Goal: Information Seeking & Learning: Learn about a topic

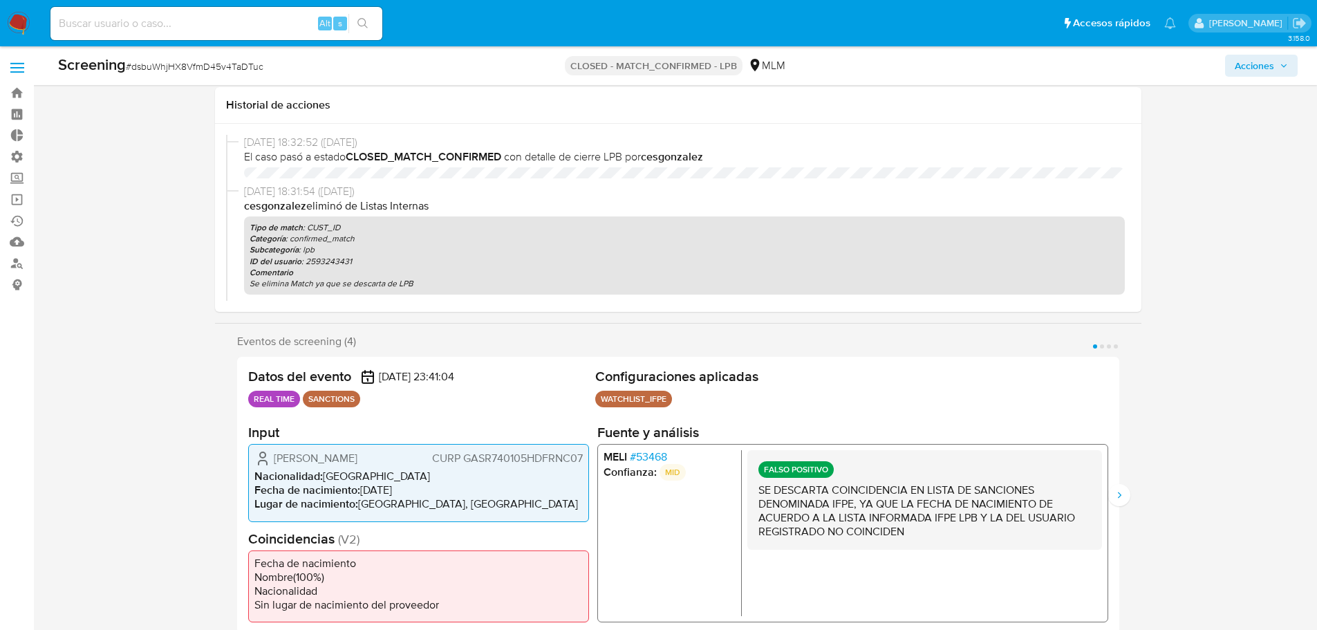
select select "10"
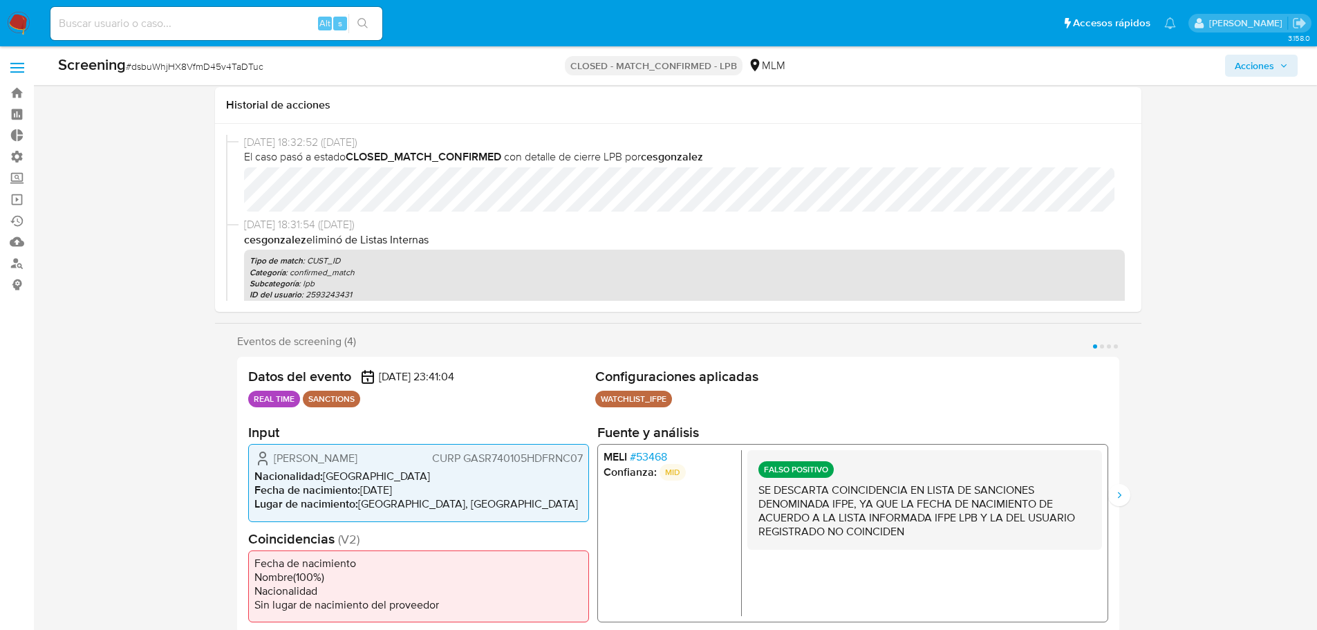
scroll to position [69, 0]
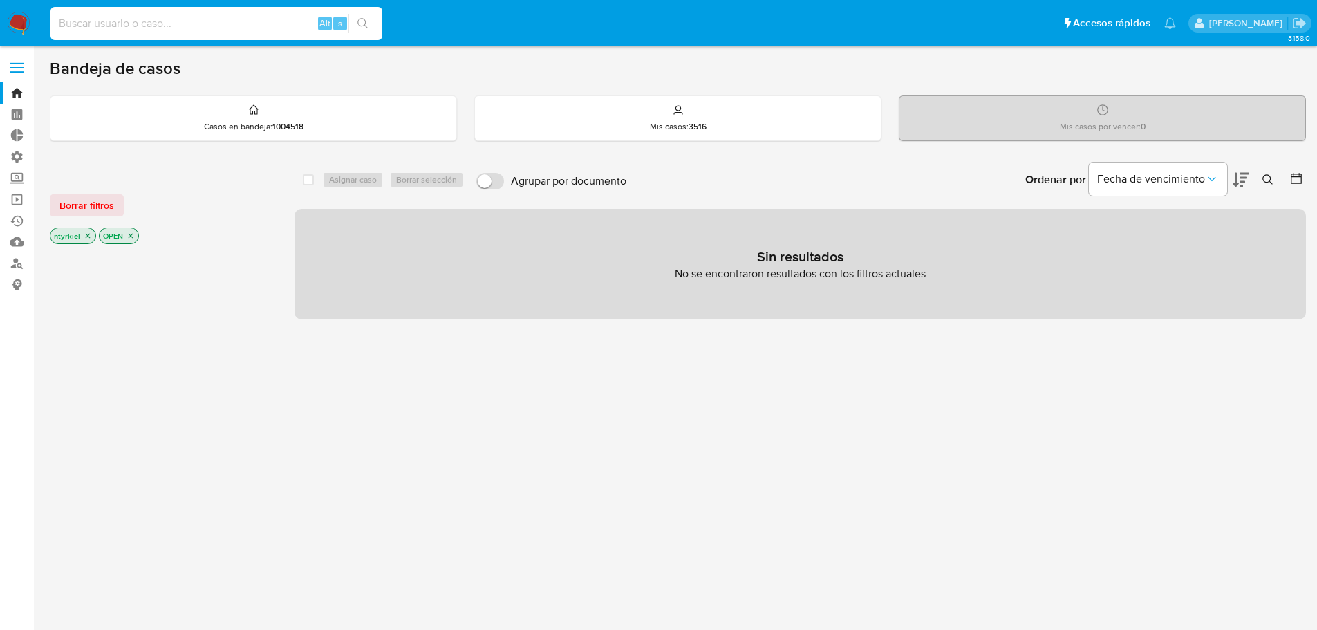
click at [178, 19] on input at bounding box center [216, 24] width 332 height 18
paste input "DV2PZgghoZ6zr1pXDhRuqJLQ"
type input "DV2PZgghoZ6zr1pXDhRuqJLQ"
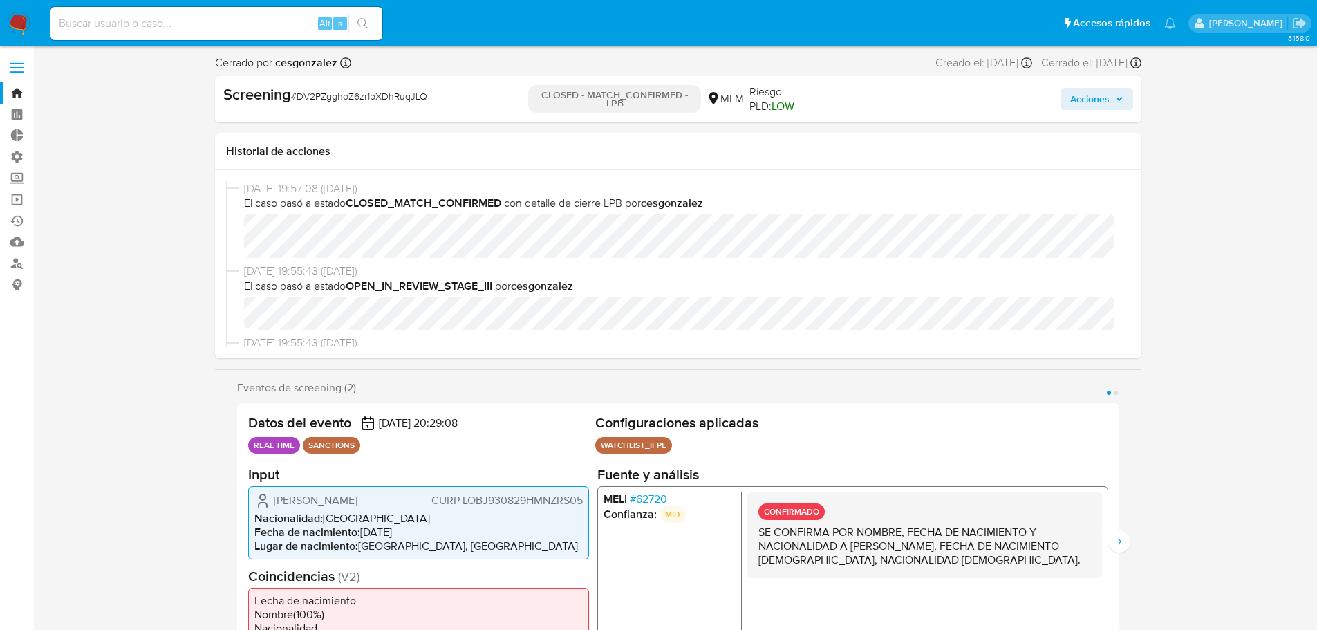
select select "10"
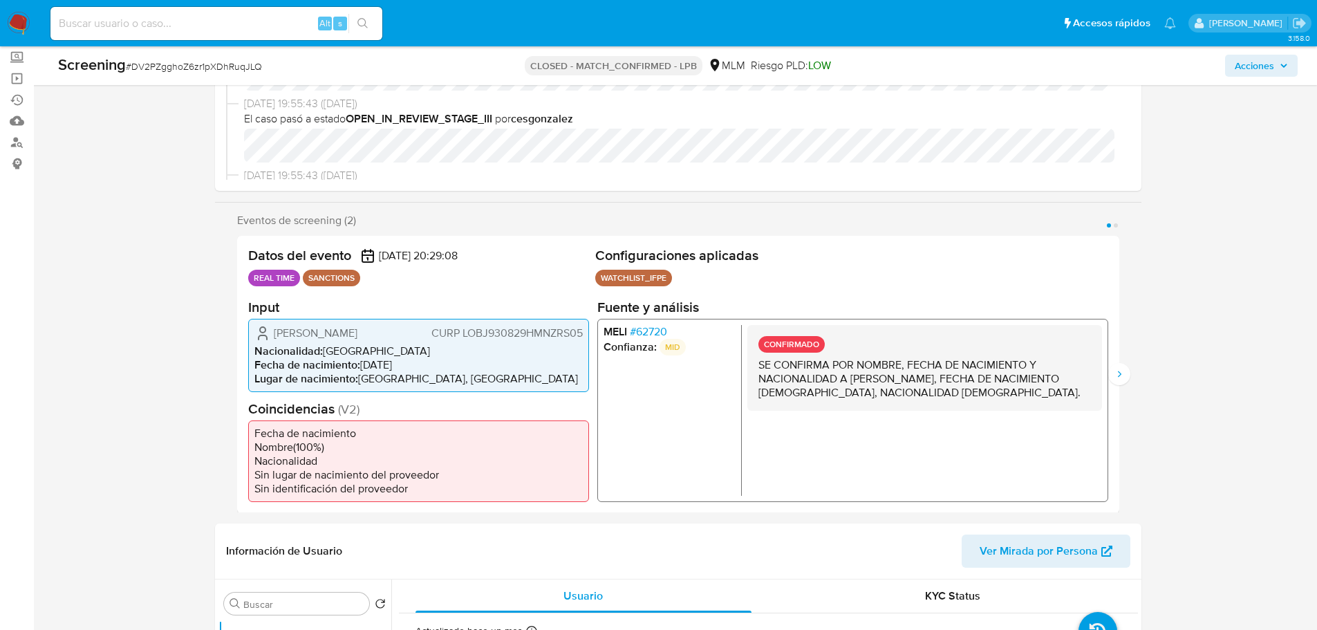
scroll to position [276, 0]
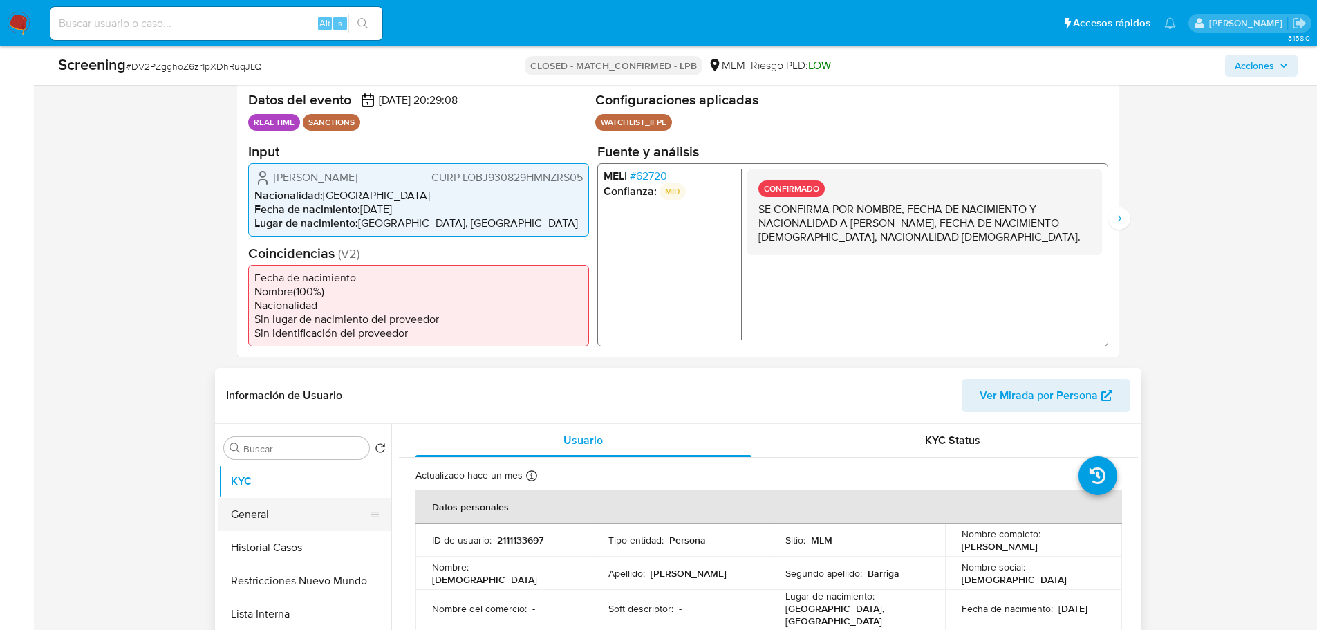
click at [250, 514] on button "General" at bounding box center [299, 514] width 162 height 33
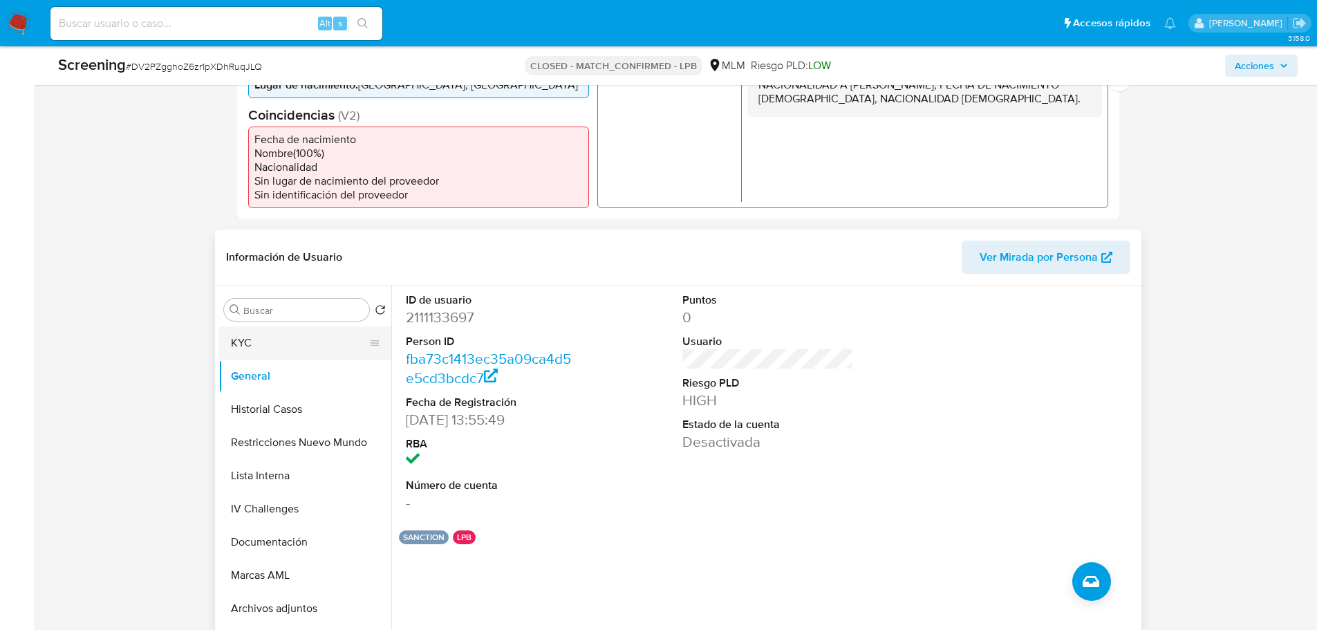
scroll to position [138, 0]
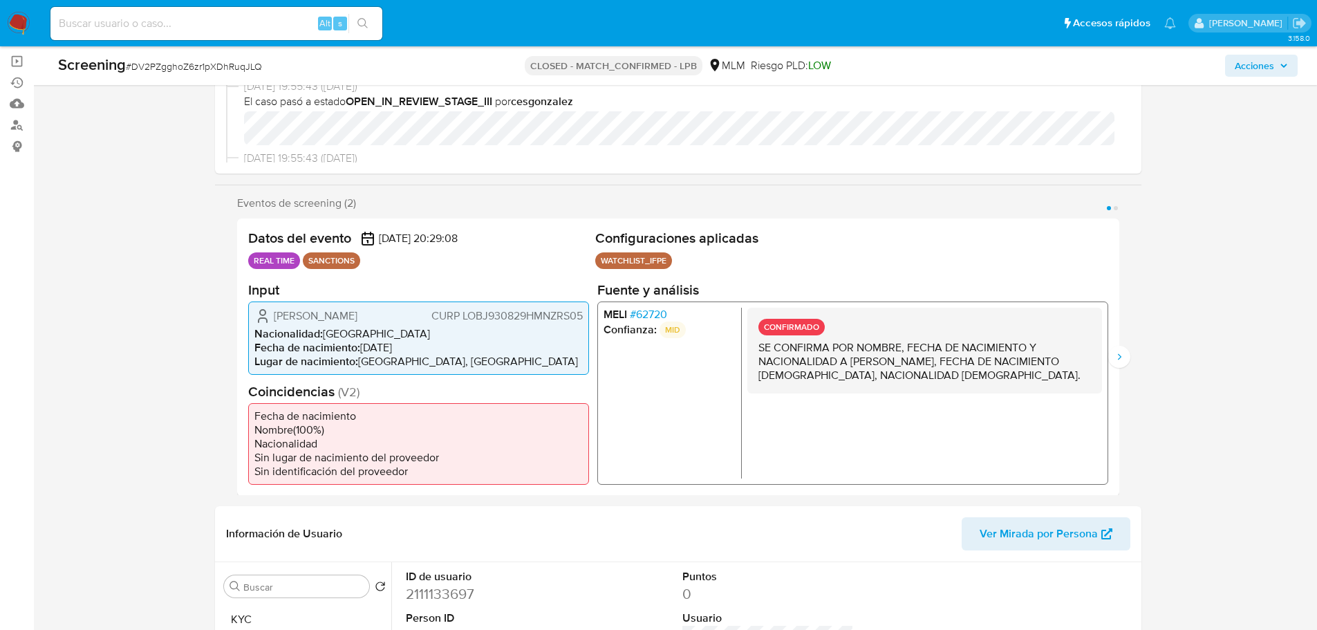
click at [646, 316] on span "# 62720" at bounding box center [647, 314] width 37 height 14
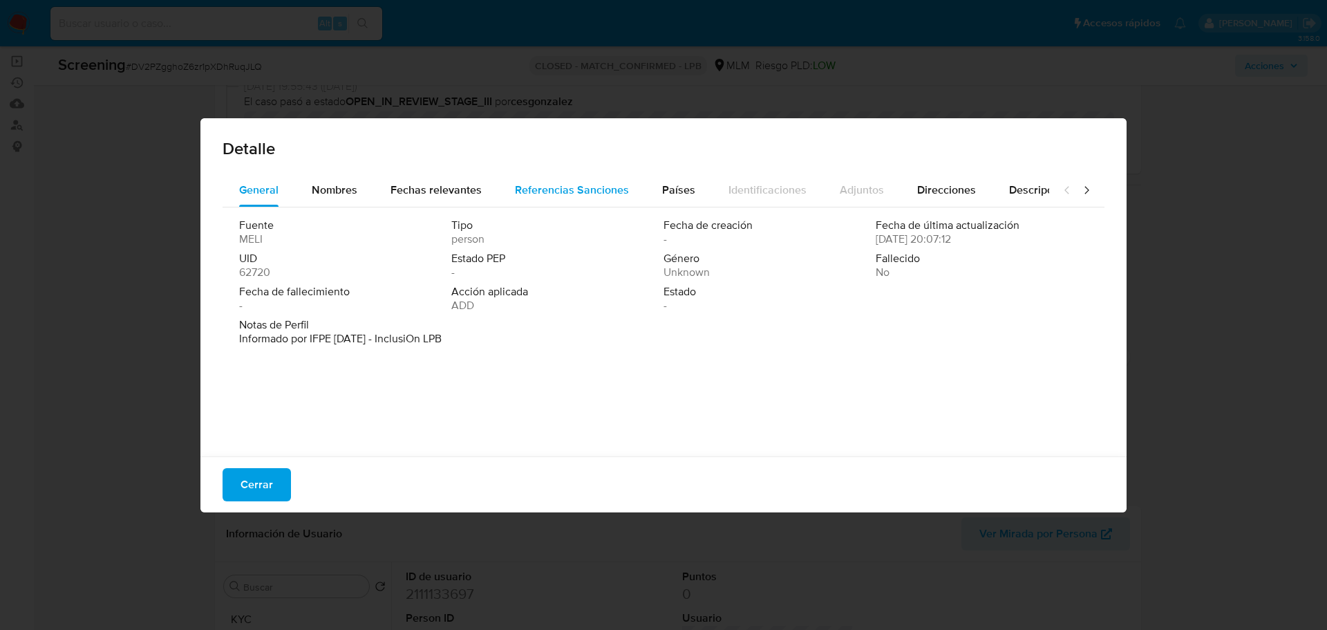
click at [523, 185] on span "Referencias Sanciones" at bounding box center [572, 190] width 114 height 16
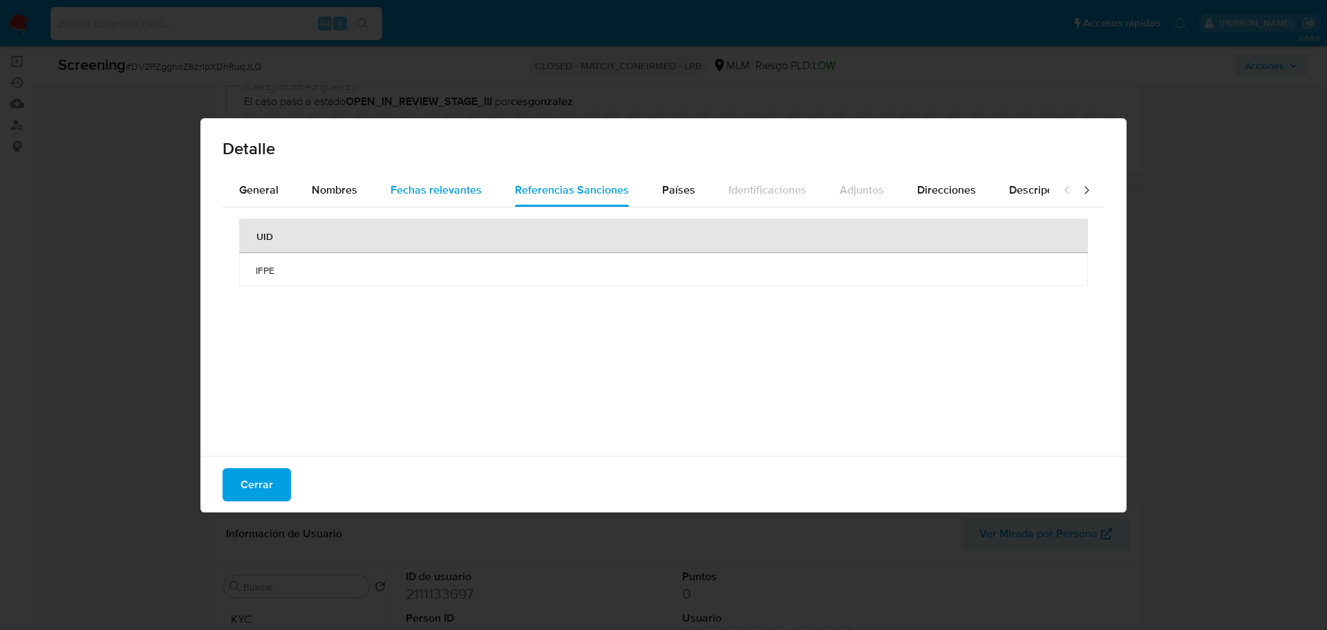
click at [453, 191] on span "Fechas relevantes" at bounding box center [436, 190] width 91 height 16
click at [339, 192] on span "Nombres" at bounding box center [335, 190] width 46 height 16
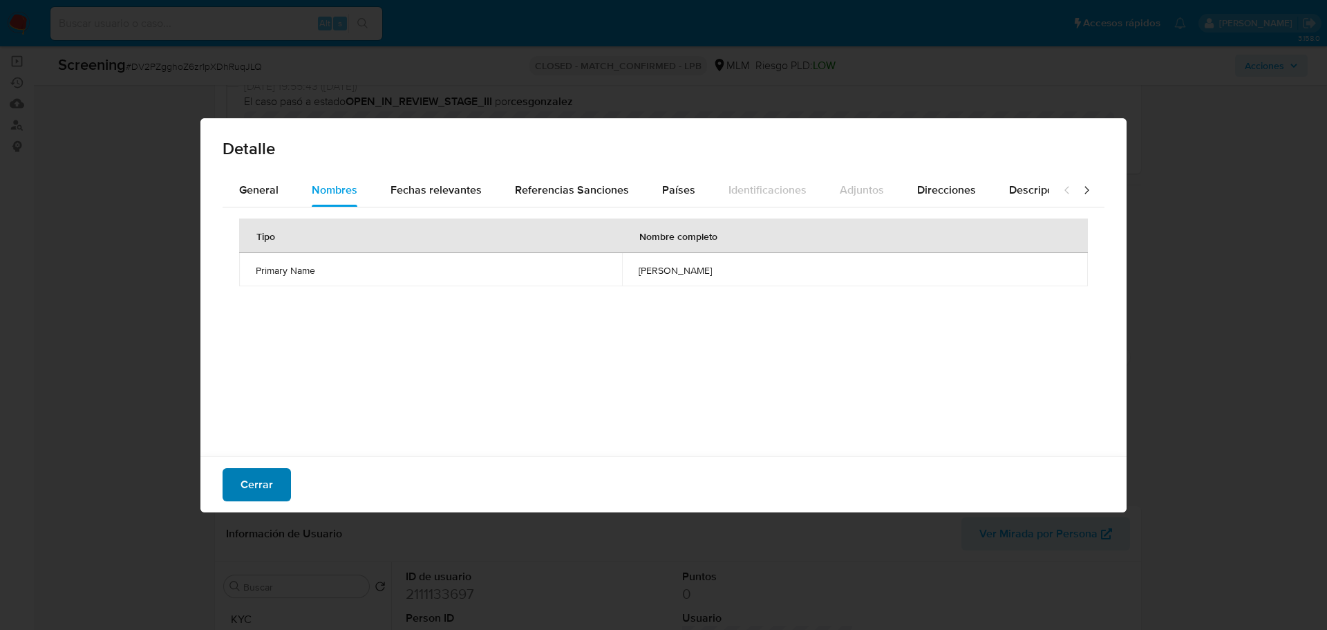
click at [254, 482] on span "Cerrar" at bounding box center [257, 484] width 32 height 30
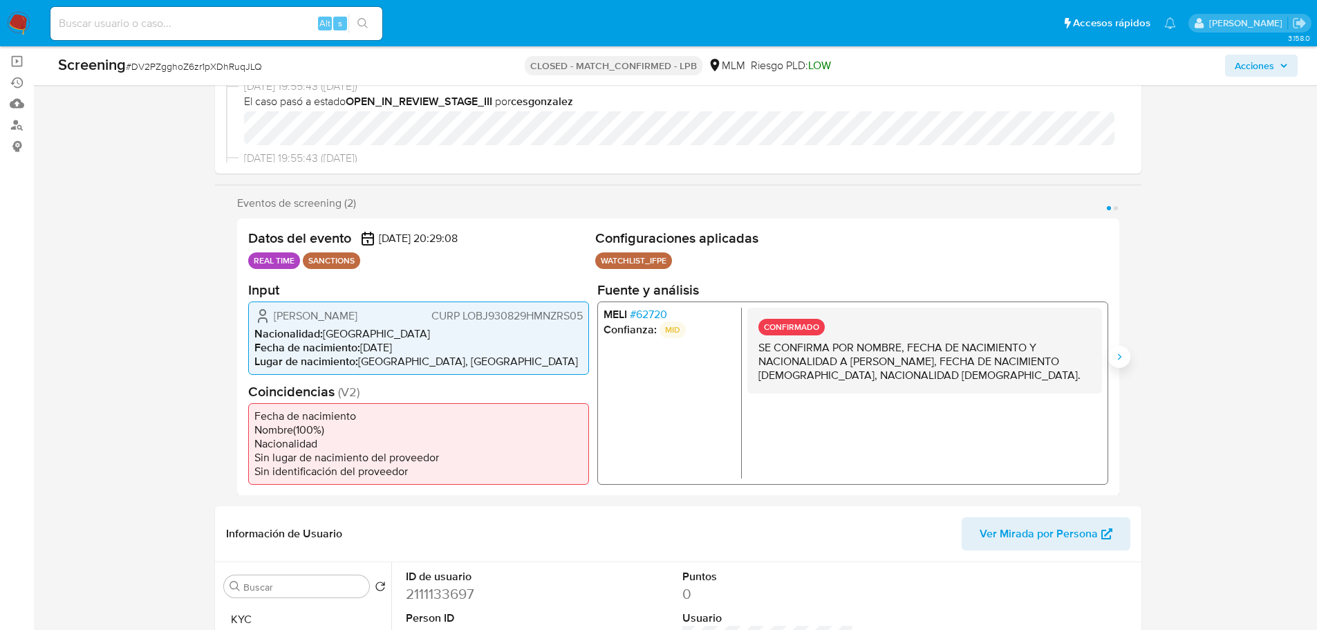
click at [1122, 358] on icon "Siguiente" at bounding box center [1118, 356] width 11 height 11
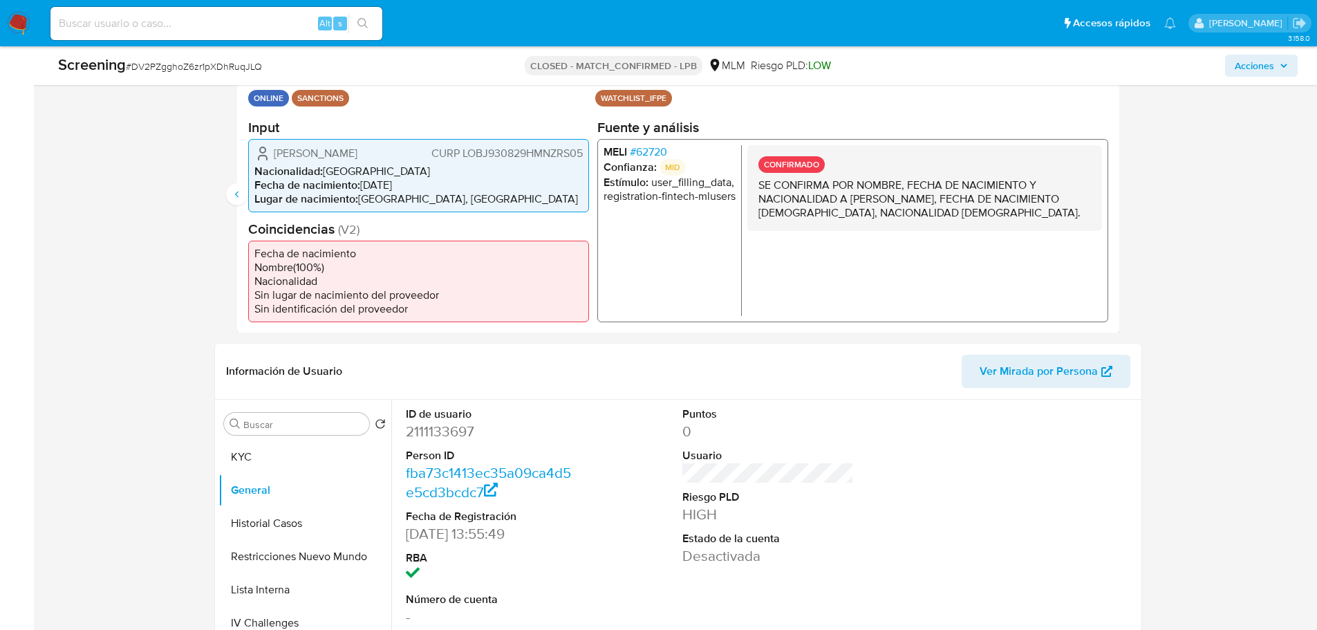
scroll to position [346, 0]
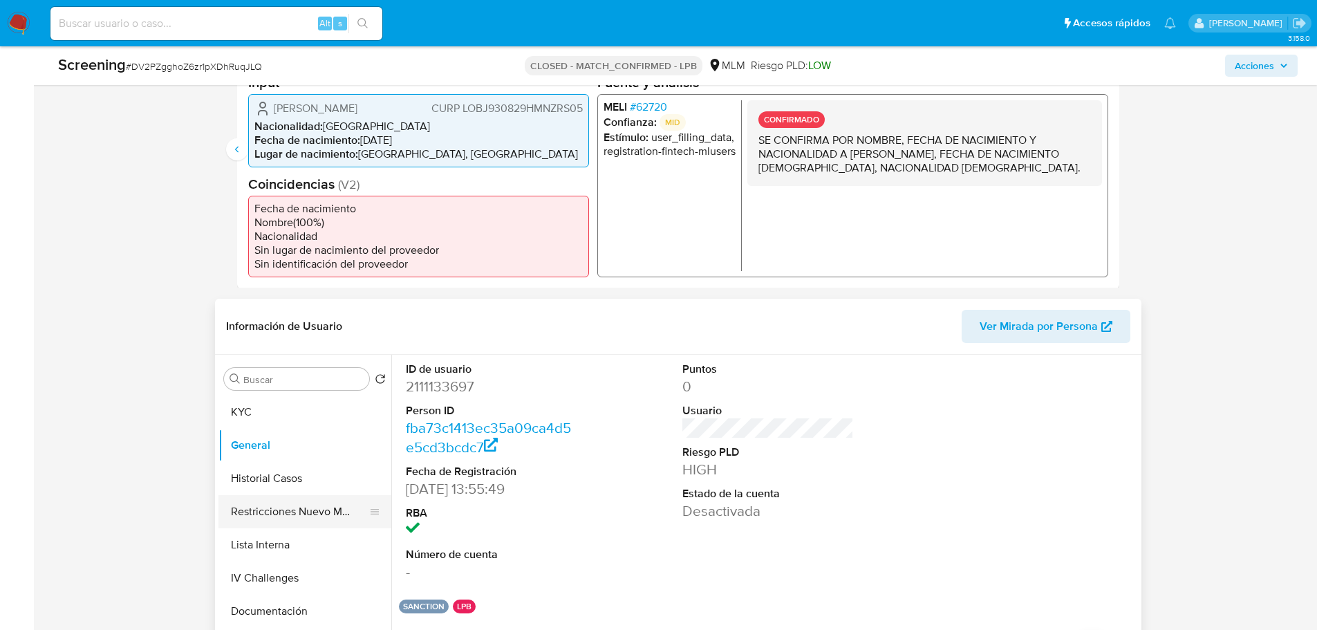
click at [274, 520] on button "Restricciones Nuevo Mundo" at bounding box center [299, 511] width 162 height 33
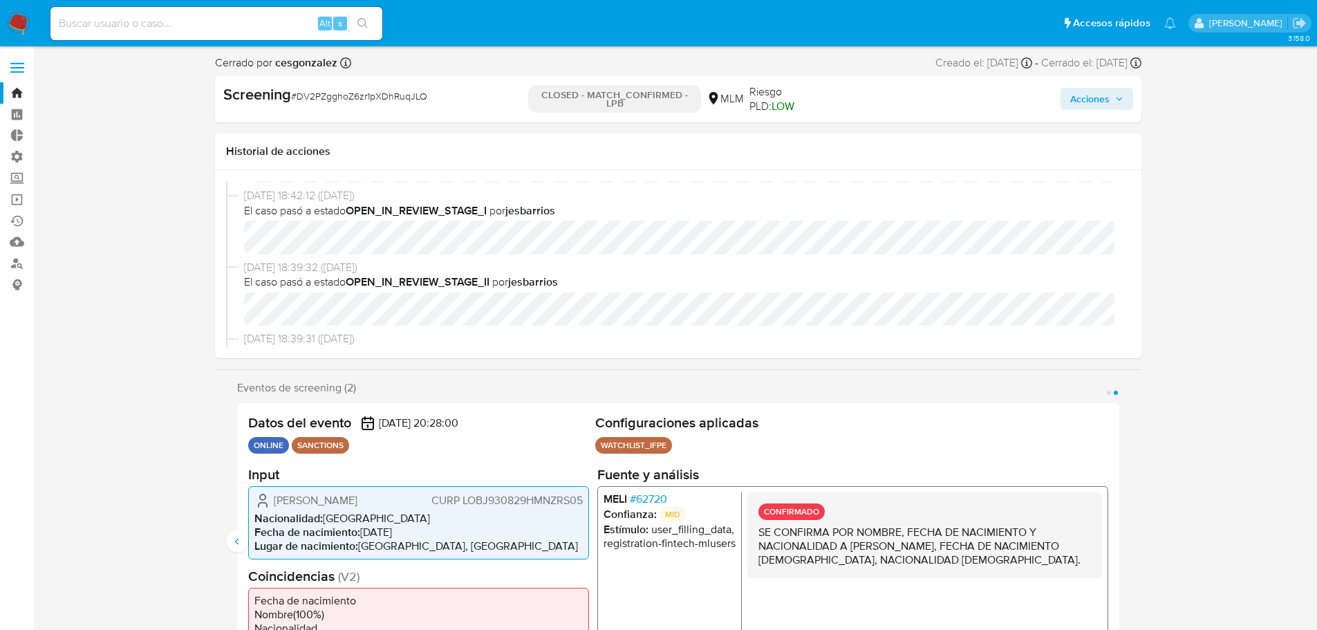
scroll to position [0, 0]
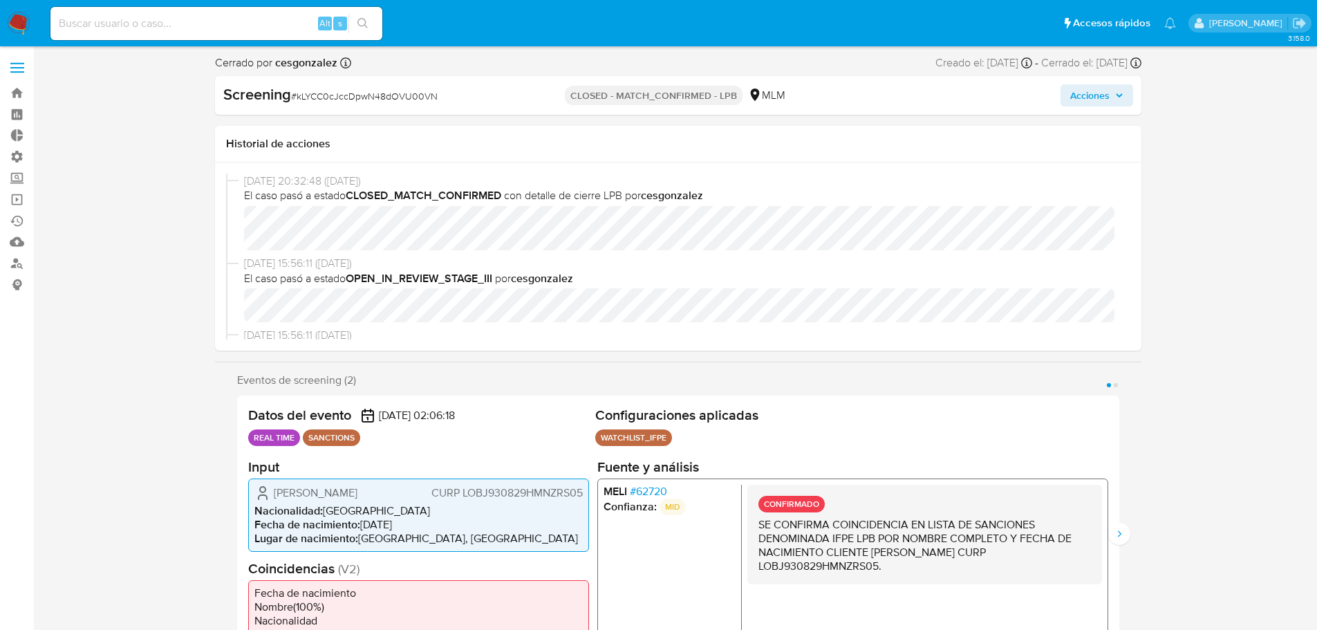
select select "10"
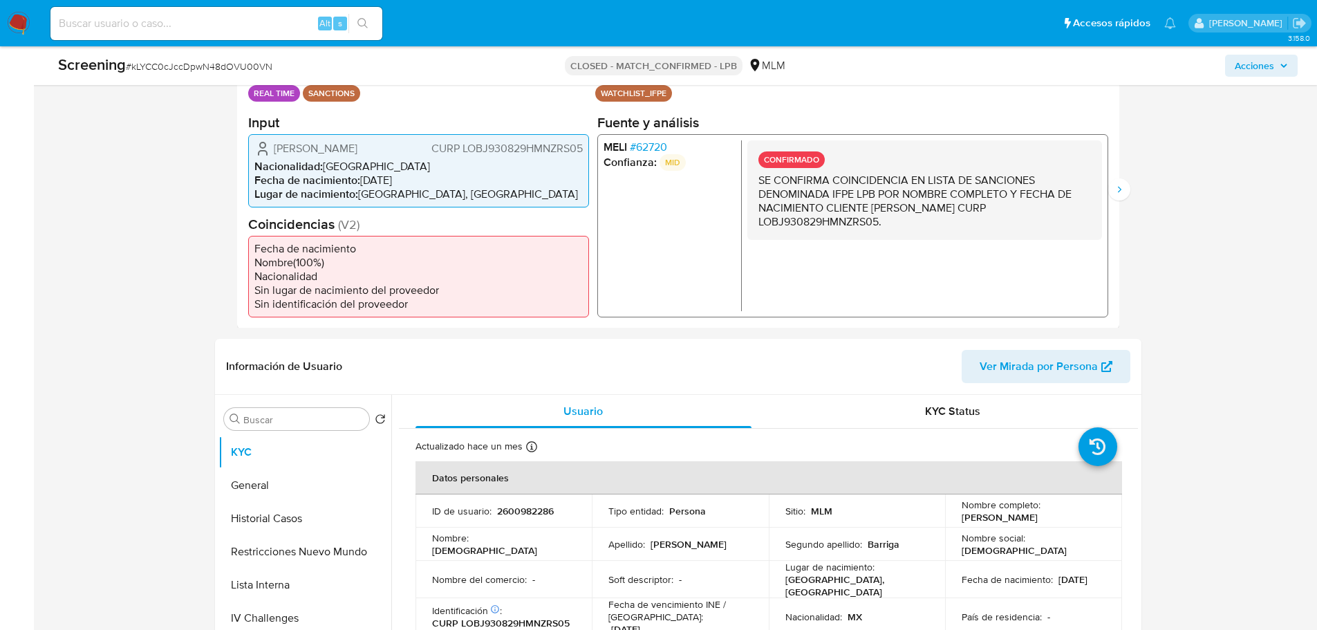
scroll to position [346, 0]
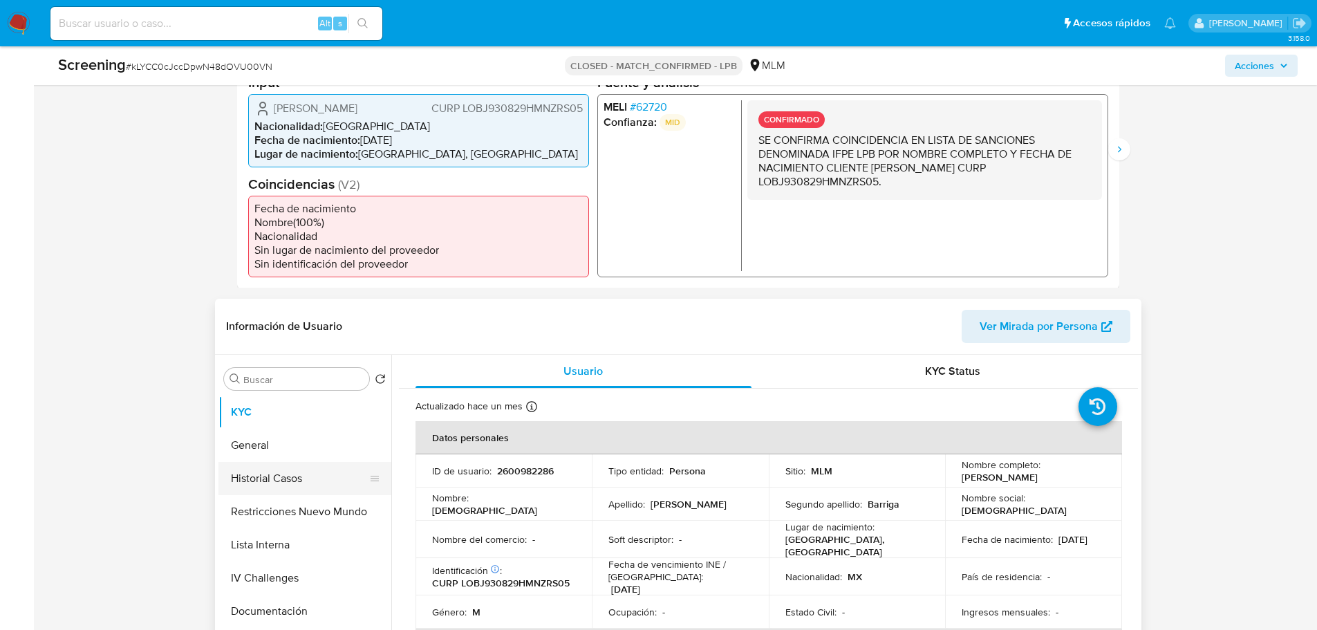
click at [303, 487] on button "Historial Casos" at bounding box center [299, 478] width 162 height 33
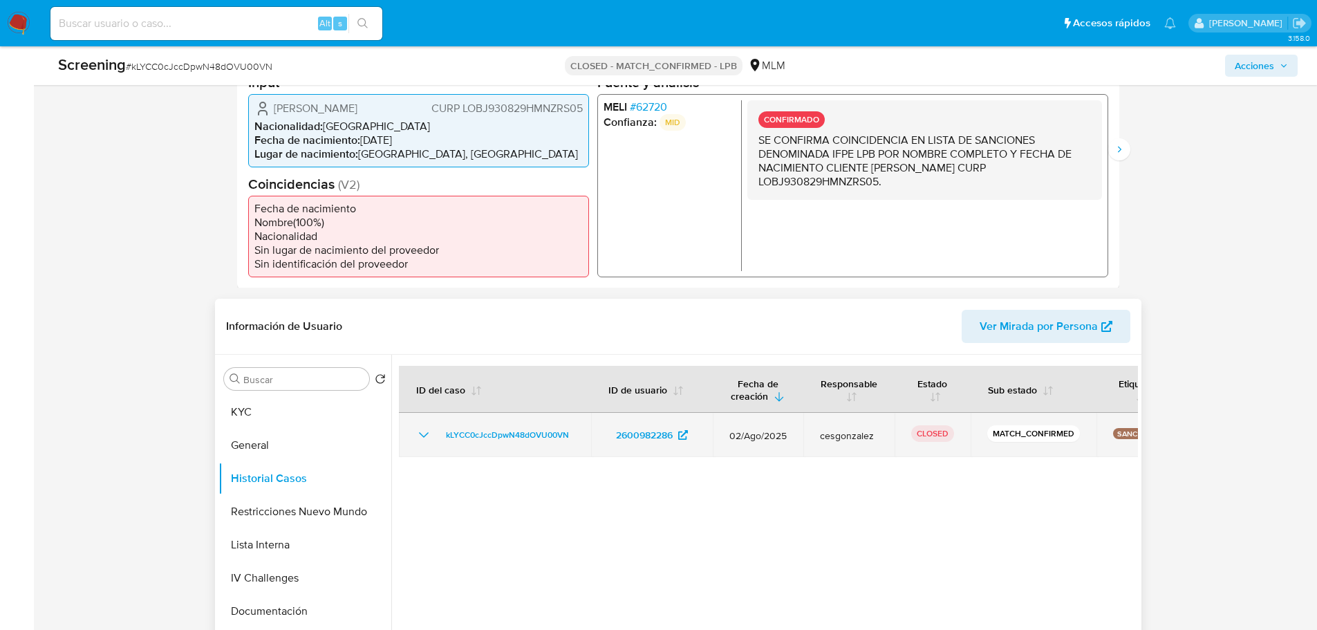
click at [426, 441] on icon "Mostrar/Ocultar" at bounding box center [423, 434] width 17 height 17
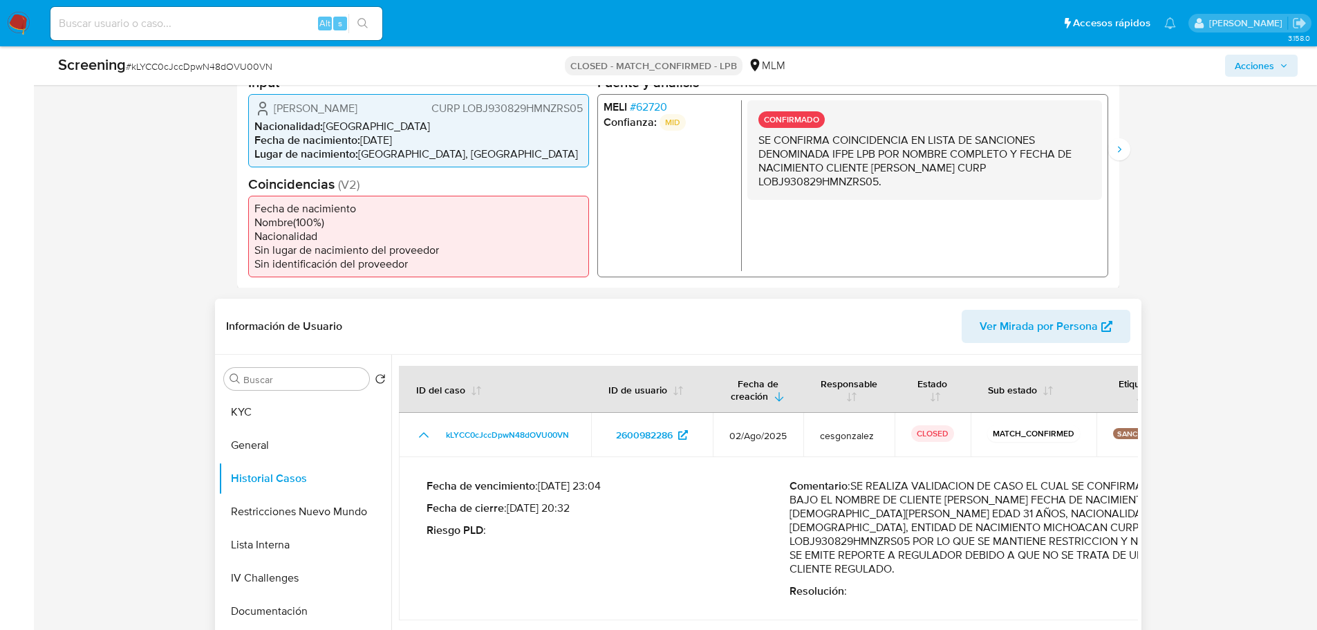
click at [597, 514] on div "Fecha de vencimiento : 04/08/2025 23:04 Fecha de cierre : 04/08/2025 20:32 Ries…" at bounding box center [608, 538] width 364 height 119
click at [615, 516] on div "Fecha de vencimiento : 04/08/2025 23:04 Fecha de cierre : 04/08/2025 20:32 Ries…" at bounding box center [608, 538] width 364 height 119
click at [285, 456] on button "General" at bounding box center [299, 445] width 162 height 33
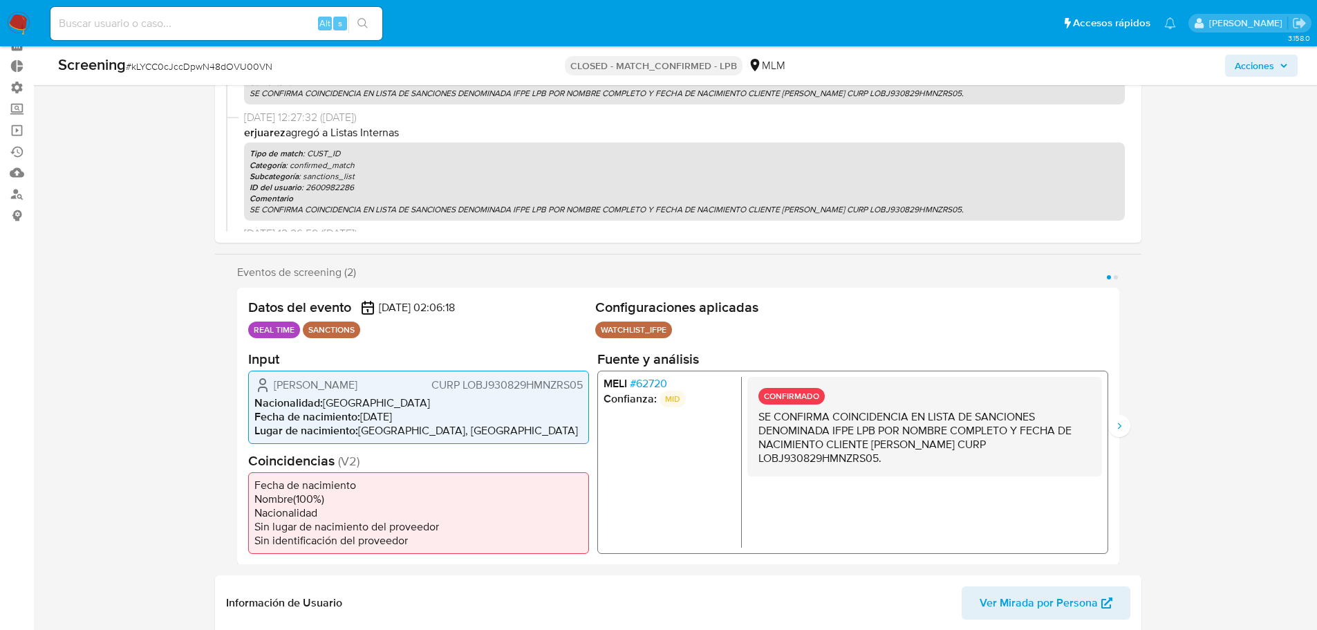
scroll to position [0, 0]
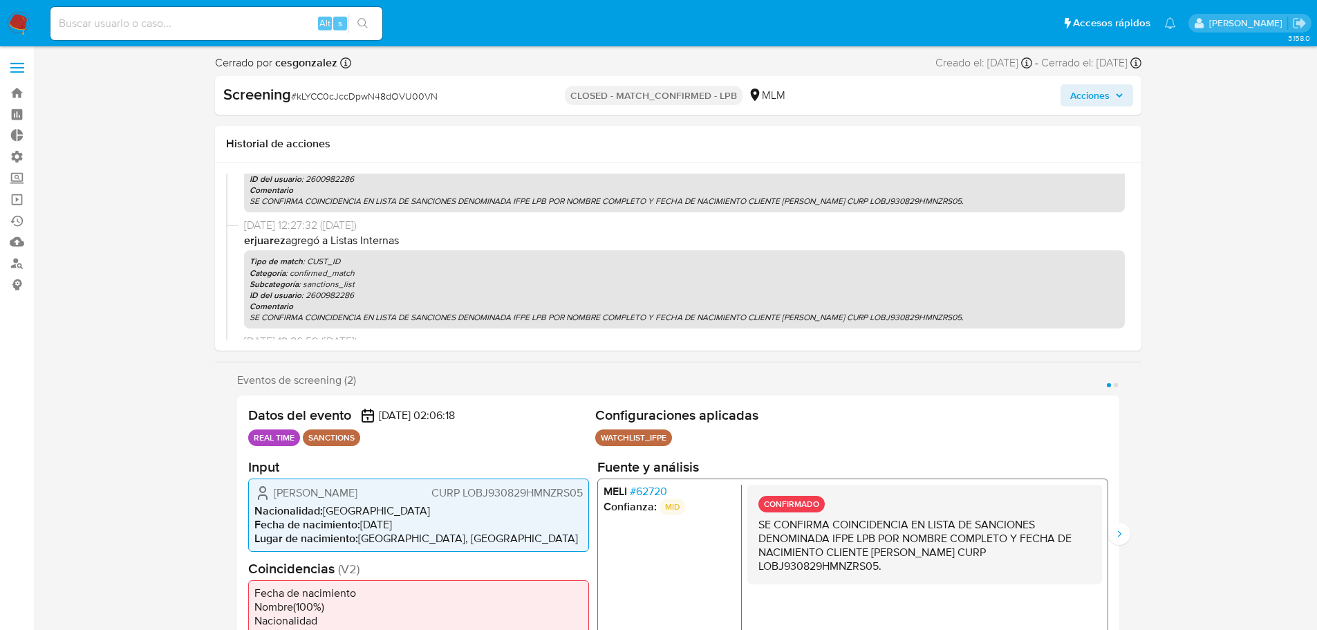
click at [650, 496] on span "# 62720" at bounding box center [647, 491] width 37 height 14
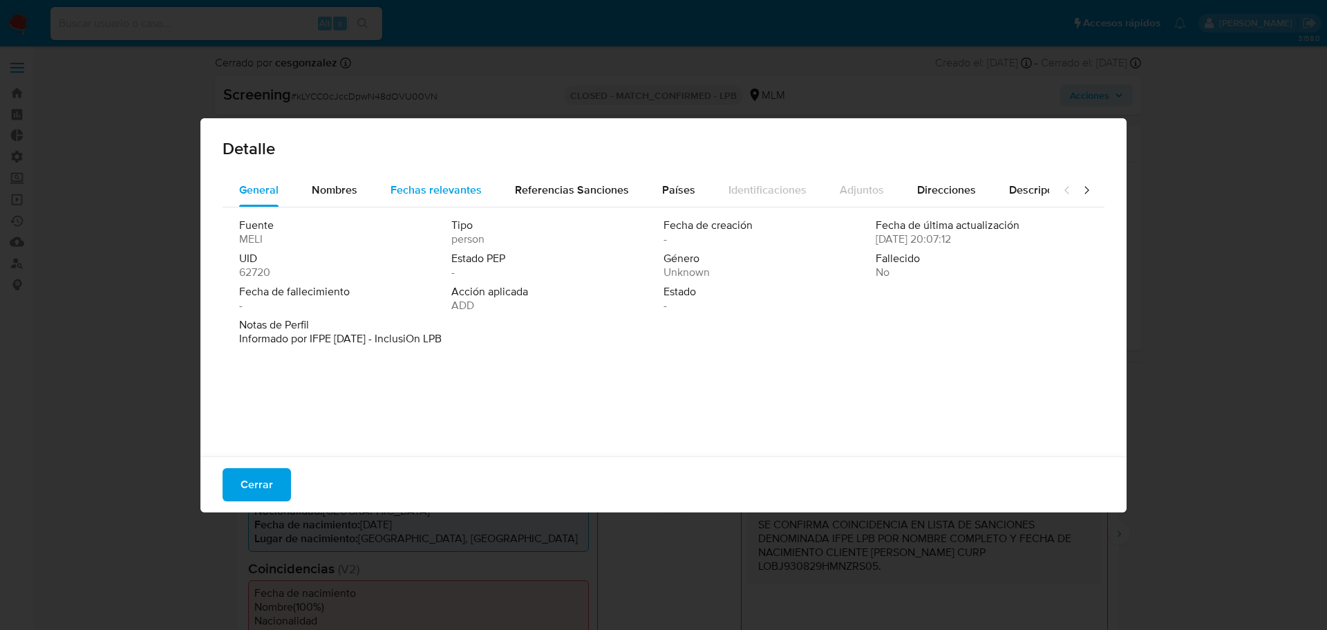
click at [426, 198] on div "Fechas relevantes" at bounding box center [436, 189] width 91 height 33
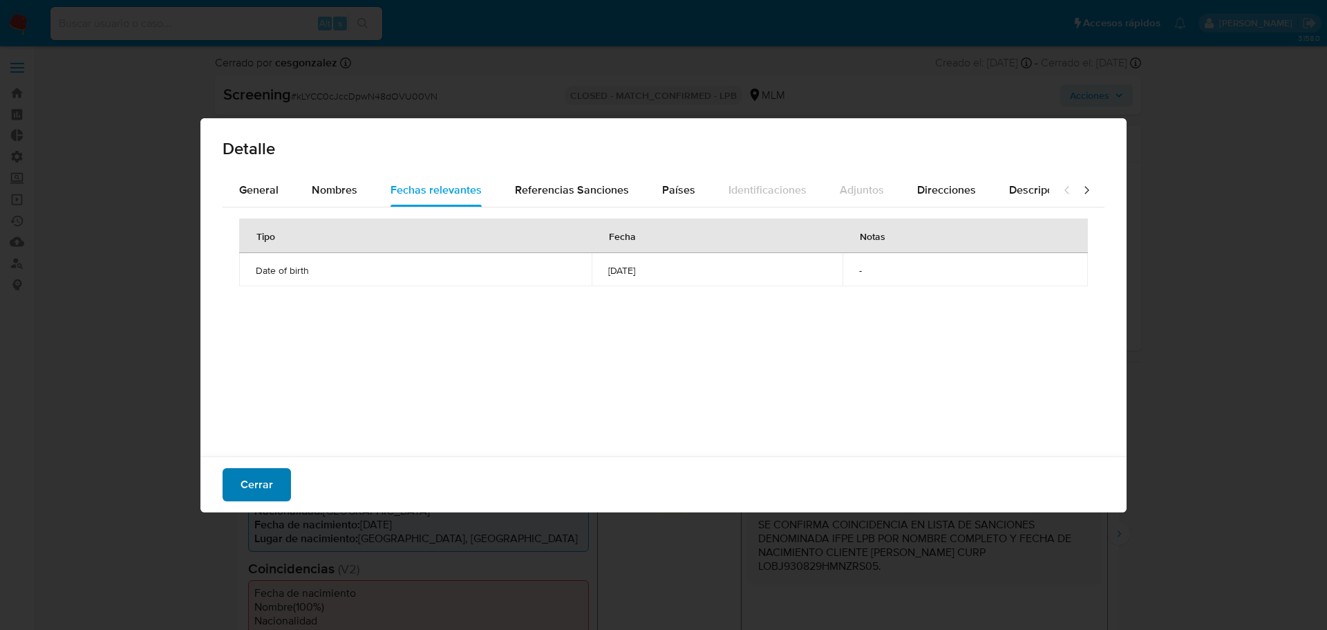
click at [254, 488] on span "Cerrar" at bounding box center [257, 484] width 32 height 30
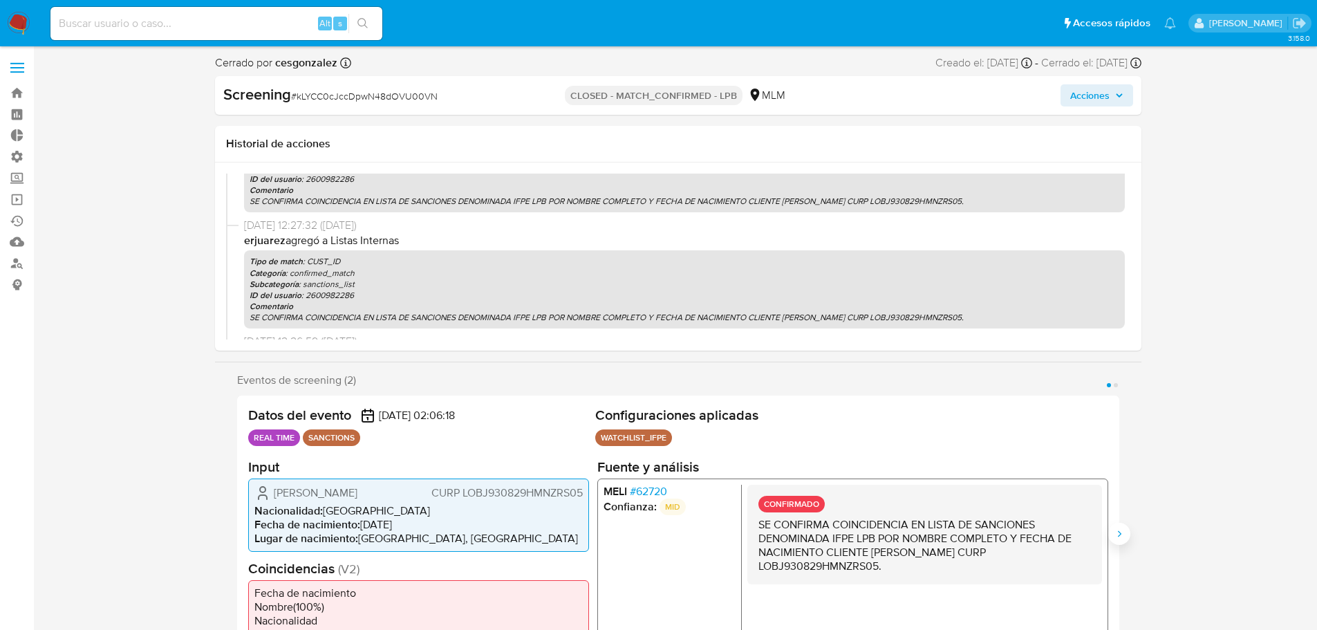
click at [1124, 536] on icon "Siguiente" at bounding box center [1118, 533] width 11 height 11
click at [236, 529] on icon "Anterior" at bounding box center [237, 533] width 11 height 11
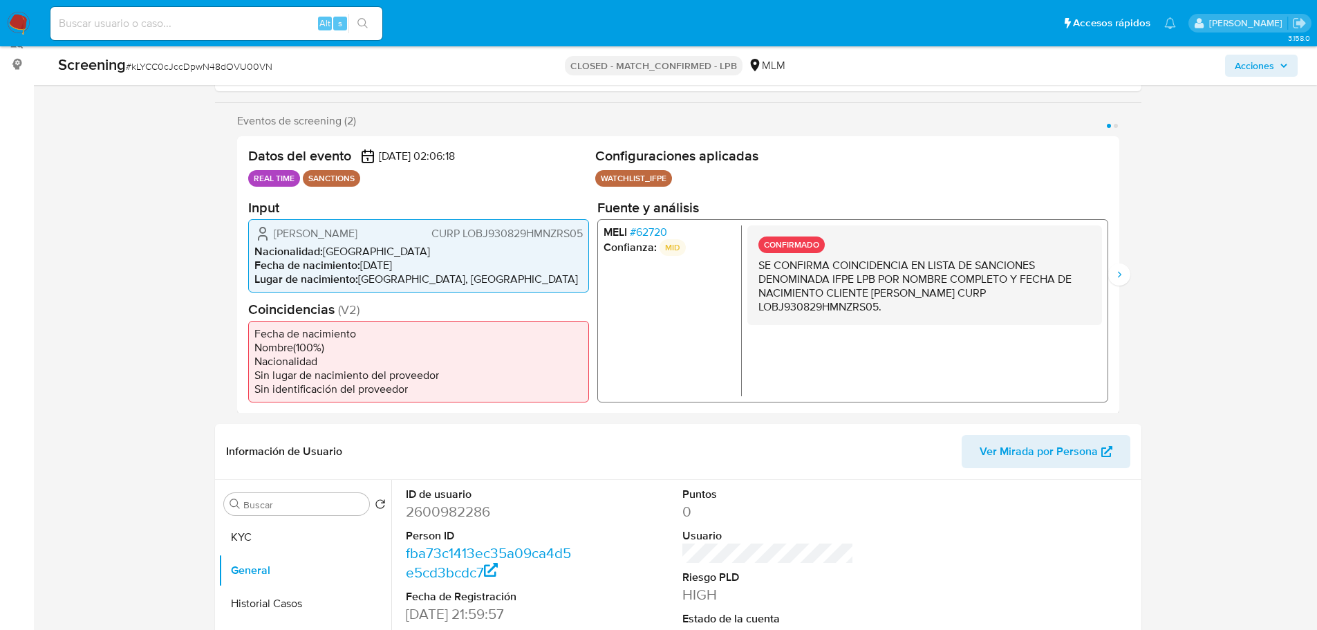
scroll to position [484, 0]
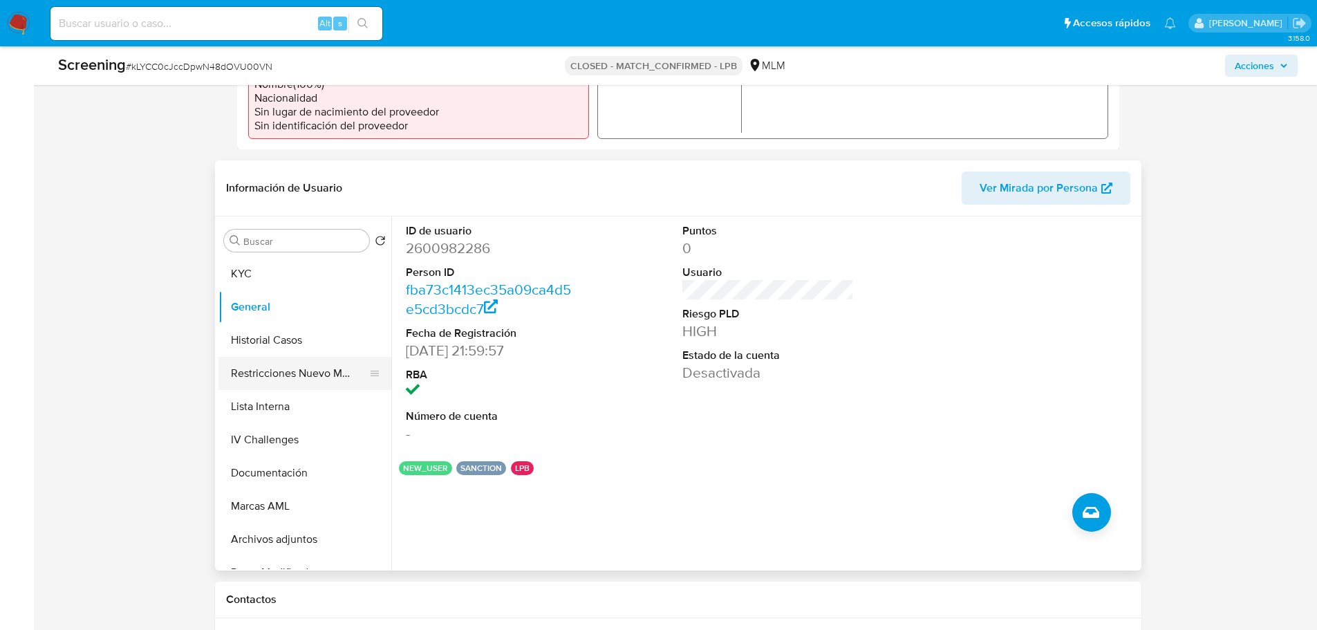
click at [295, 367] on button "Restricciones Nuevo Mundo" at bounding box center [299, 373] width 162 height 33
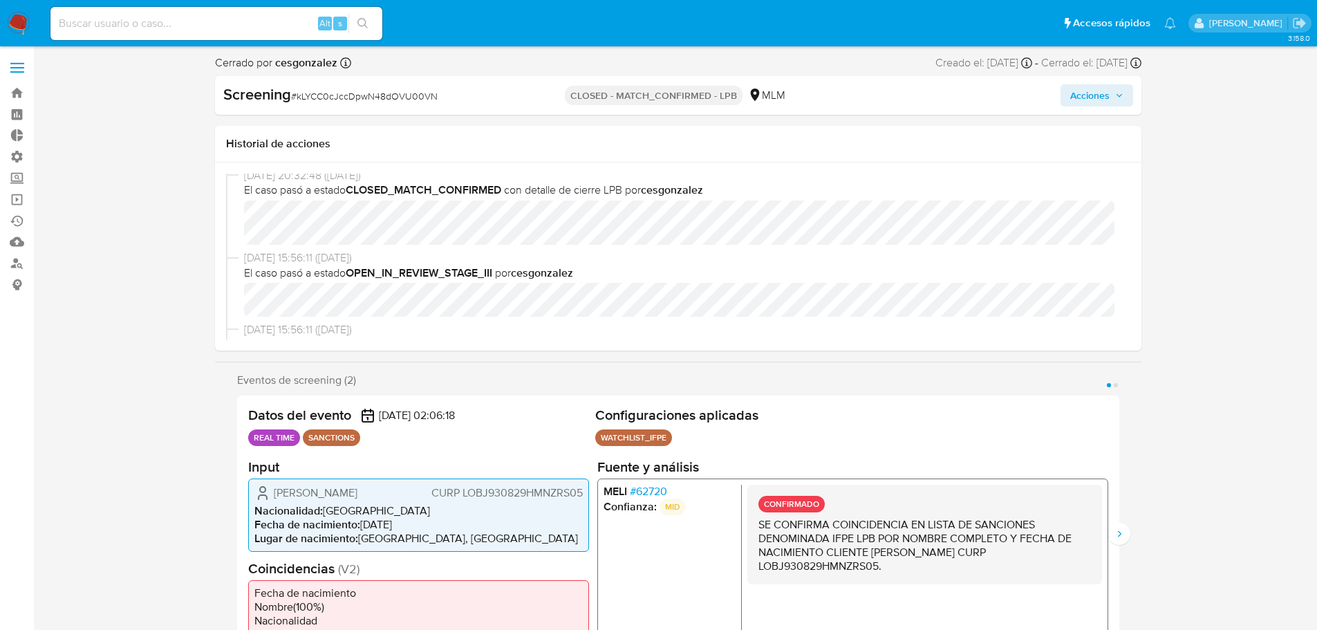
scroll to position [0, 0]
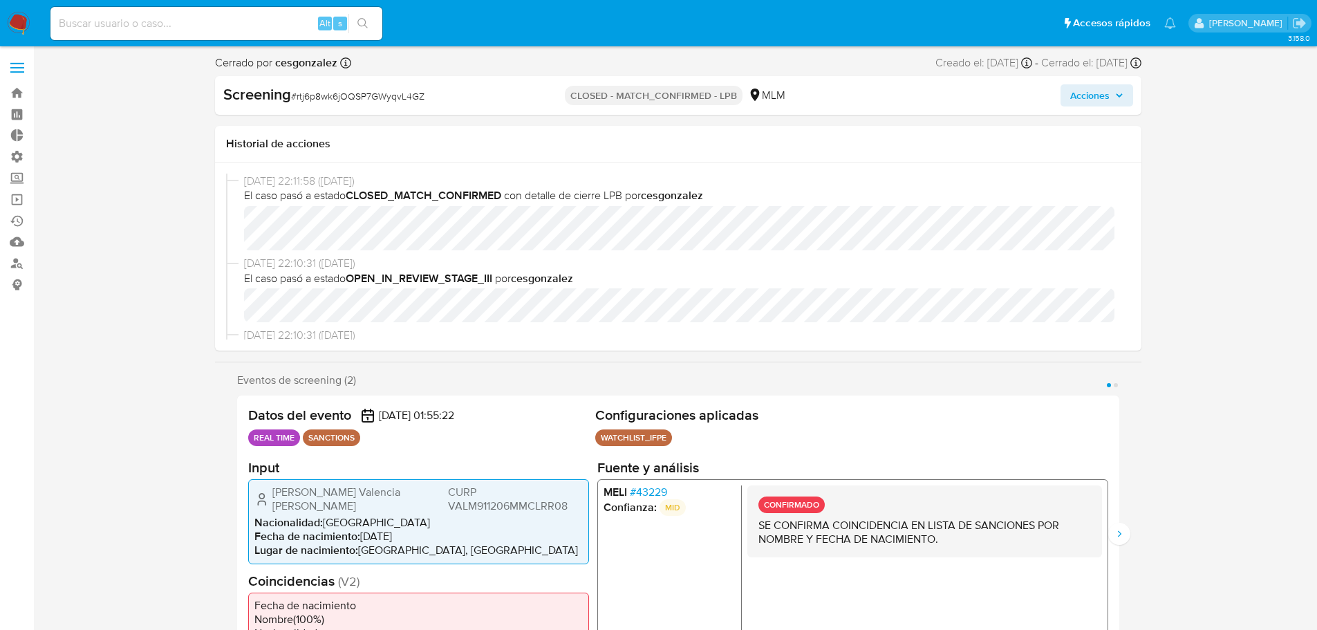
select select "10"
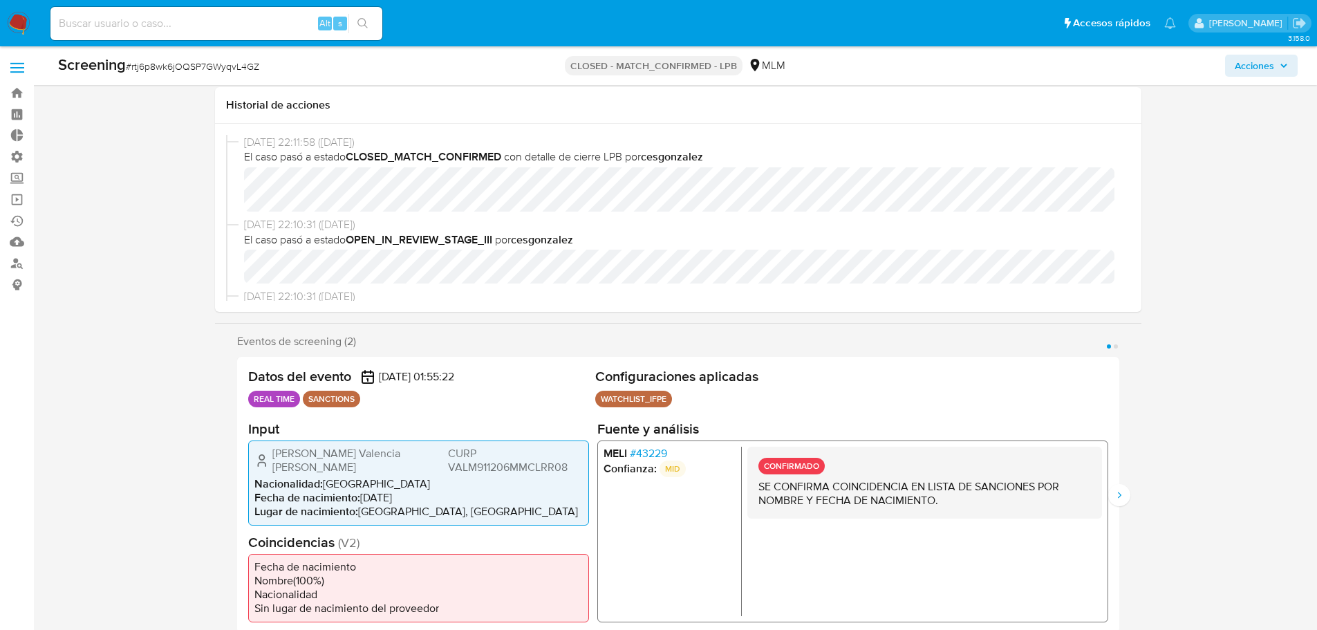
scroll to position [484, 0]
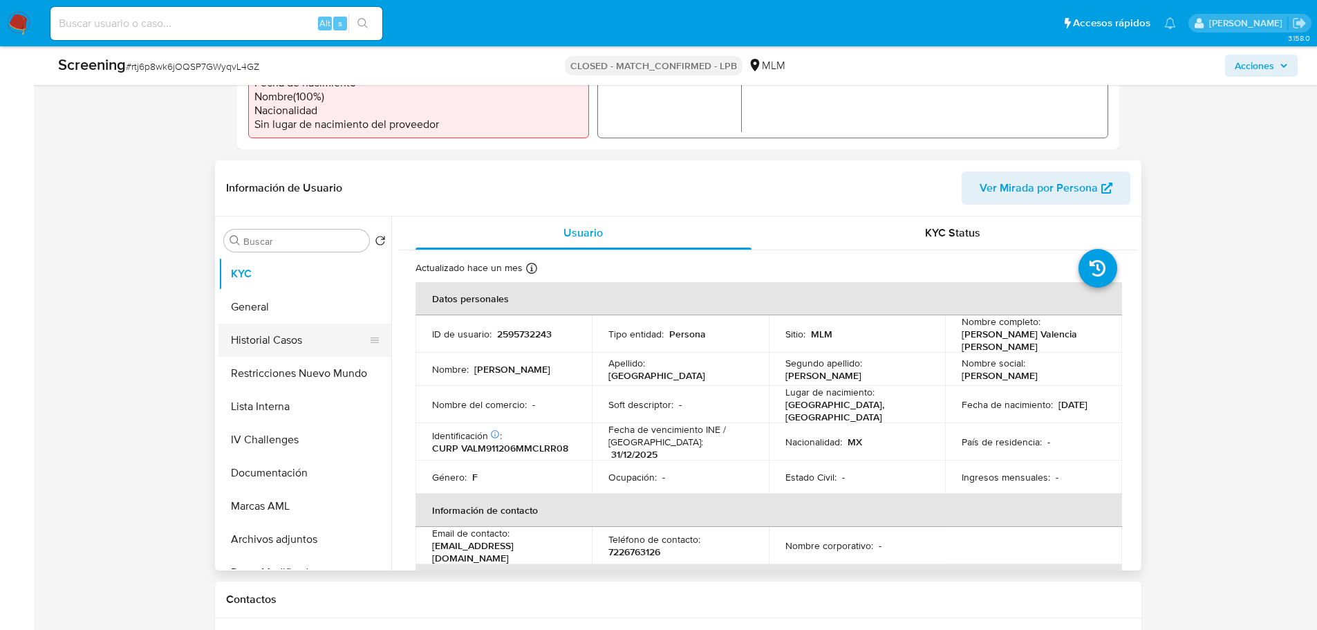
click at [317, 348] on button "Historial Casos" at bounding box center [299, 339] width 162 height 33
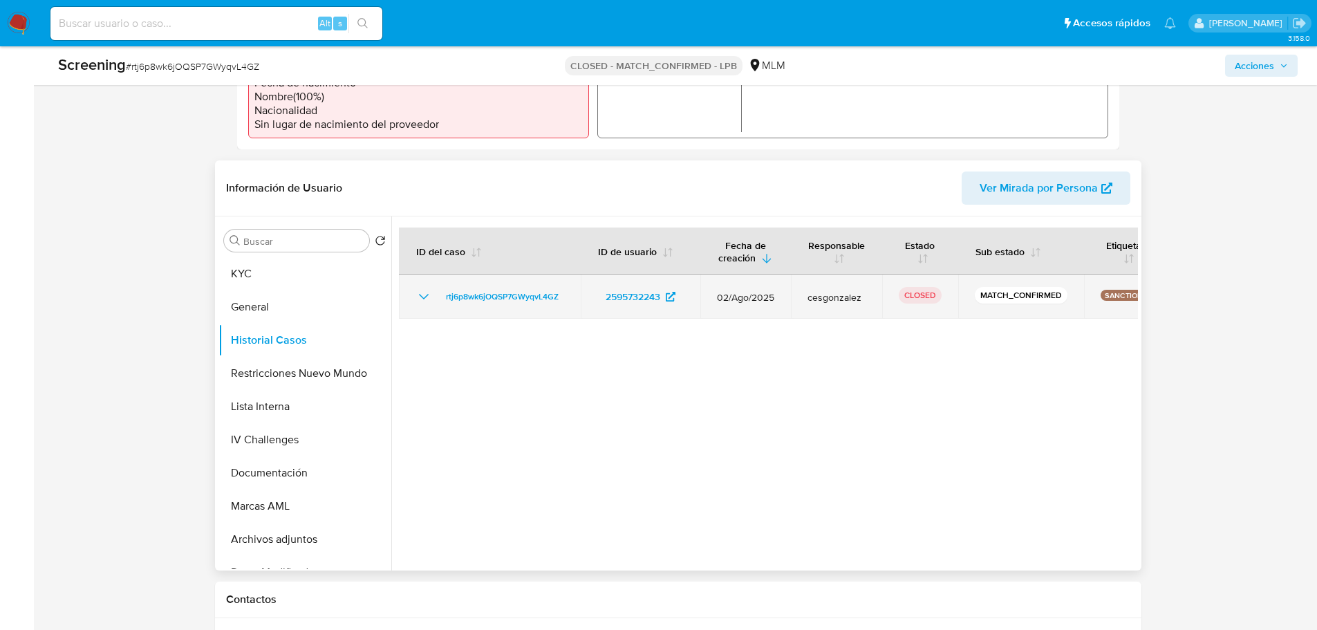
click at [421, 301] on icon "Mostrar/Ocultar" at bounding box center [423, 296] width 17 height 17
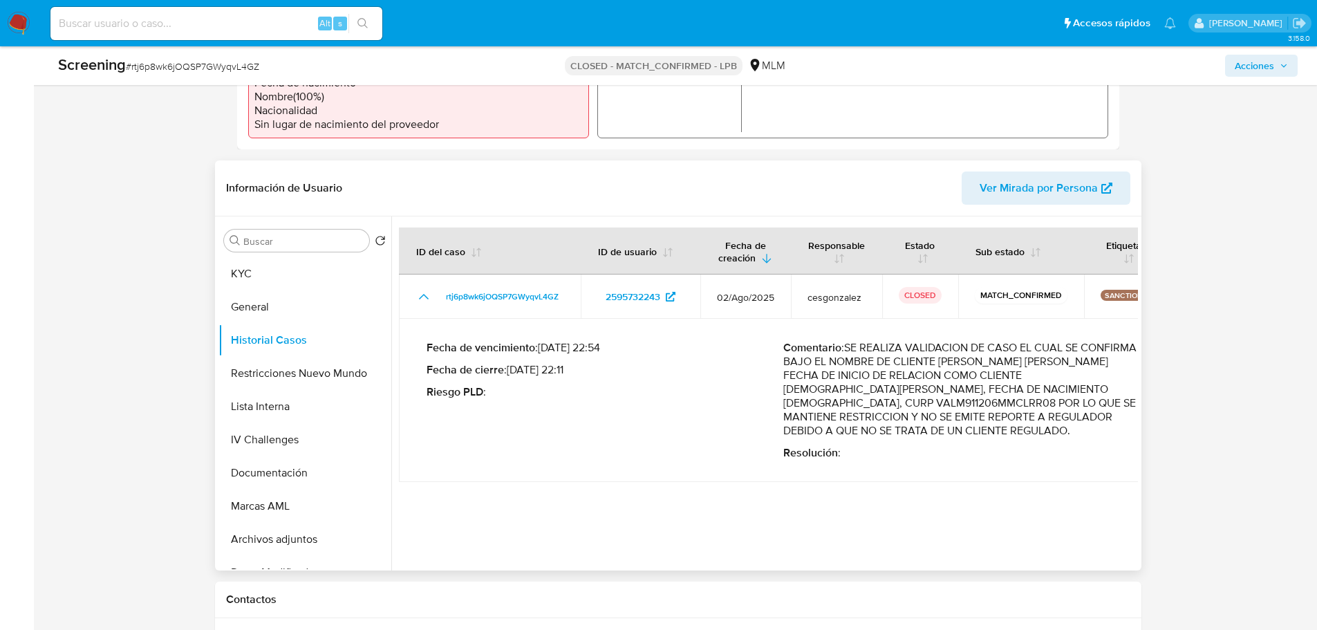
drag, startPoint x: 607, startPoint y: 375, endPoint x: 592, endPoint y: 366, distance: 17.7
click at [592, 366] on p "Fecha de cierre : 04/08/2025 22:11" at bounding box center [604, 370] width 357 height 14
drag, startPoint x: 273, startPoint y: 285, endPoint x: 265, endPoint y: 306, distance: 21.7
click at [266, 302] on ul "KYC General Historial Casos Restricciones Nuevo Mundo Lista Interna IV Challeng…" at bounding box center [304, 413] width 173 height 312
click at [265, 306] on button "General" at bounding box center [299, 306] width 162 height 33
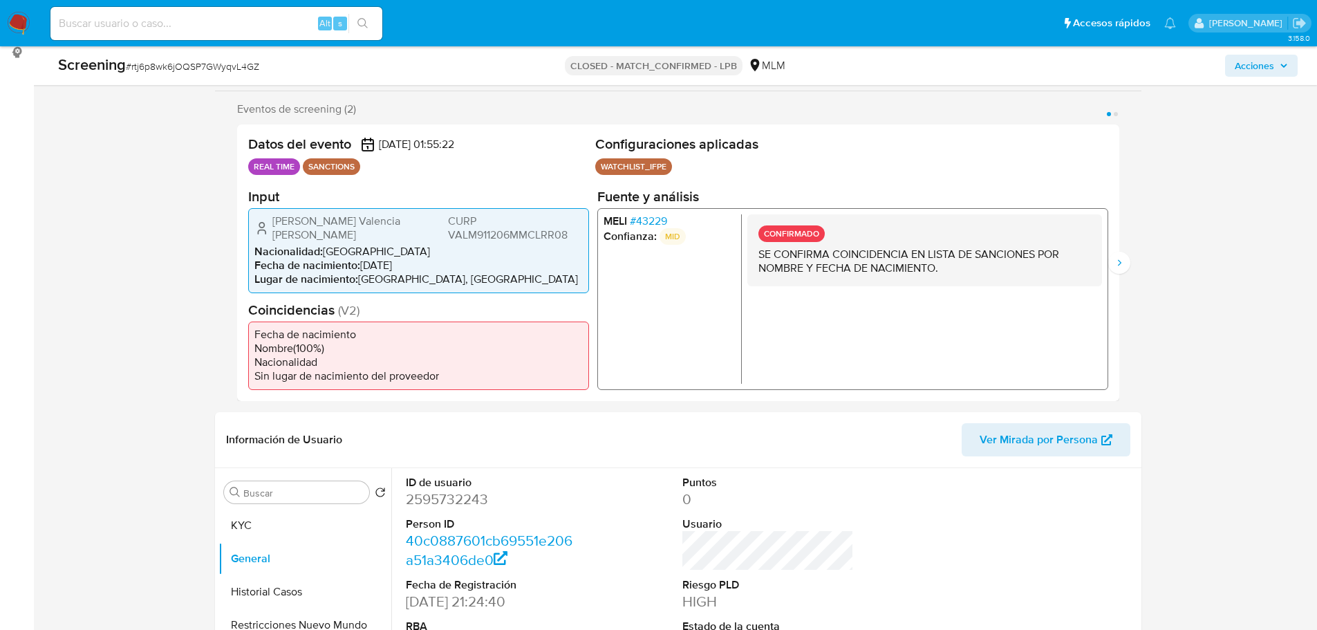
scroll to position [207, 0]
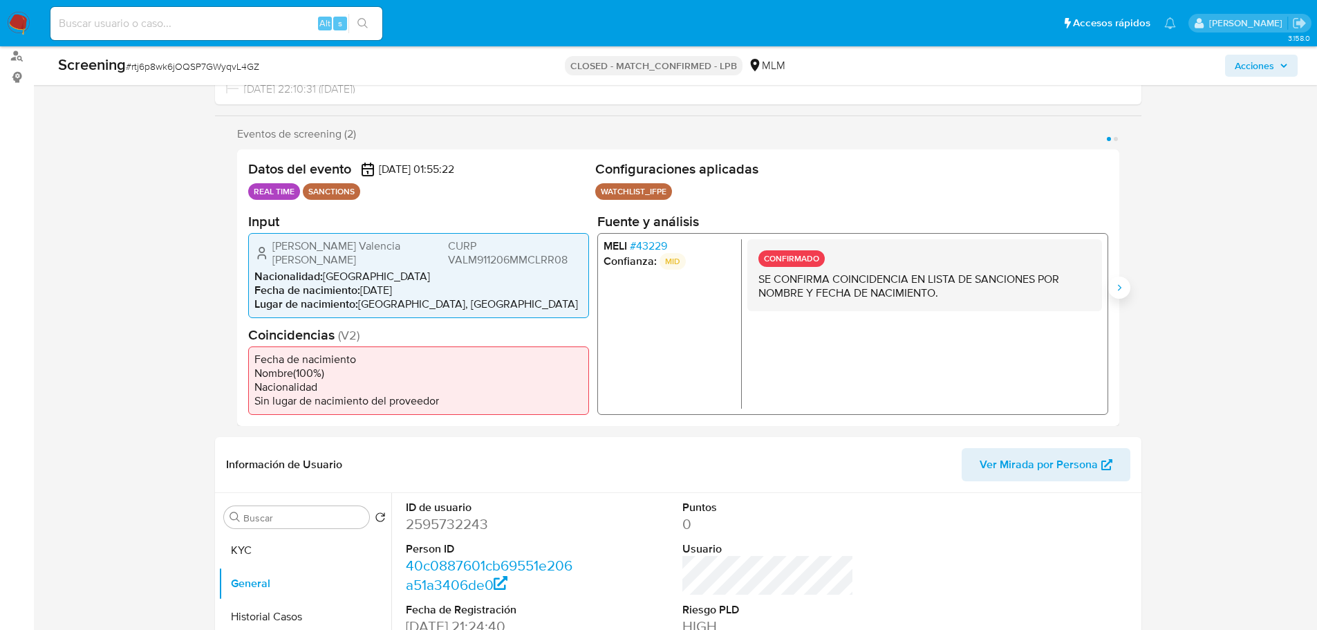
click at [1121, 288] on icon "Siguiente" at bounding box center [1118, 287] width 11 height 11
click at [659, 248] on span "# 43229" at bounding box center [647, 245] width 37 height 14
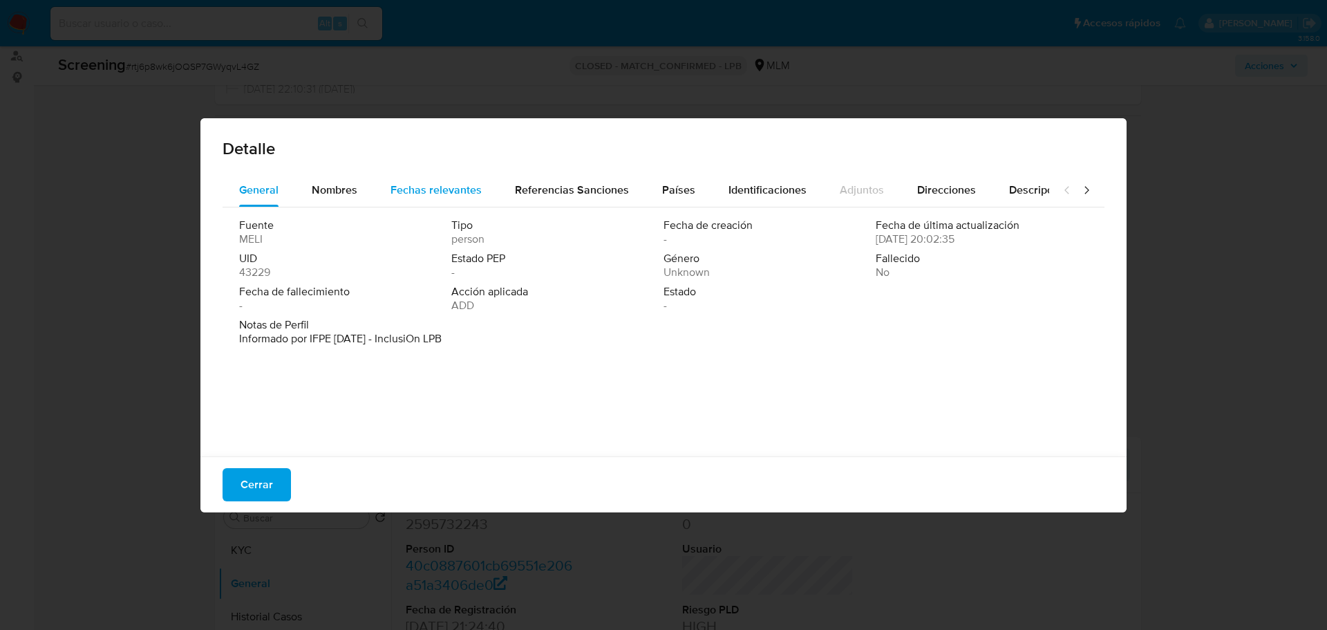
click at [416, 205] on div "Fechas relevantes" at bounding box center [436, 189] width 91 height 33
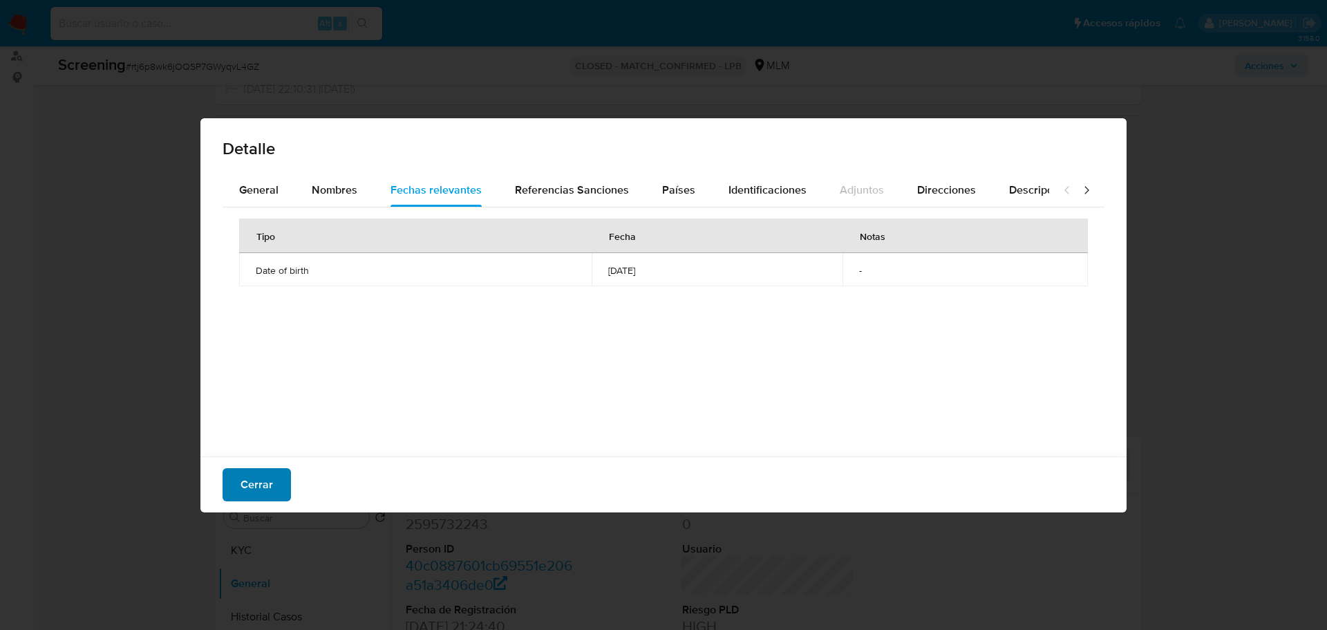
click at [263, 486] on span "Cerrar" at bounding box center [257, 484] width 32 height 30
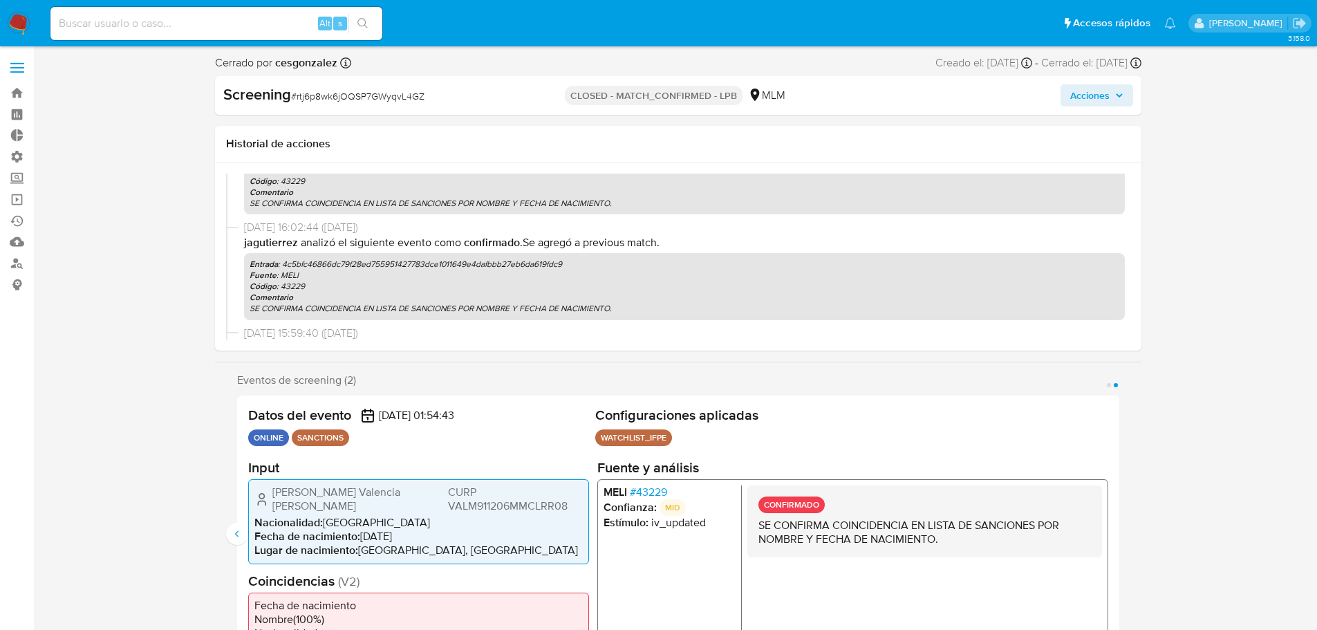
scroll to position [656, 0]
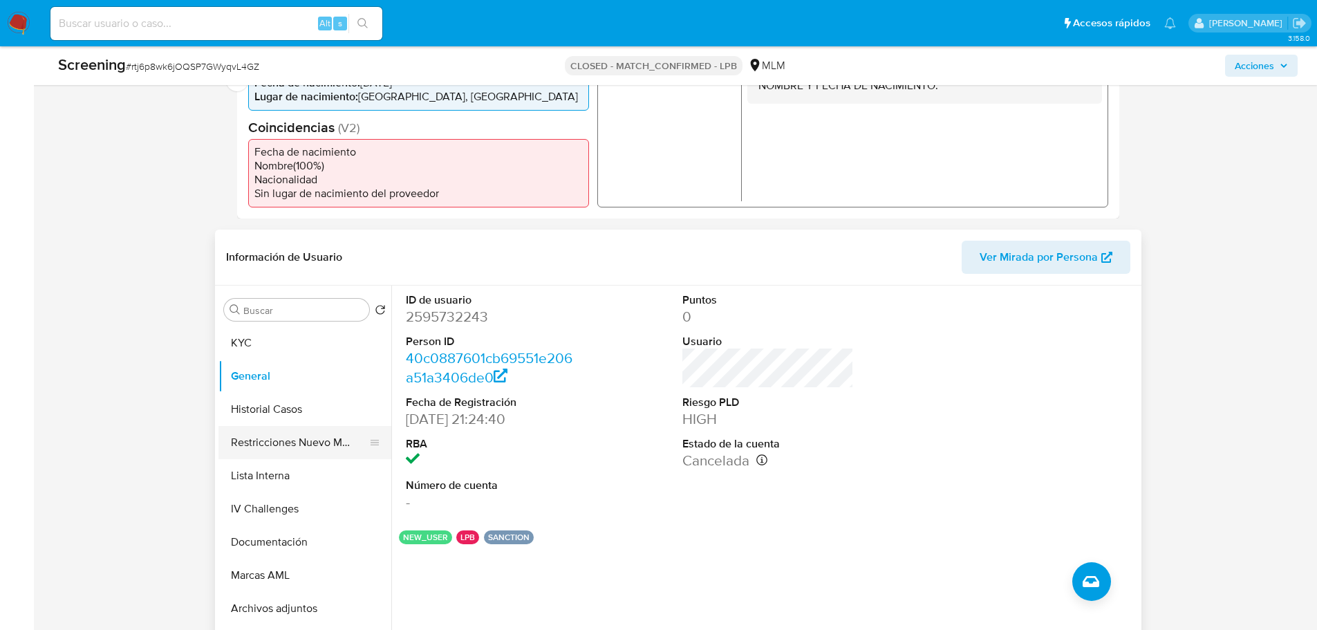
click at [274, 450] on button "Restricciones Nuevo Mundo" at bounding box center [299, 442] width 162 height 33
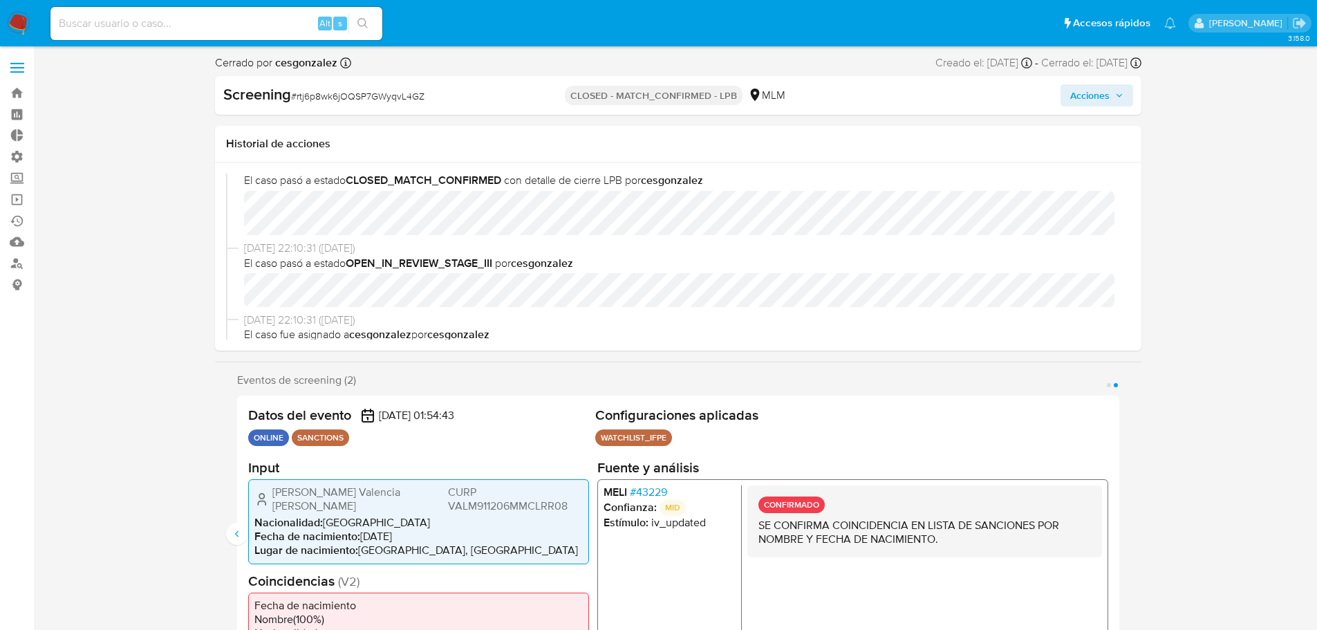
scroll to position [0, 0]
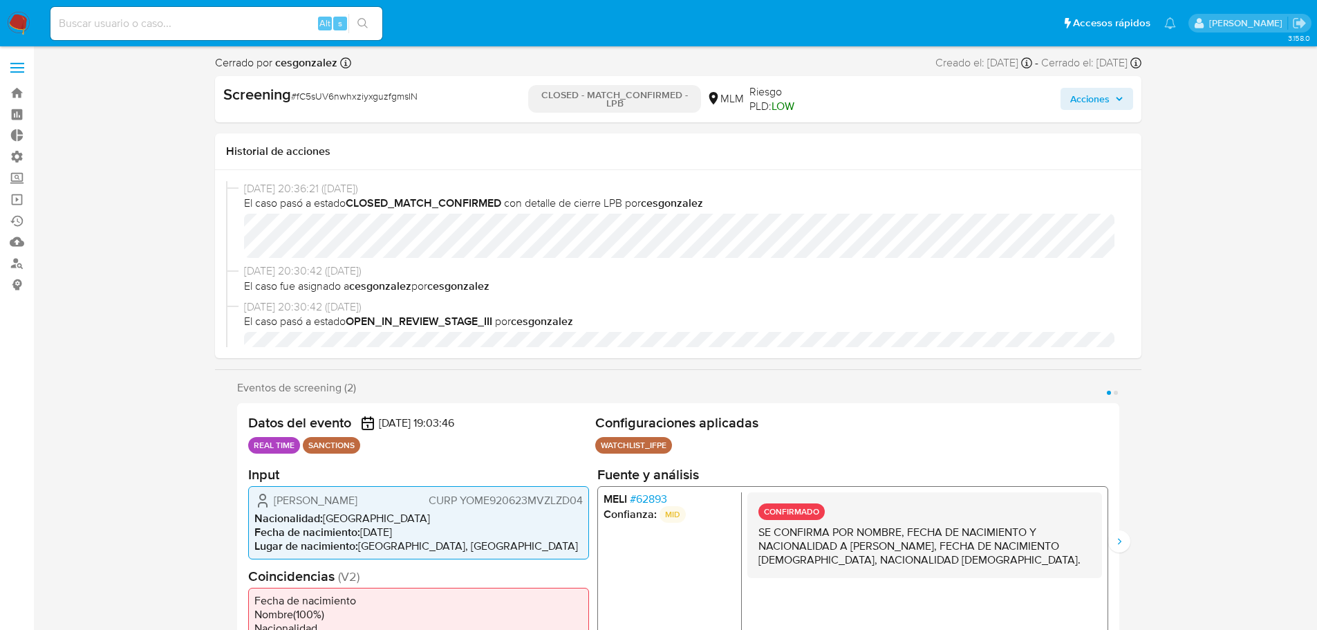
select select "10"
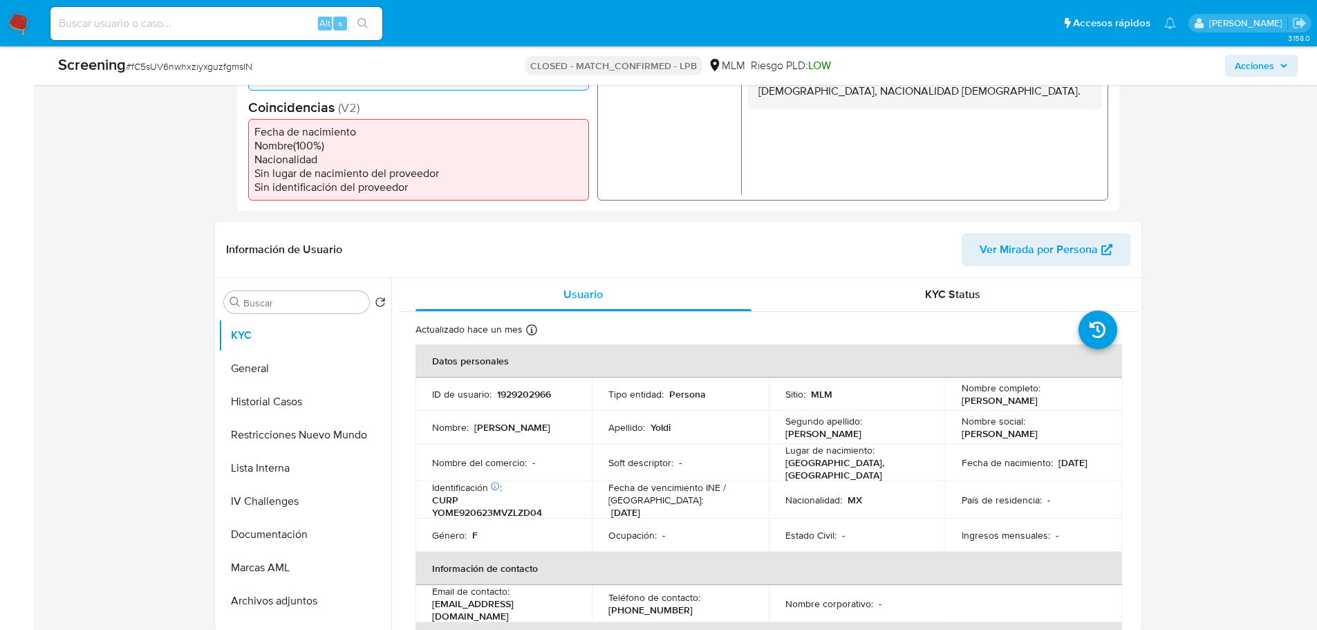
scroll to position [484, 0]
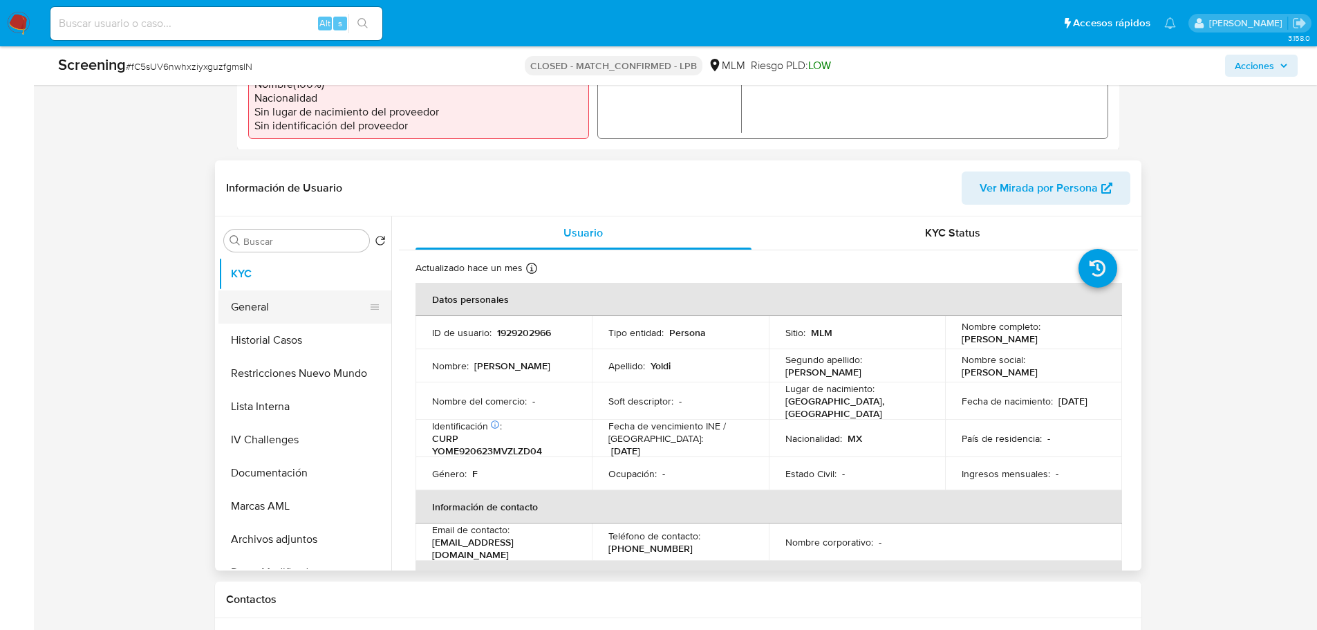
click at [256, 298] on button "General" at bounding box center [299, 306] width 162 height 33
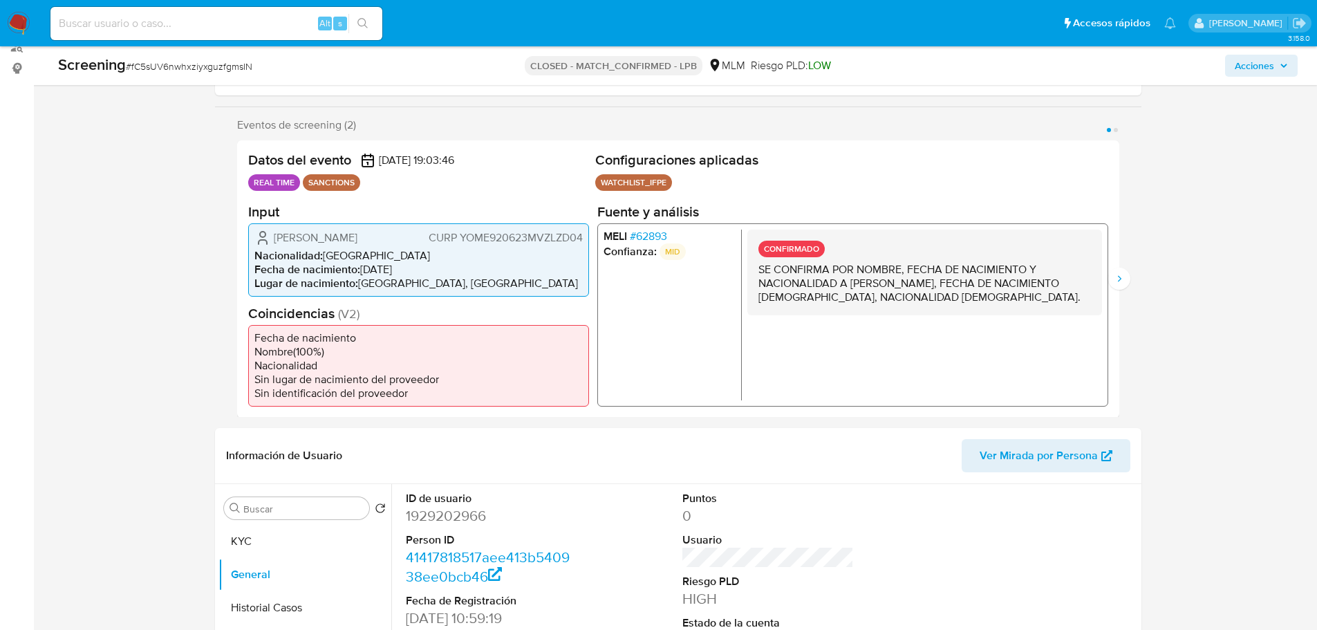
scroll to position [207, 0]
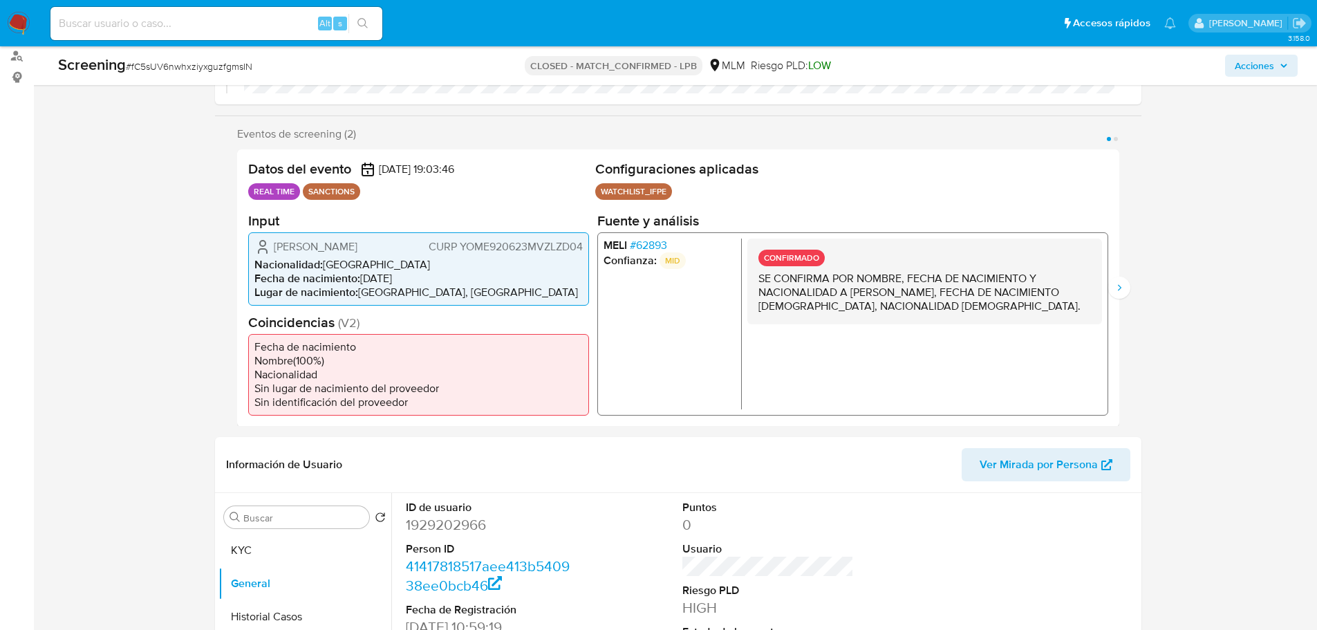
click at [648, 238] on span "# 62893" at bounding box center [647, 245] width 37 height 14
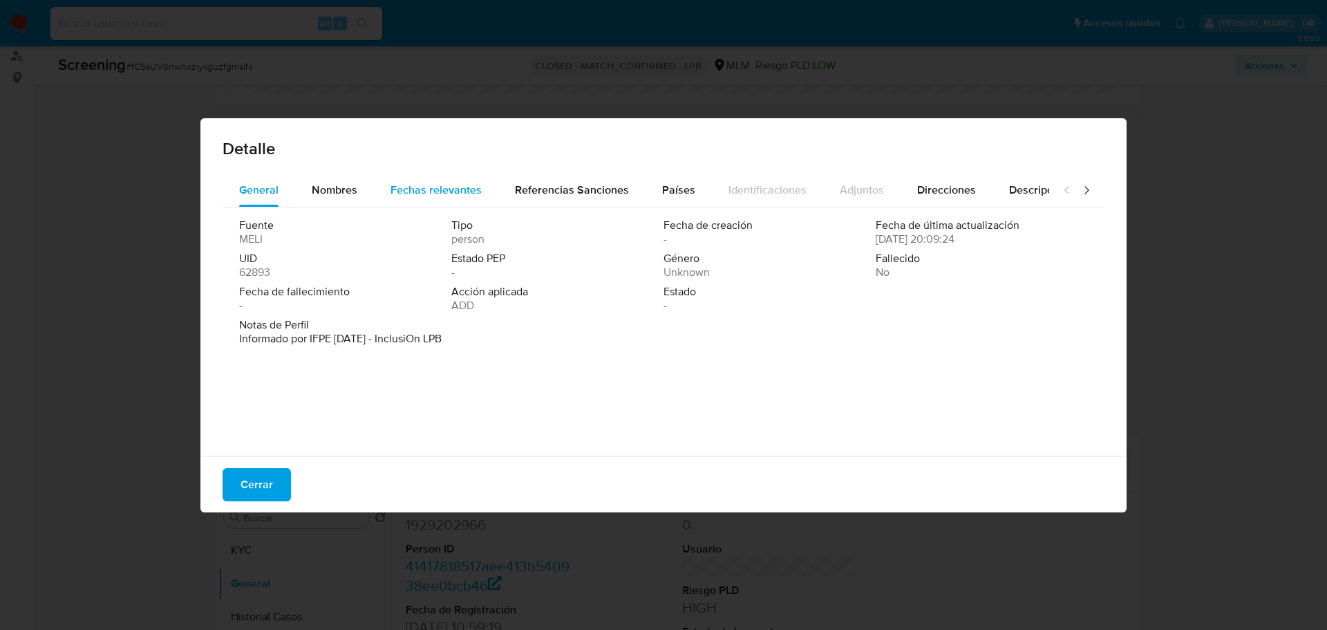
click at [458, 185] on span "Fechas relevantes" at bounding box center [436, 190] width 91 height 16
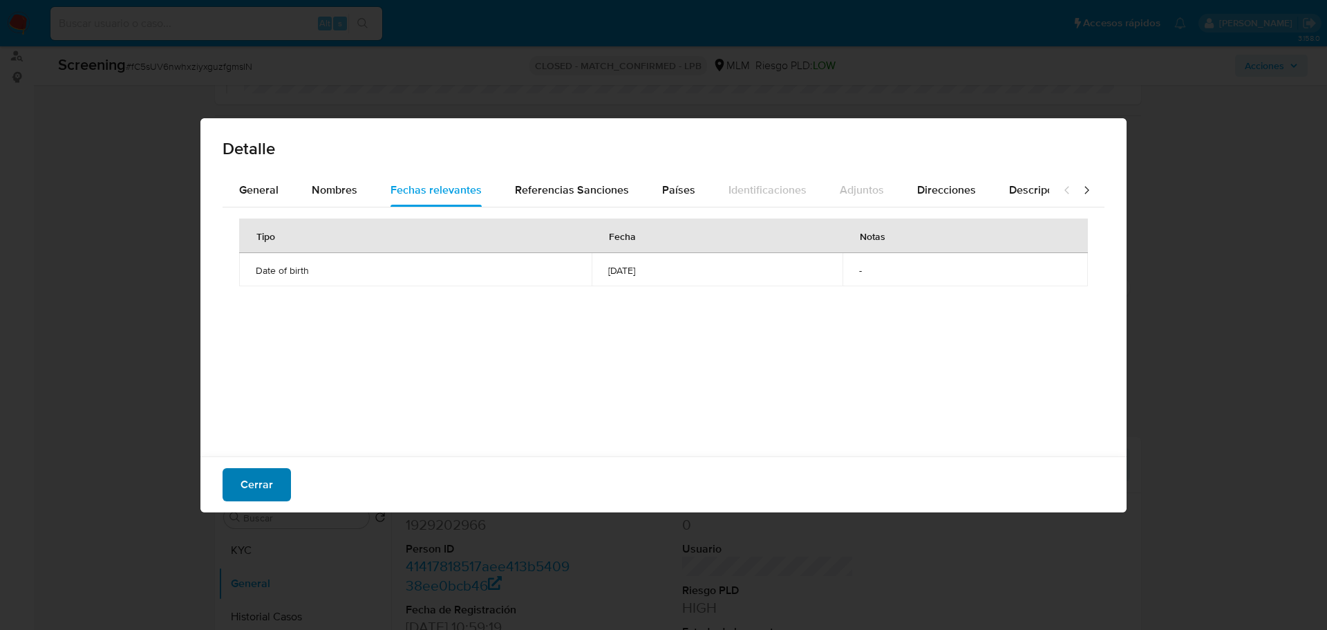
click at [270, 478] on span "Cerrar" at bounding box center [257, 484] width 32 height 30
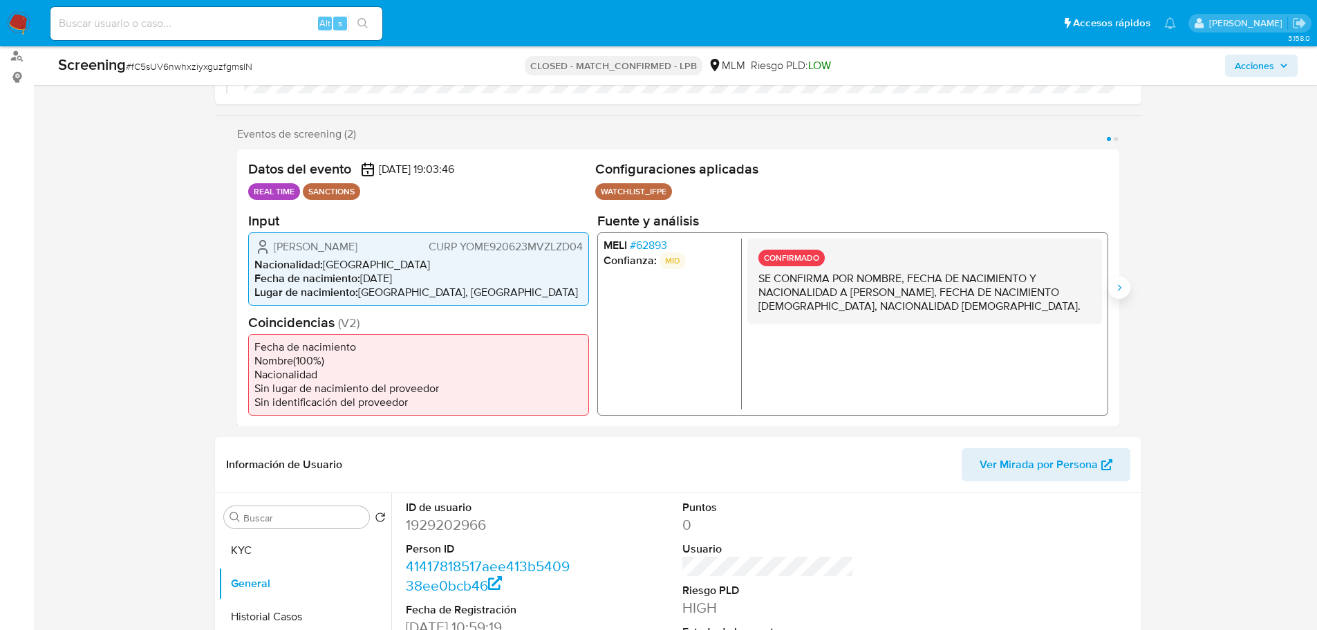
click at [1122, 287] on icon "Siguiente" at bounding box center [1118, 287] width 11 height 11
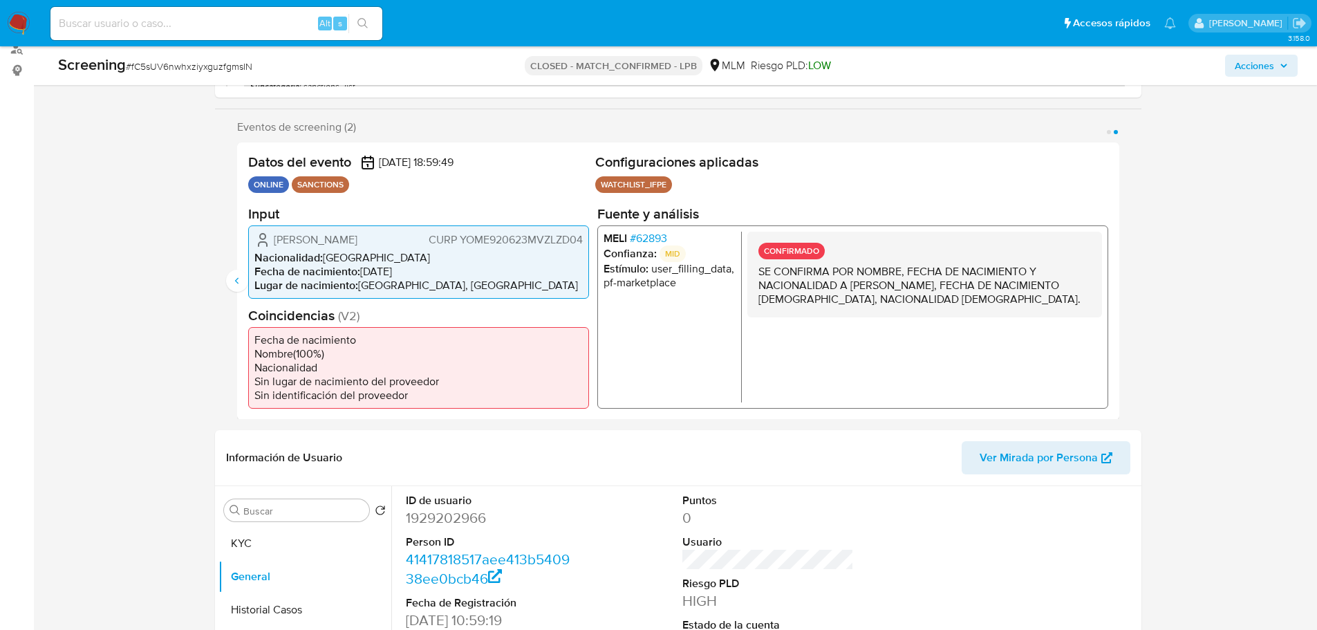
scroll to position [415, 0]
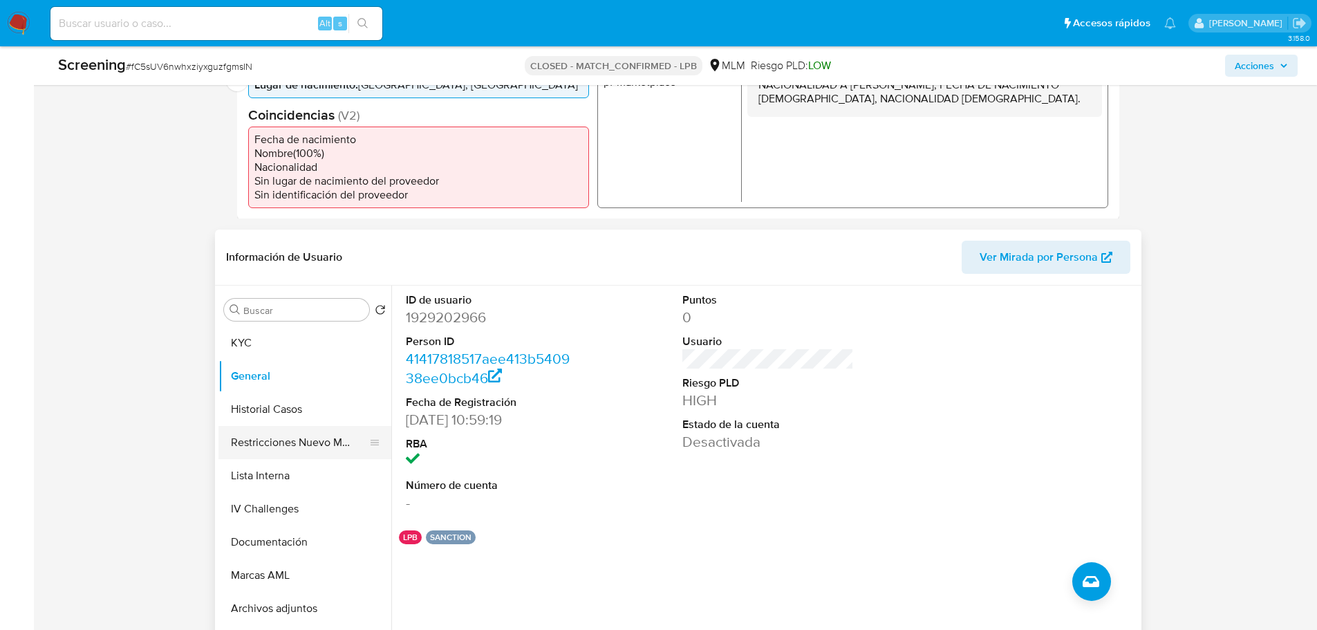
click at [256, 431] on button "Restricciones Nuevo Mundo" at bounding box center [299, 442] width 162 height 33
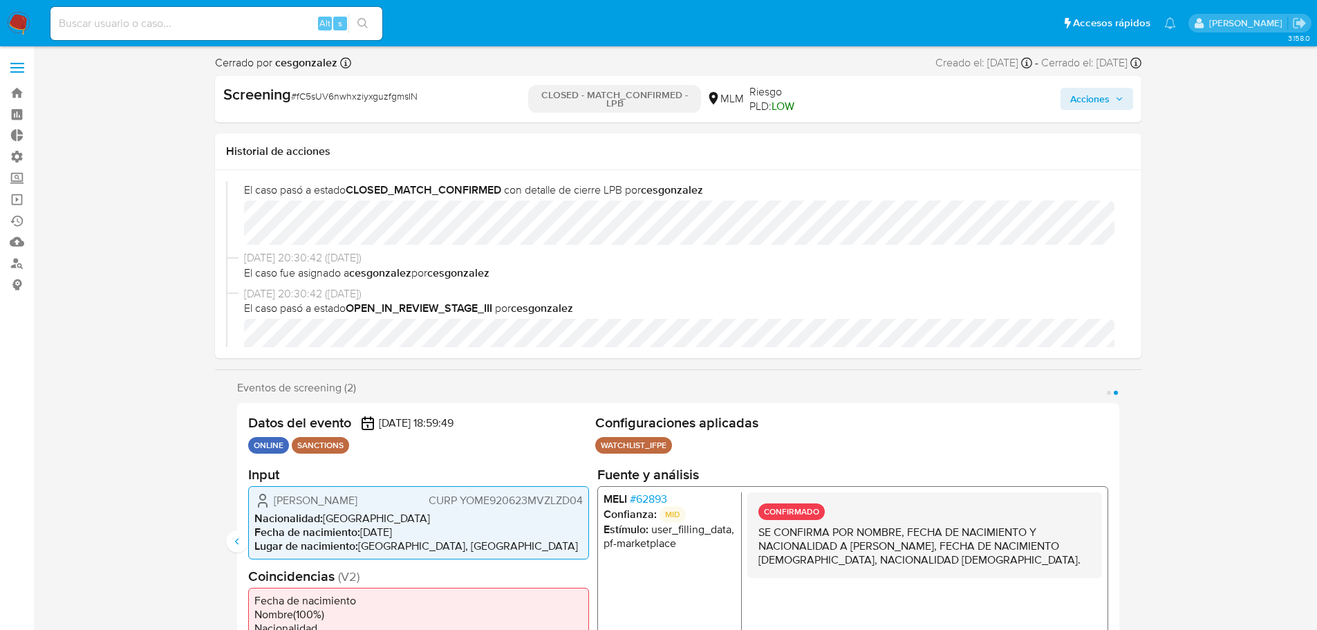
scroll to position [0, 0]
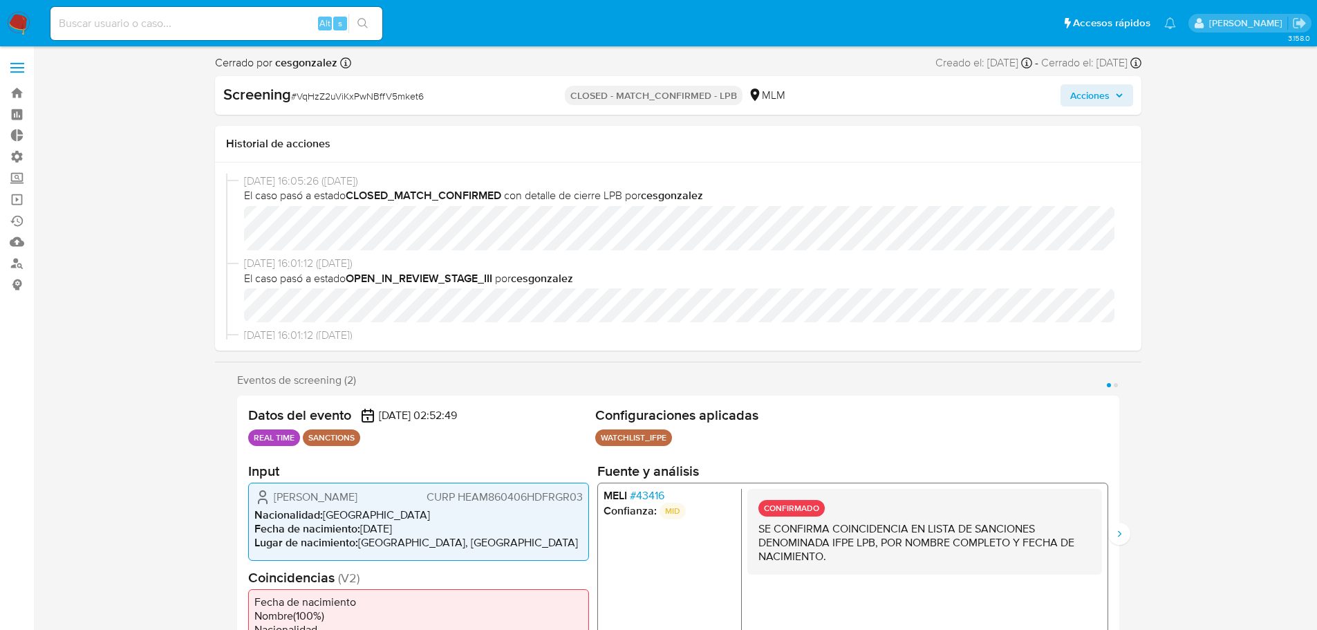
select select "10"
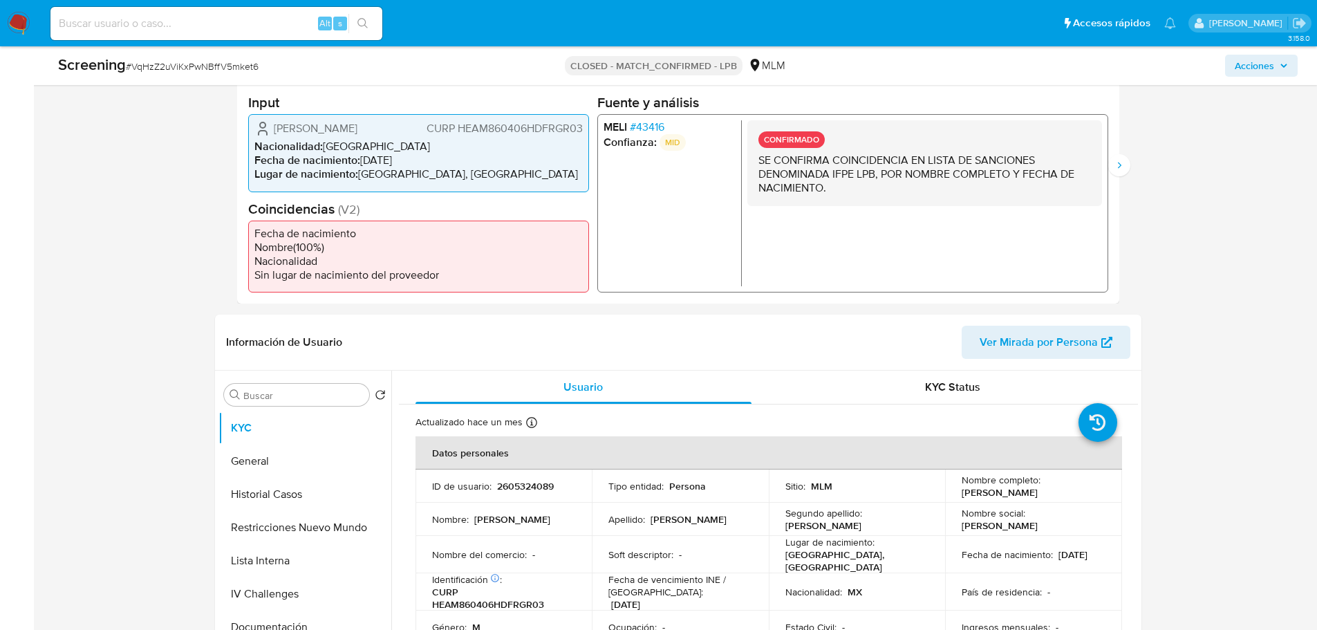
scroll to position [553, 0]
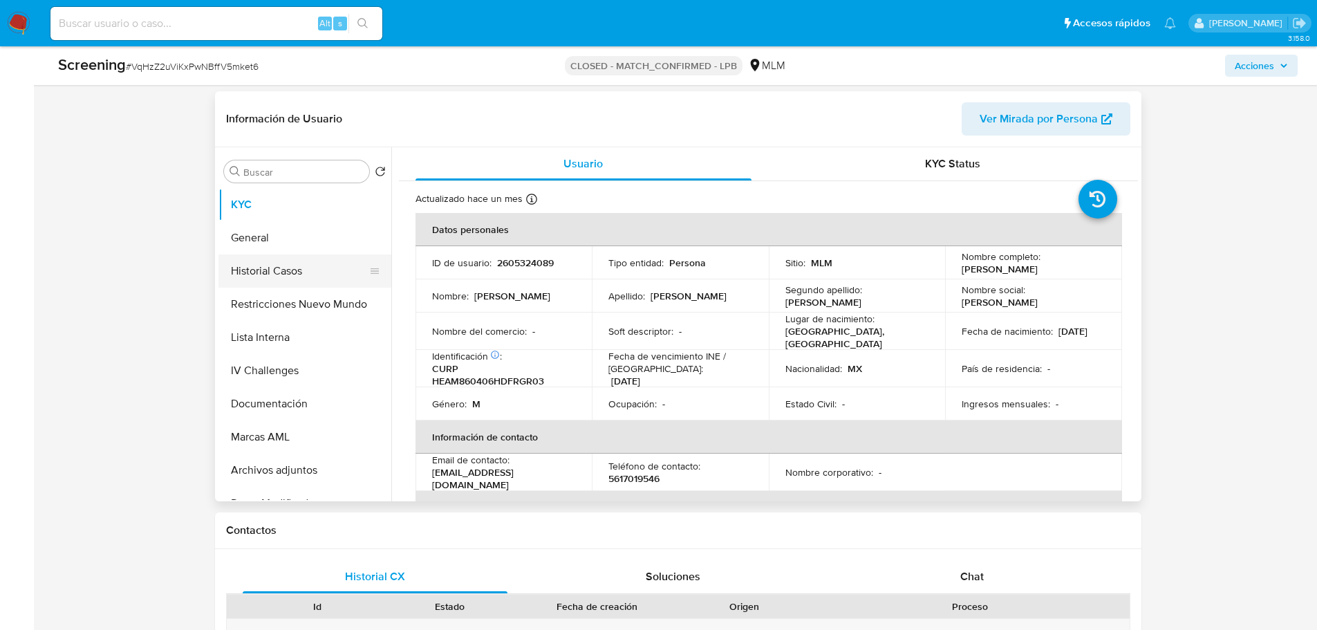
click at [269, 274] on button "Historial Casos" at bounding box center [299, 270] width 162 height 33
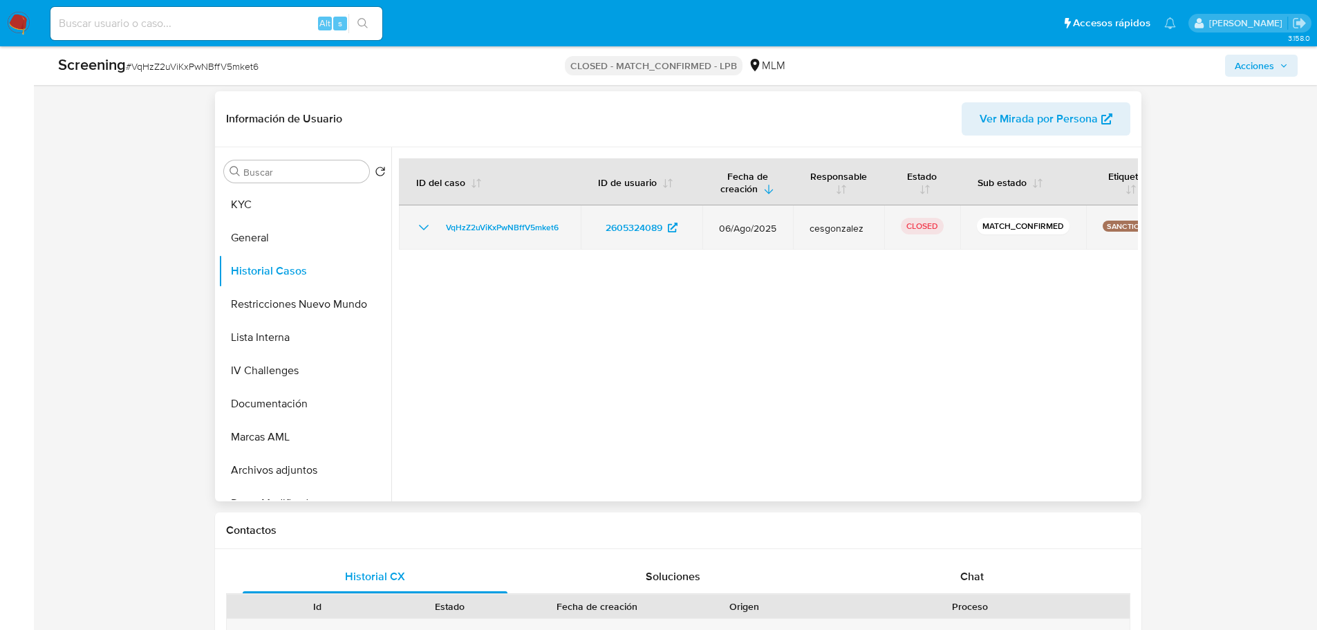
click at [422, 237] on td "VqHzZ2uViKxPwNBffV5mket6" at bounding box center [490, 227] width 182 height 44
click at [420, 229] on icon "Mostrar/Ocultar" at bounding box center [423, 227] width 17 height 17
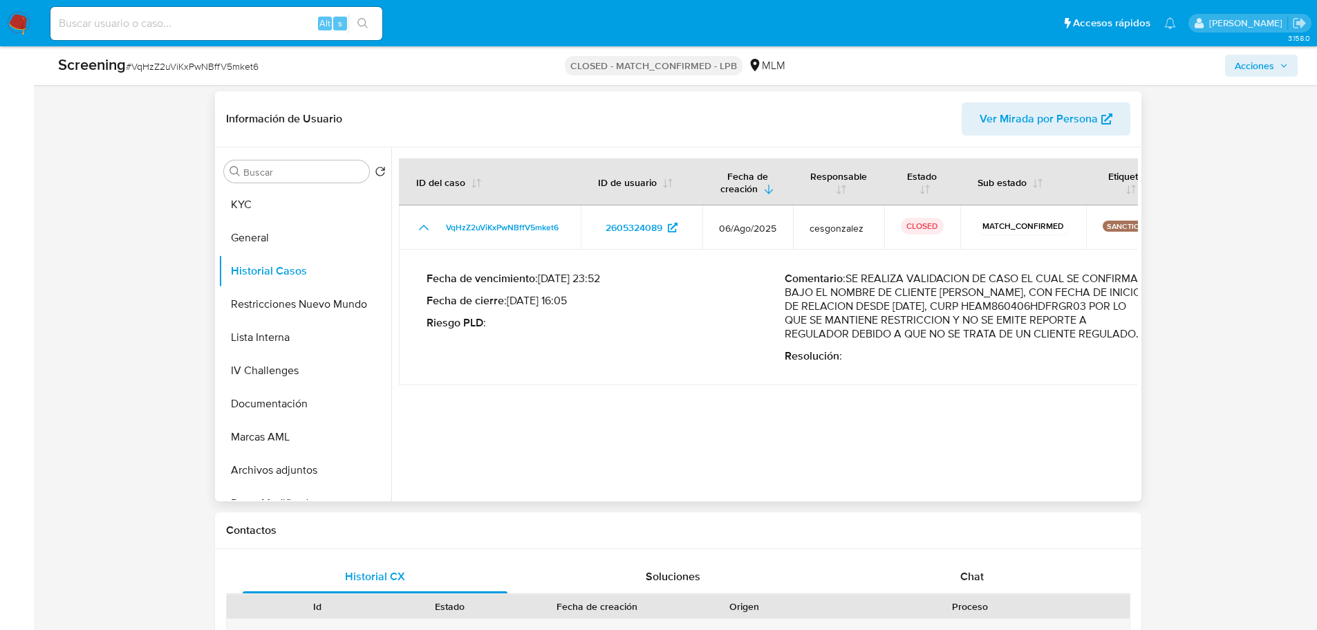
drag, startPoint x: 615, startPoint y: 307, endPoint x: 601, endPoint y: 321, distance: 20.0
click at [583, 288] on div "Fecha de vencimiento : 06/08/2025 23:52 Fecha de cierre : 06/08/2025 16:05 Ries…" at bounding box center [605, 317] width 358 height 91
click at [603, 323] on p "Riesgo PLD :" at bounding box center [605, 323] width 358 height 14
click at [249, 232] on button "General" at bounding box center [299, 237] width 162 height 33
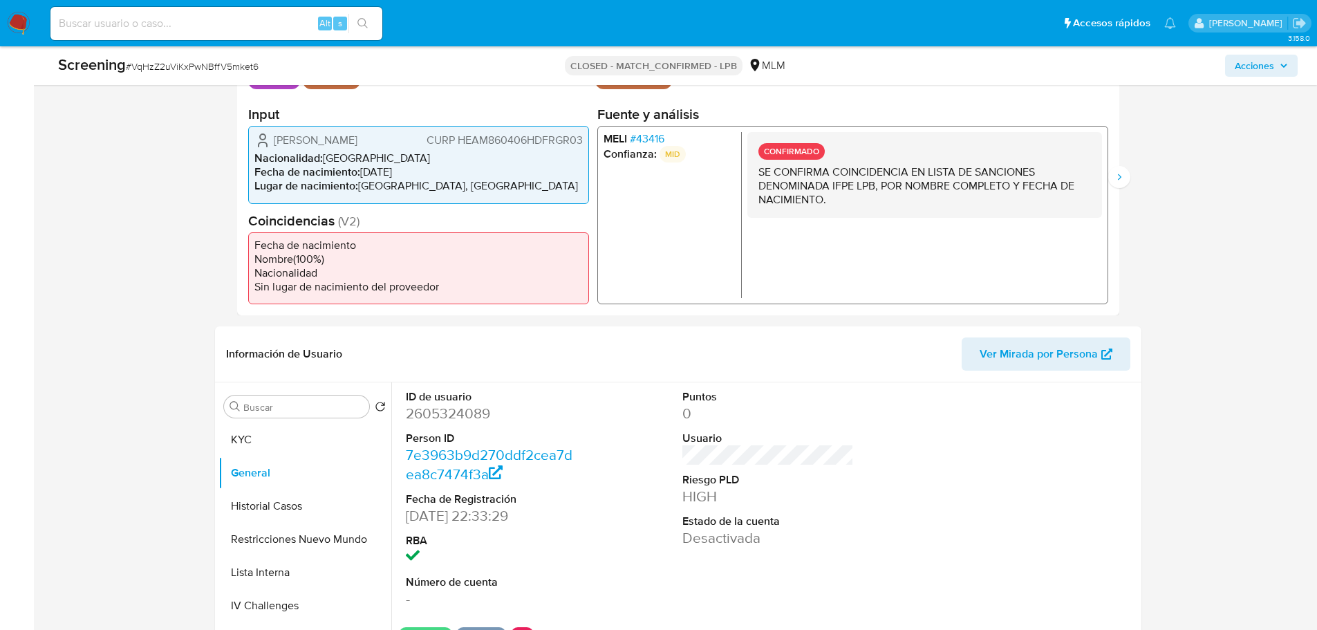
scroll to position [138, 0]
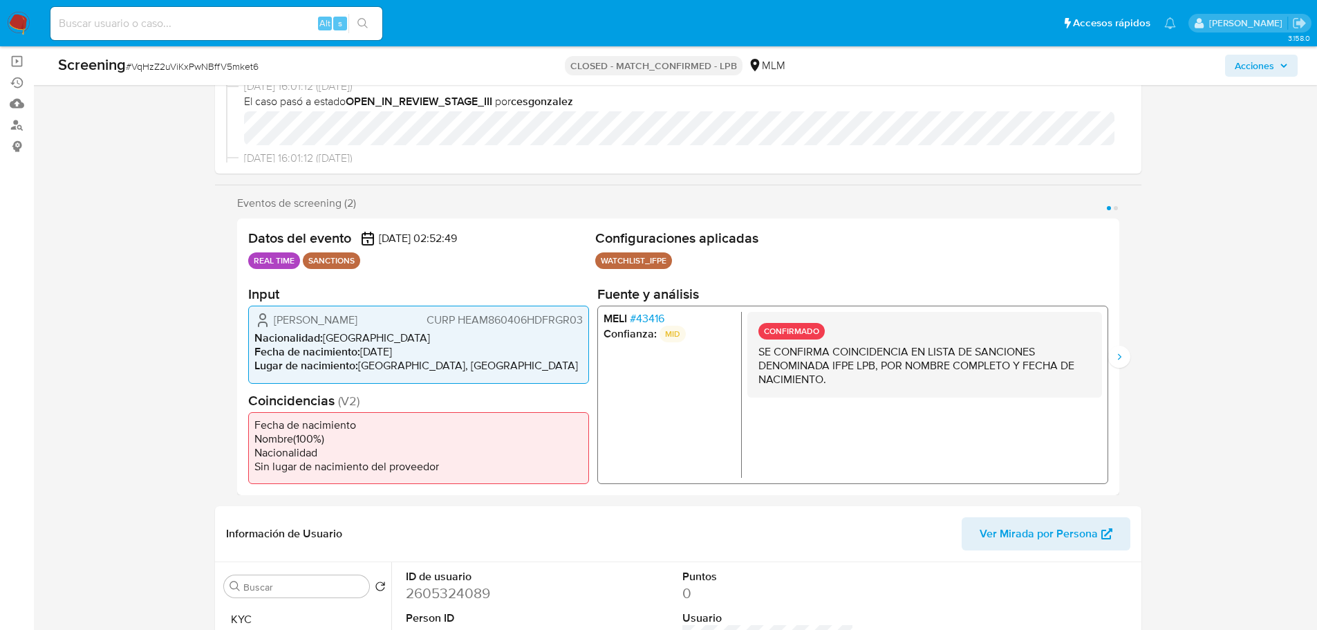
click at [659, 314] on span "# 43416" at bounding box center [646, 319] width 35 height 14
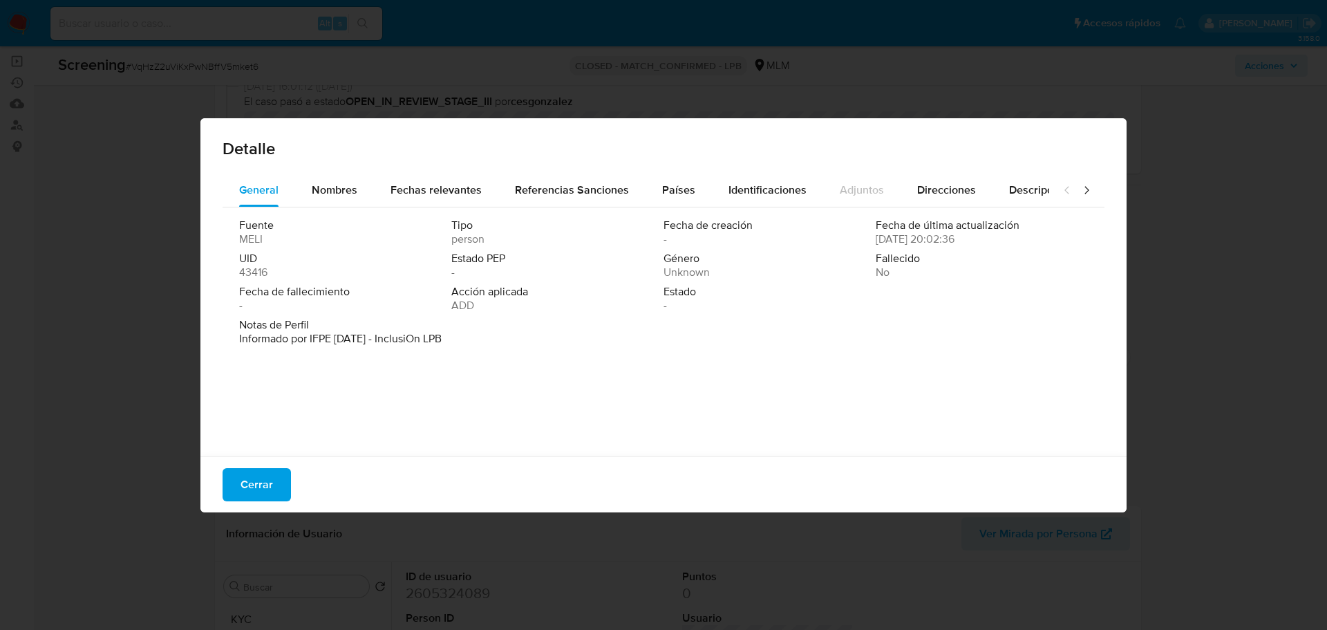
click at [438, 207] on div "Fuente MELI Tipo person Fecha de creación - Fecha de última actualización 09/02…" at bounding box center [664, 328] width 882 height 242
click at [431, 194] on span "Fechas relevantes" at bounding box center [436, 190] width 91 height 16
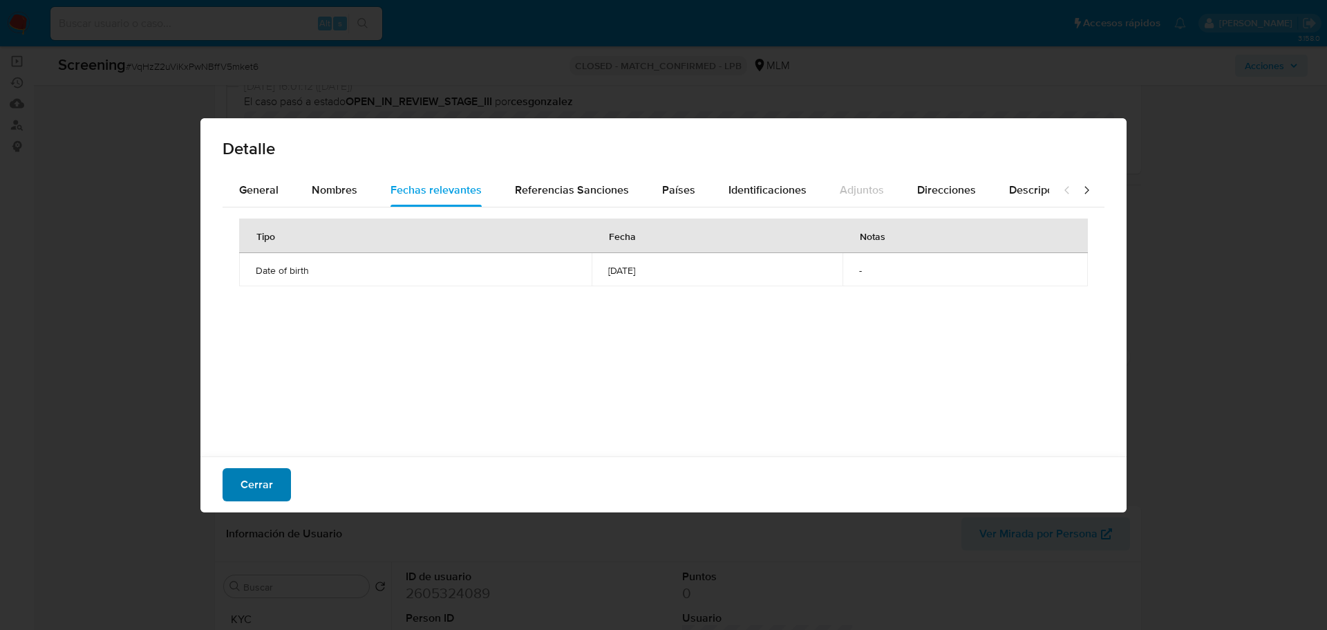
click at [265, 478] on span "Cerrar" at bounding box center [257, 484] width 32 height 30
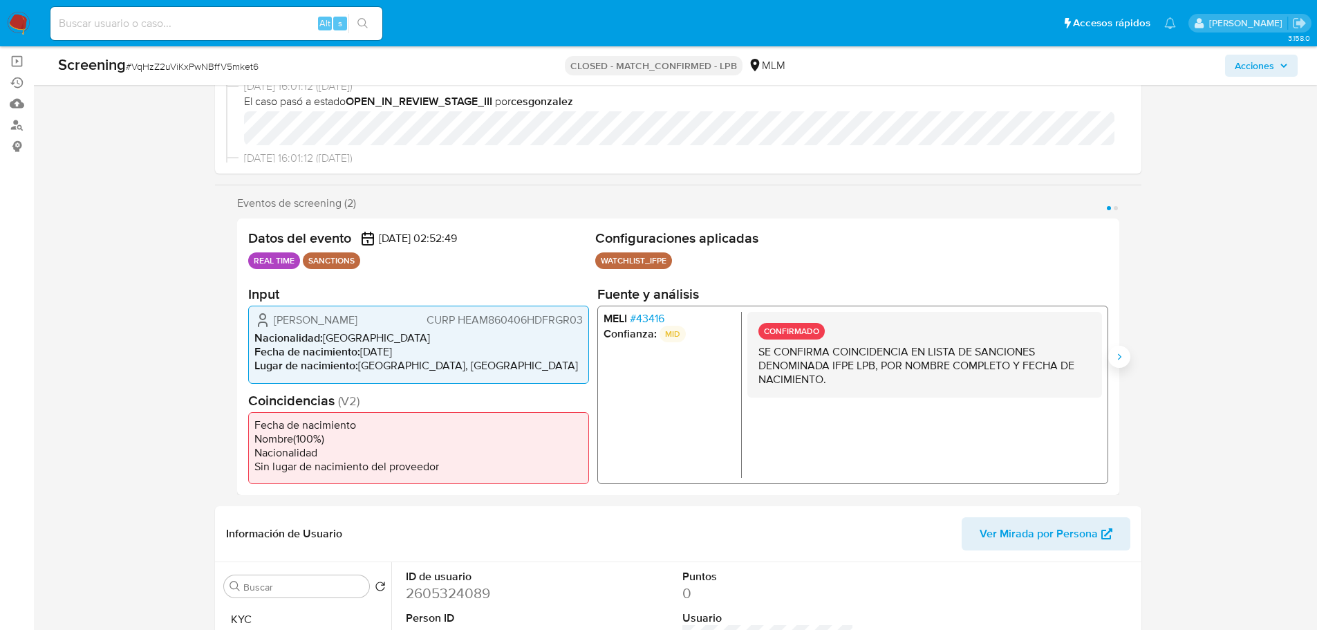
click at [1115, 360] on icon "Siguiente" at bounding box center [1118, 356] width 11 height 11
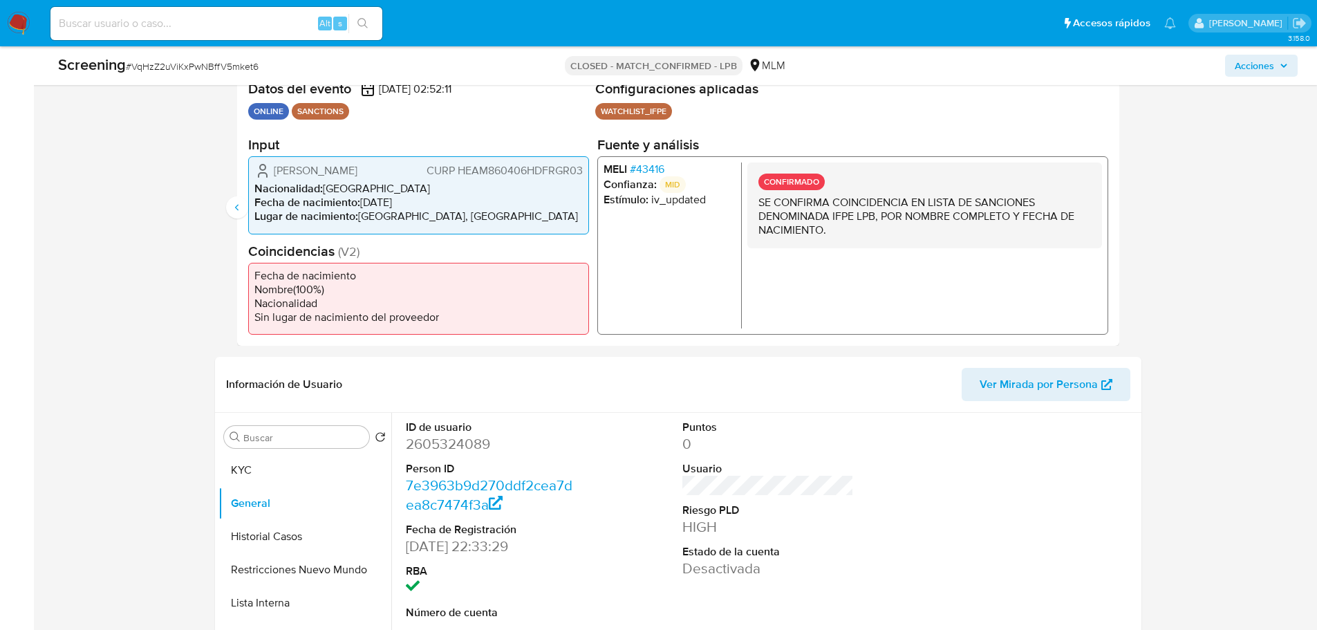
scroll to position [415, 0]
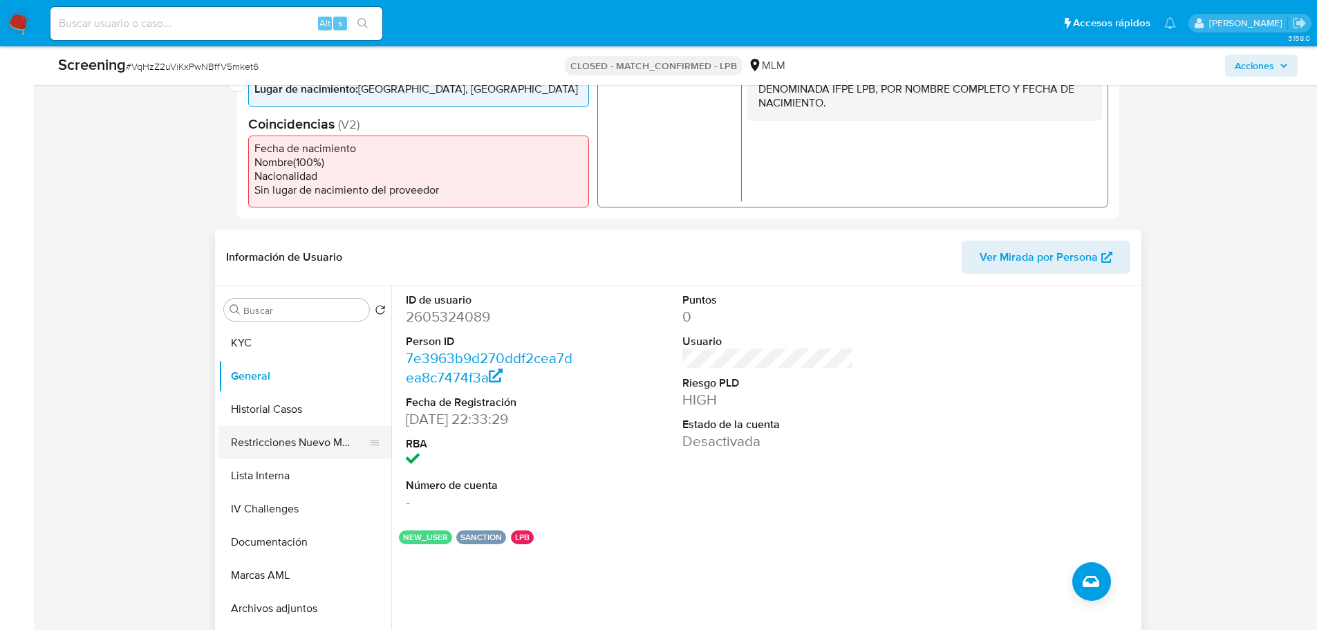
click at [292, 443] on button "Restricciones Nuevo Mundo" at bounding box center [299, 442] width 162 height 33
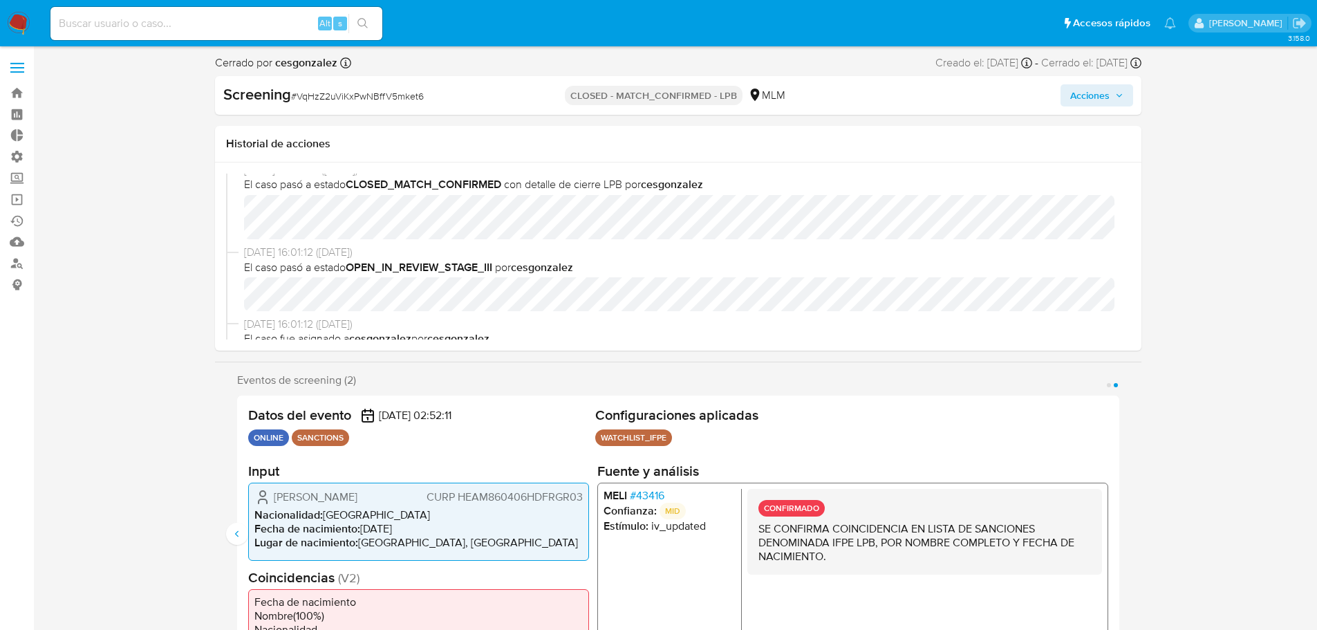
scroll to position [0, 0]
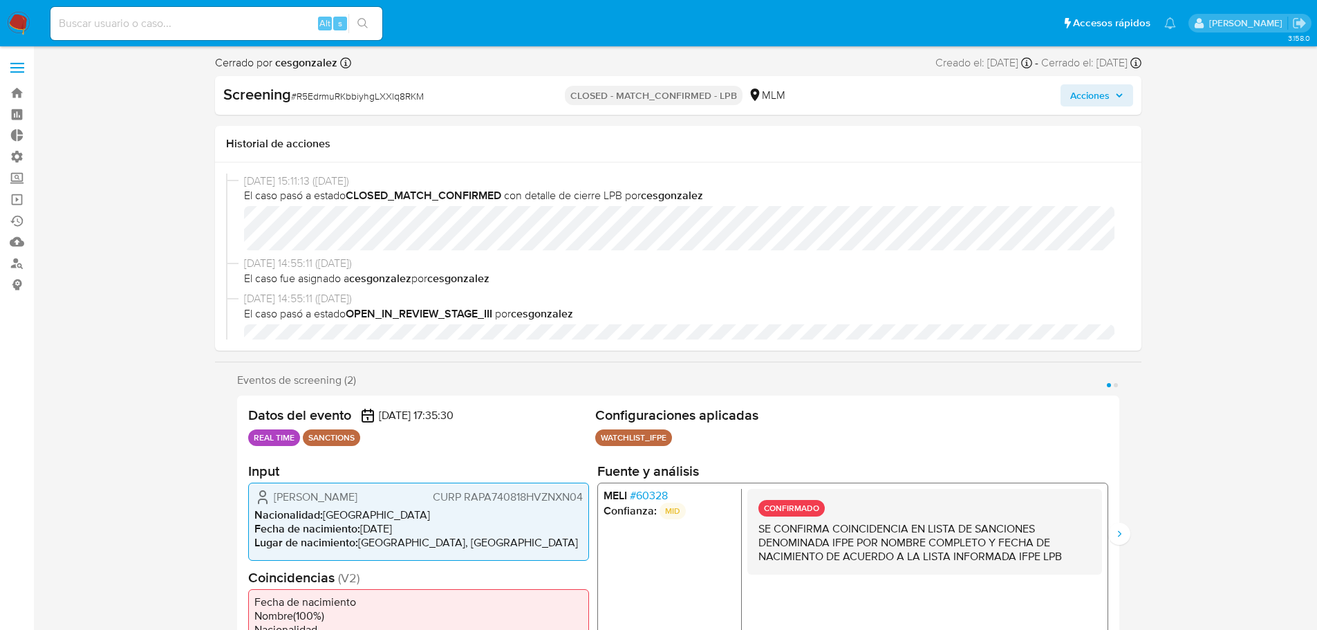
select select "10"
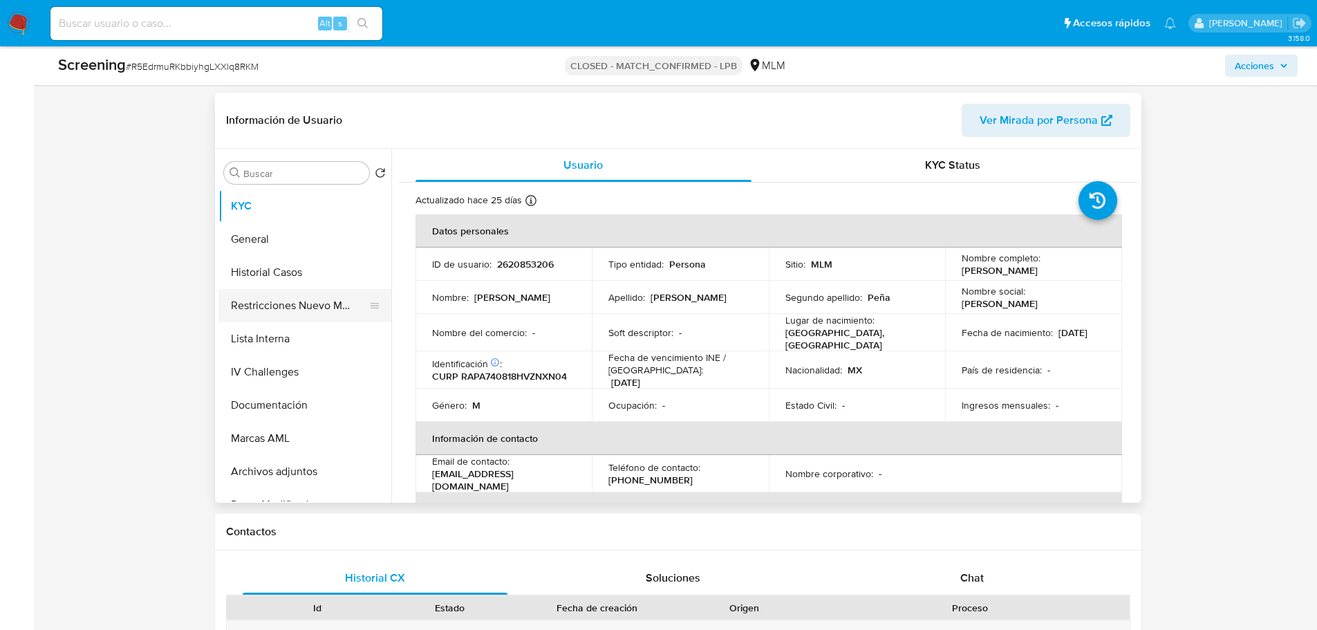
scroll to position [553, 0]
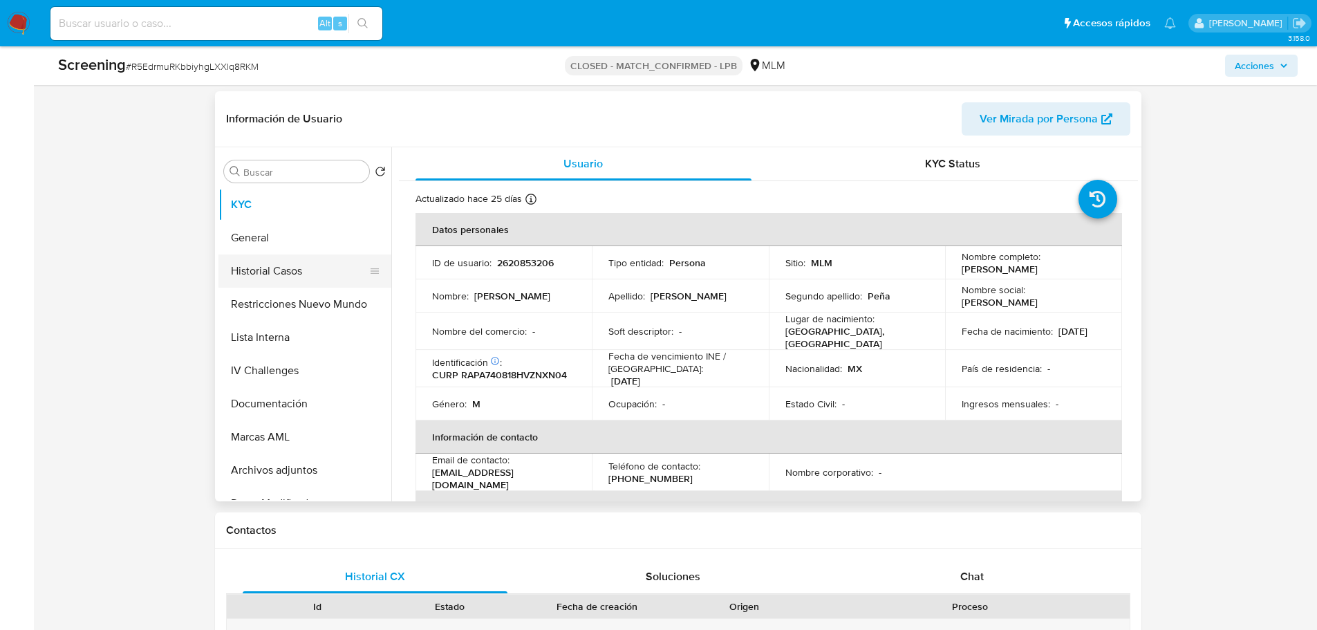
click at [310, 254] on button "Historial Casos" at bounding box center [299, 270] width 162 height 33
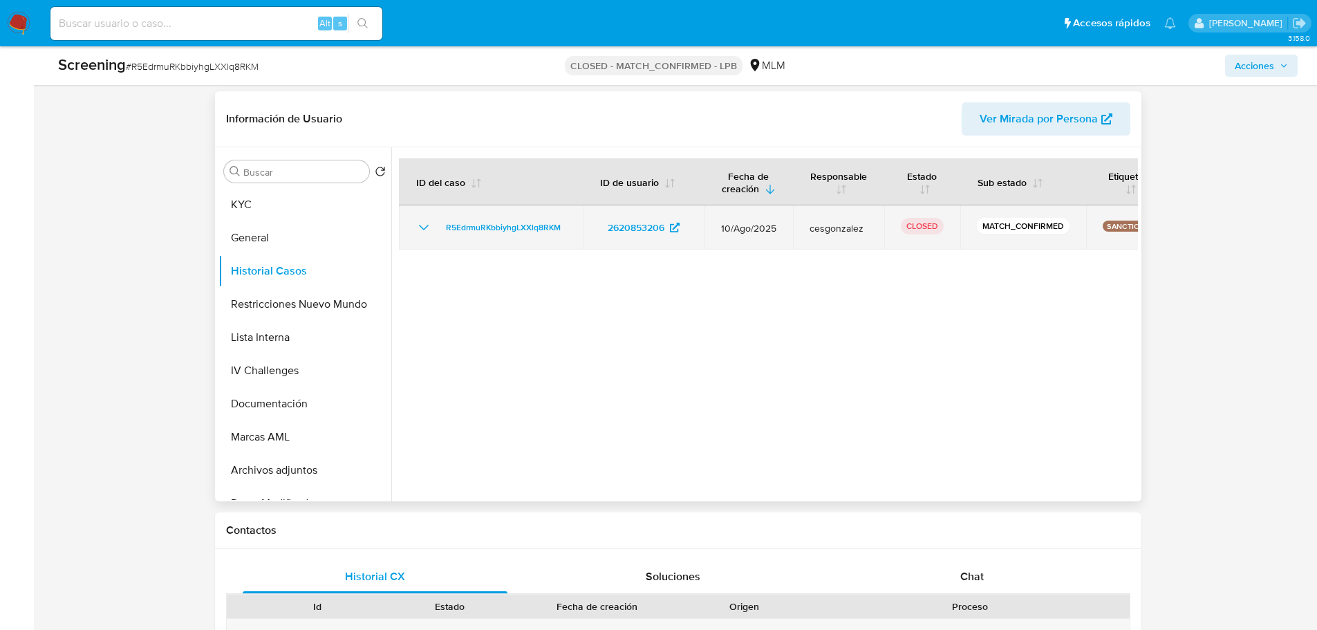
click at [420, 223] on icon "Mostrar/Ocultar" at bounding box center [423, 227] width 17 height 17
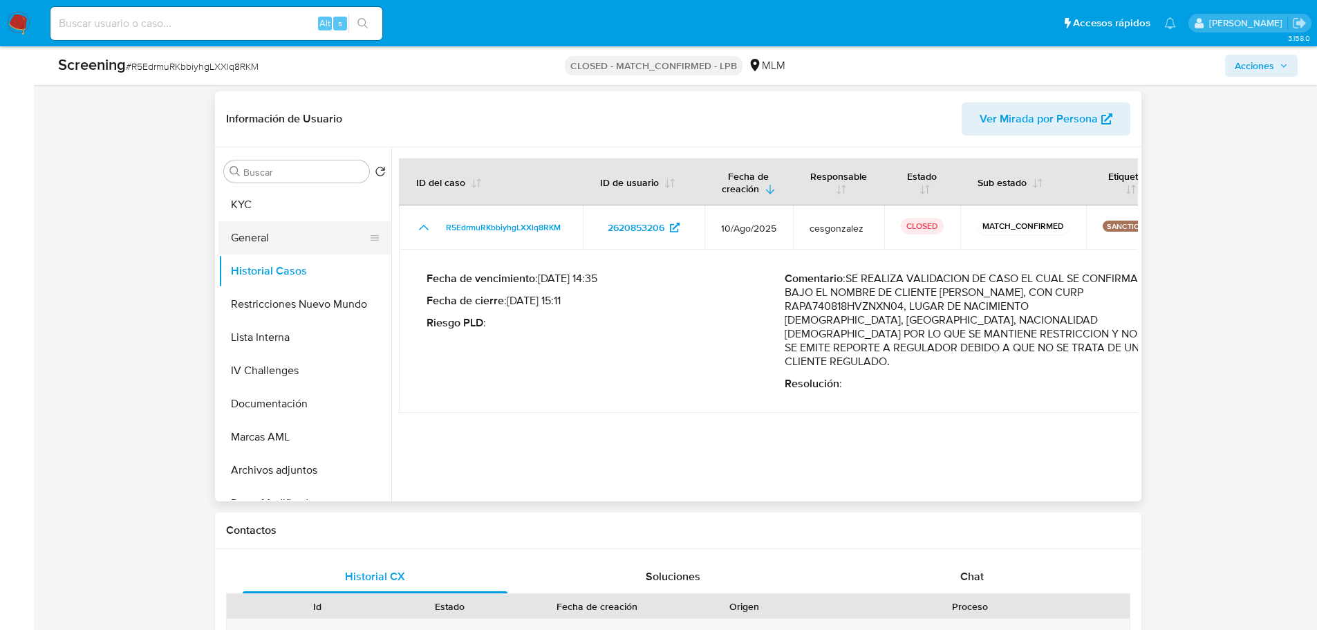
click at [265, 241] on button "General" at bounding box center [299, 237] width 162 height 33
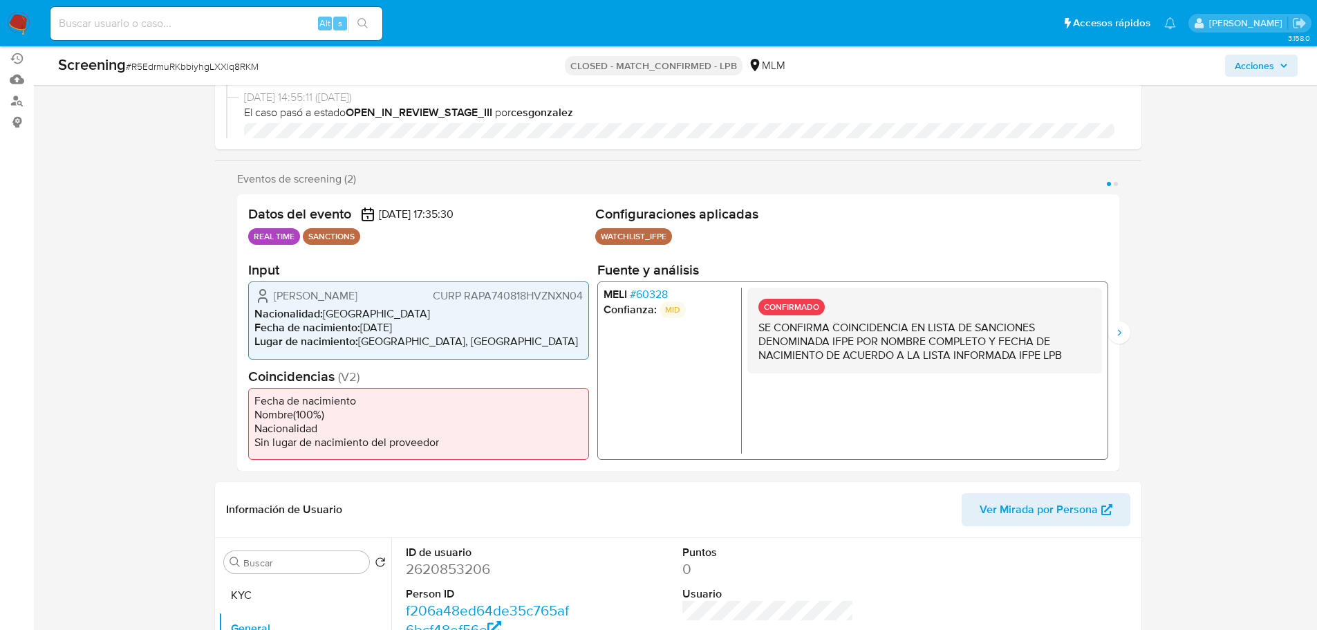
scroll to position [138, 0]
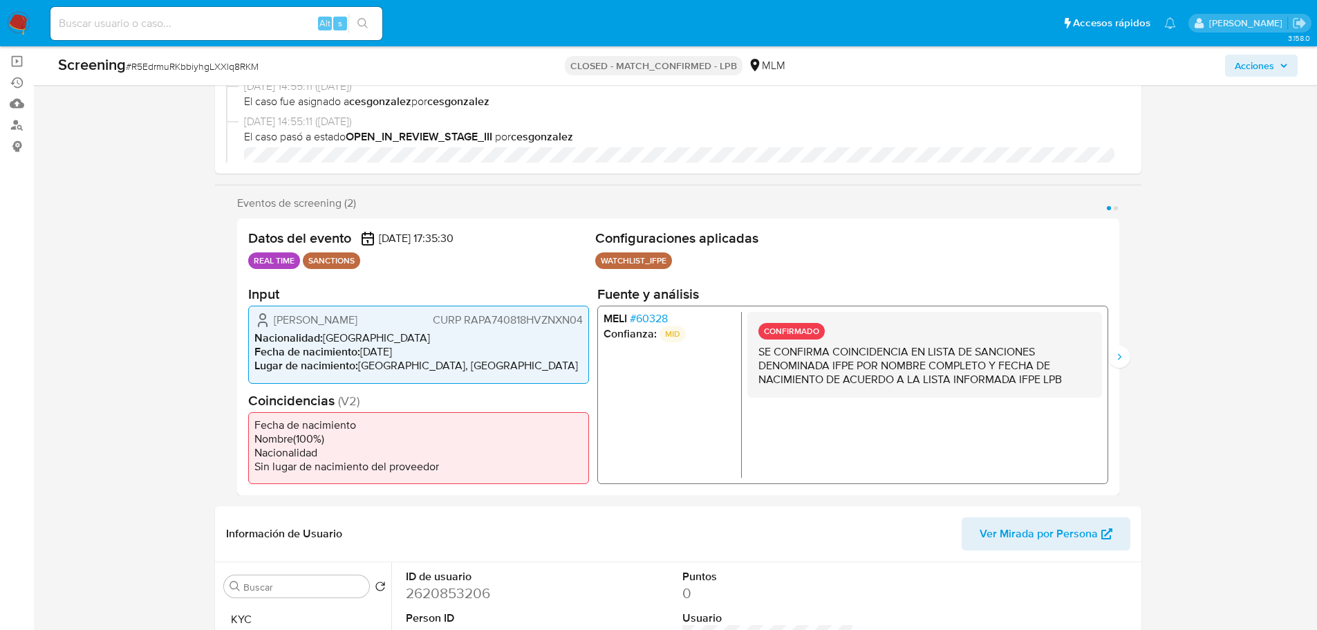
click at [644, 319] on span "# 60328" at bounding box center [648, 319] width 38 height 14
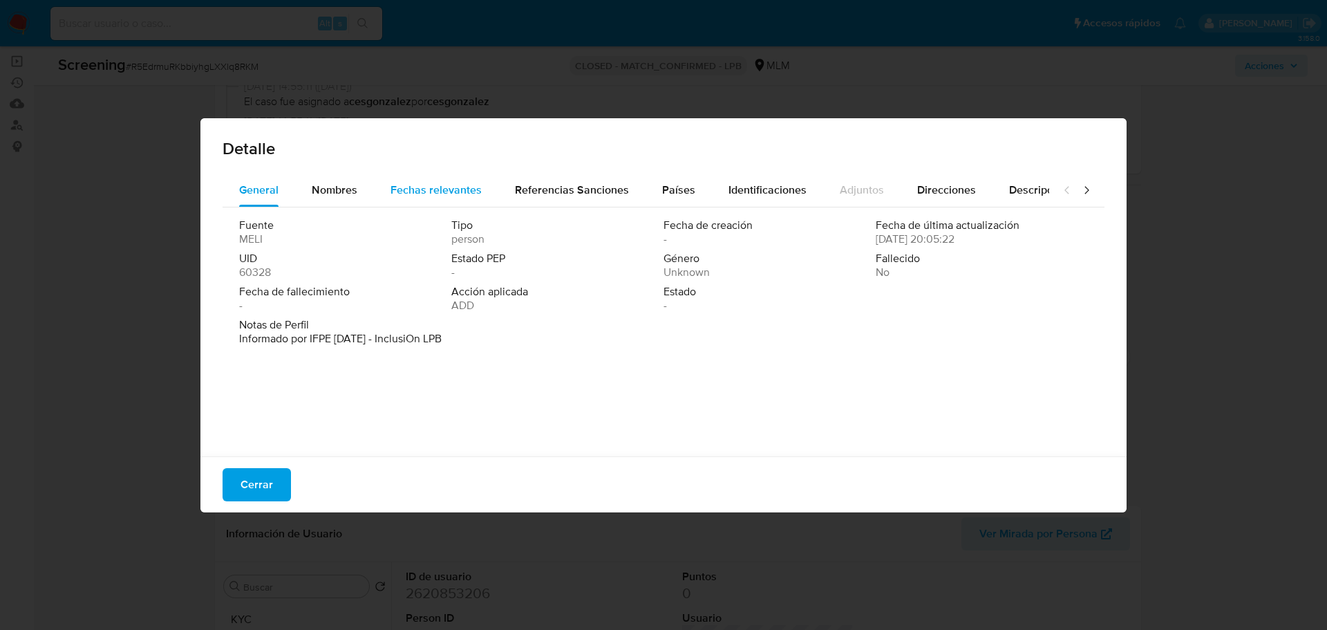
click at [458, 203] on div "Fechas relevantes" at bounding box center [436, 189] width 91 height 33
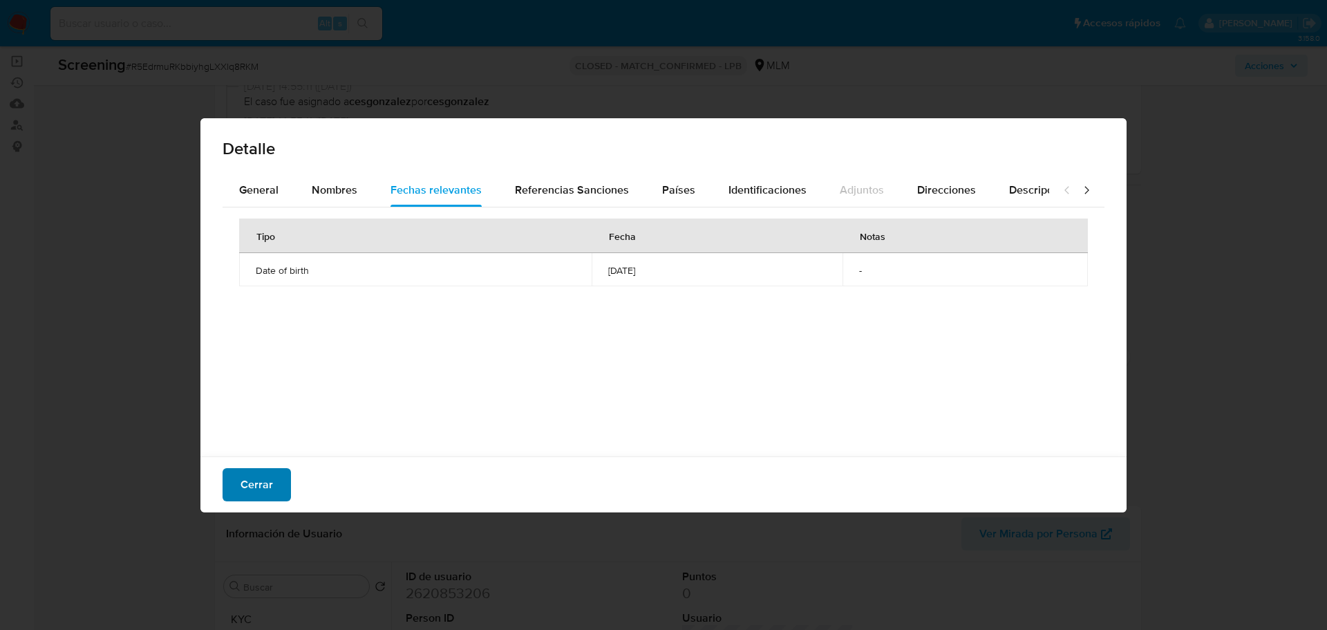
click at [270, 491] on span "Cerrar" at bounding box center [257, 484] width 32 height 30
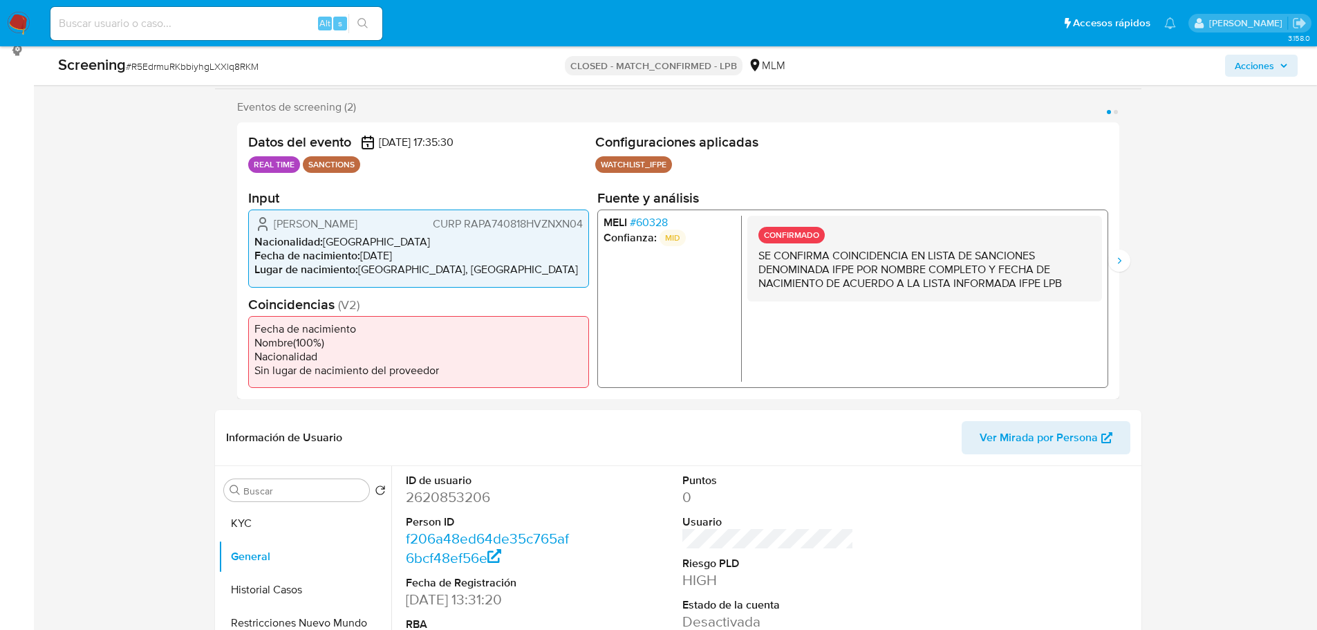
scroll to position [346, 0]
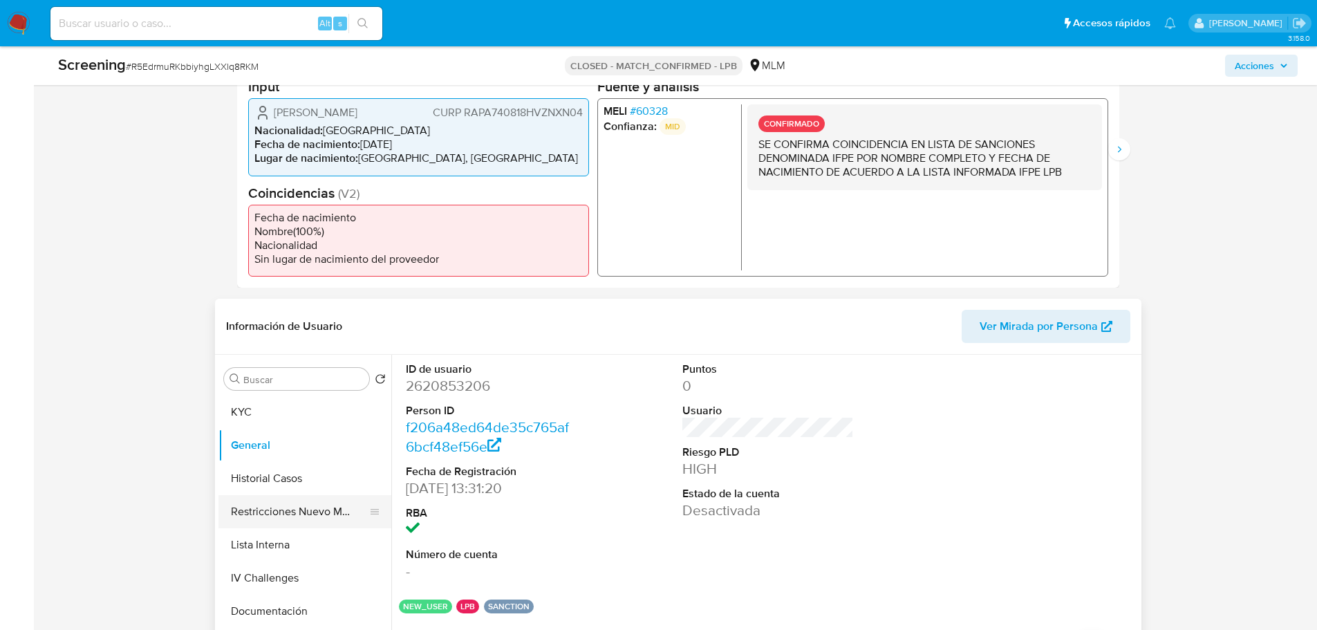
click at [292, 501] on button "Restricciones Nuevo Mundo" at bounding box center [299, 511] width 162 height 33
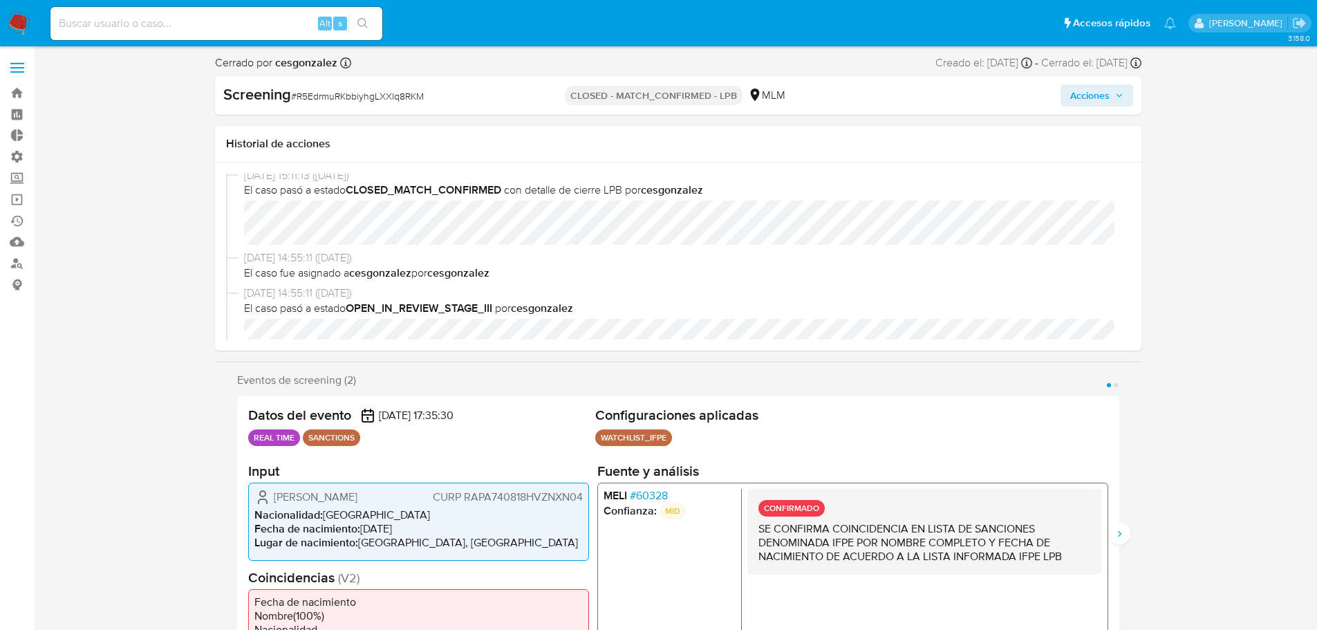
scroll to position [0, 0]
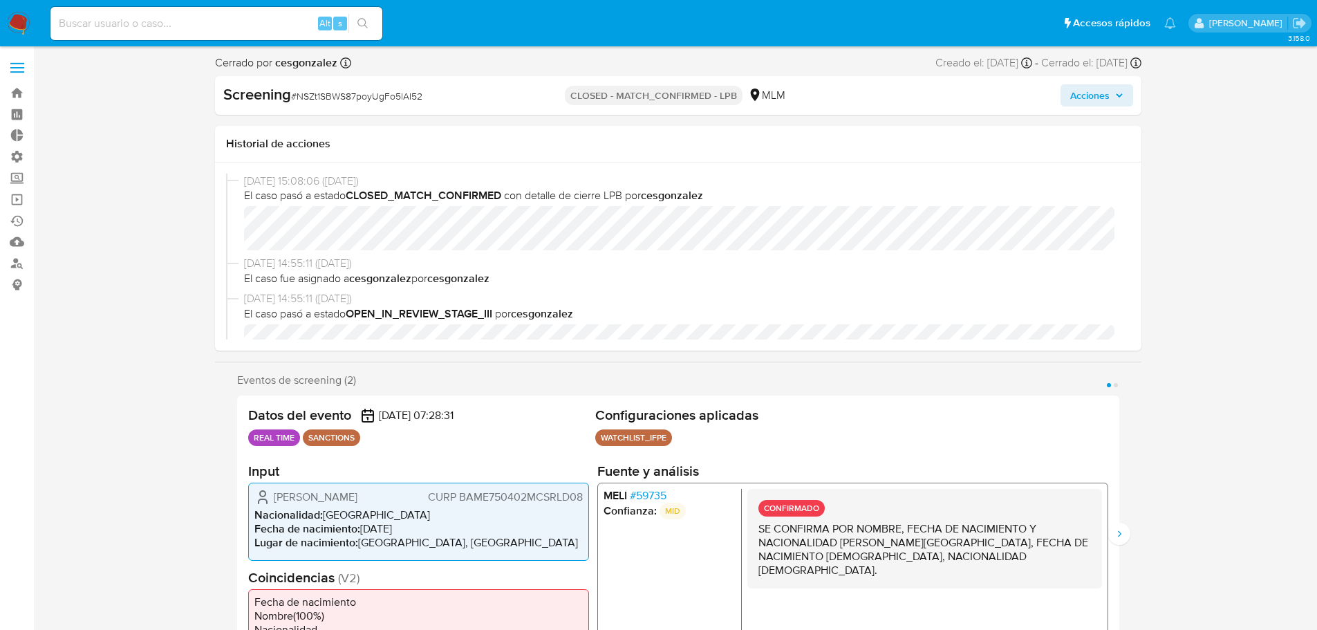
select select "10"
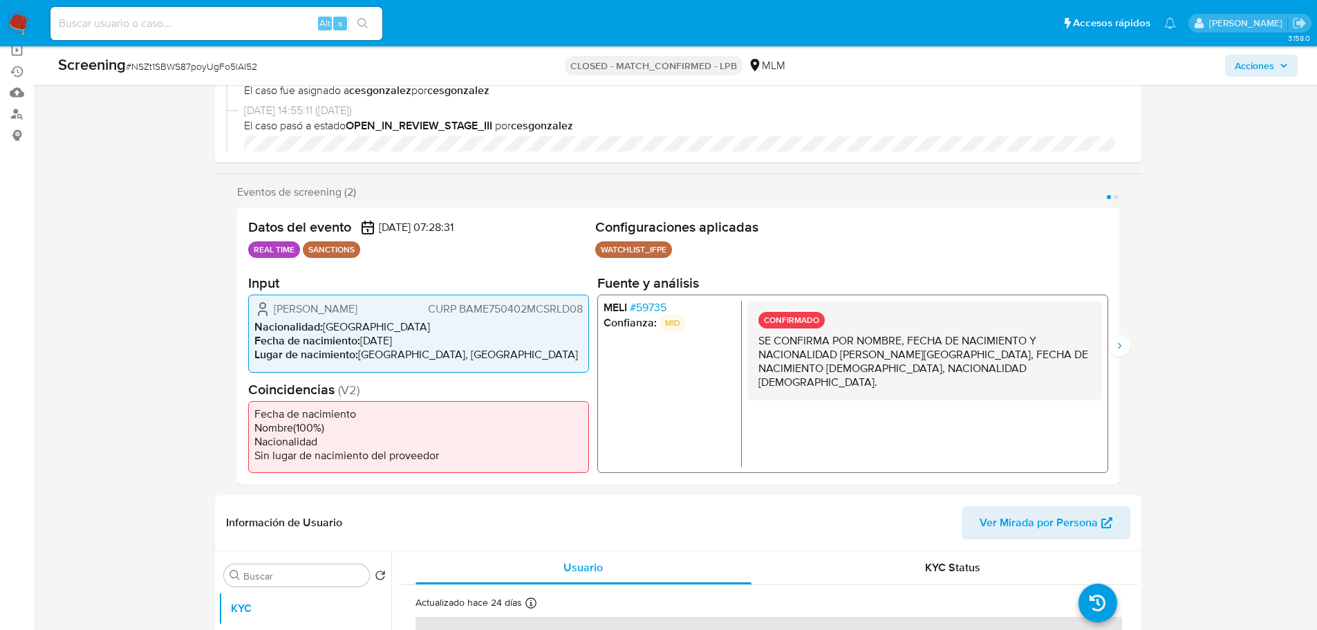
scroll to position [346, 0]
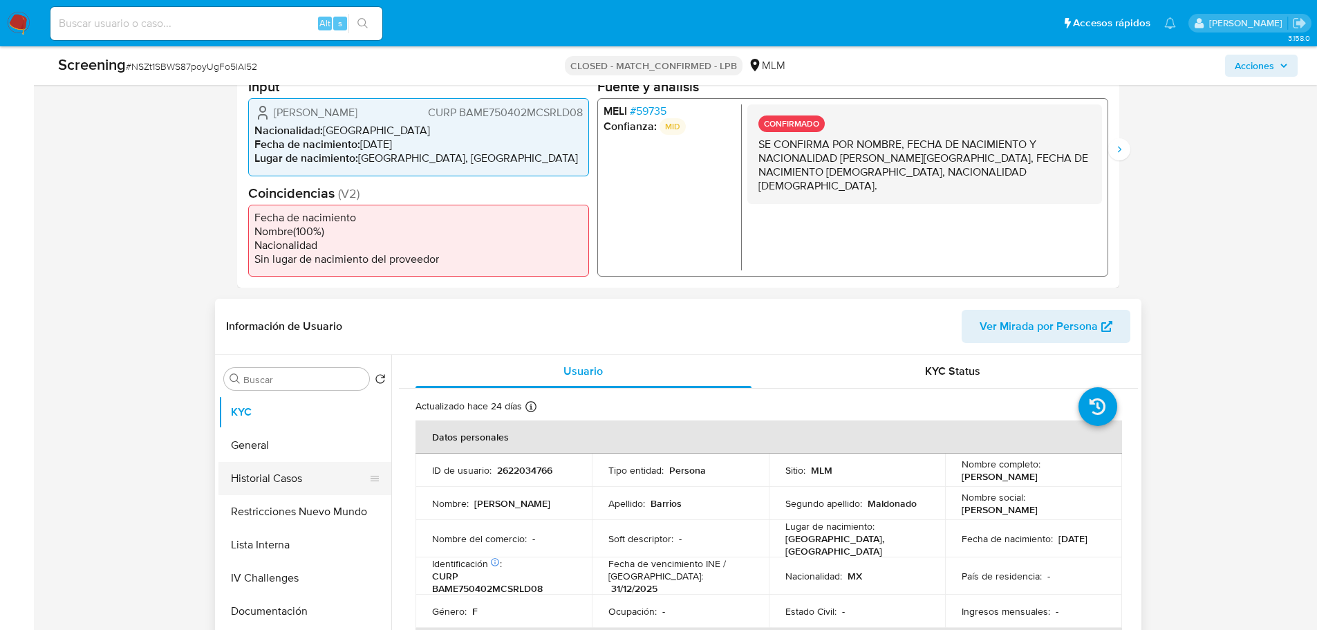
click at [259, 462] on button "Historial Casos" at bounding box center [299, 478] width 162 height 33
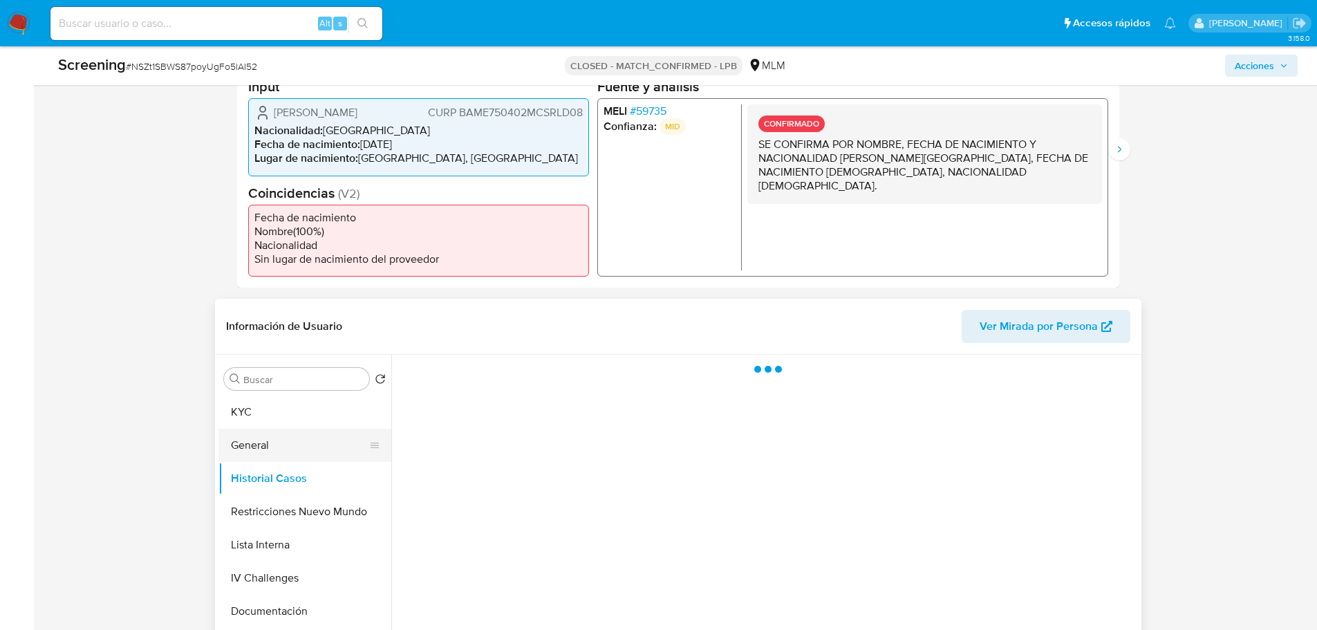
click at [260, 449] on button "General" at bounding box center [299, 445] width 162 height 33
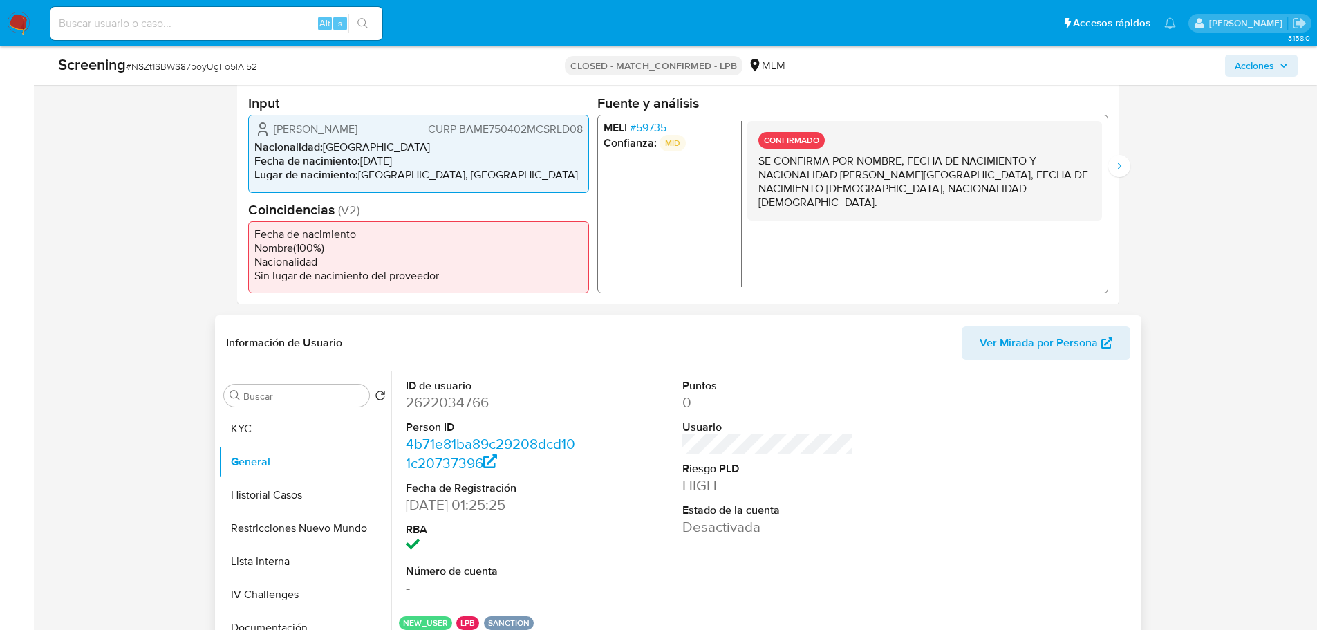
scroll to position [138, 0]
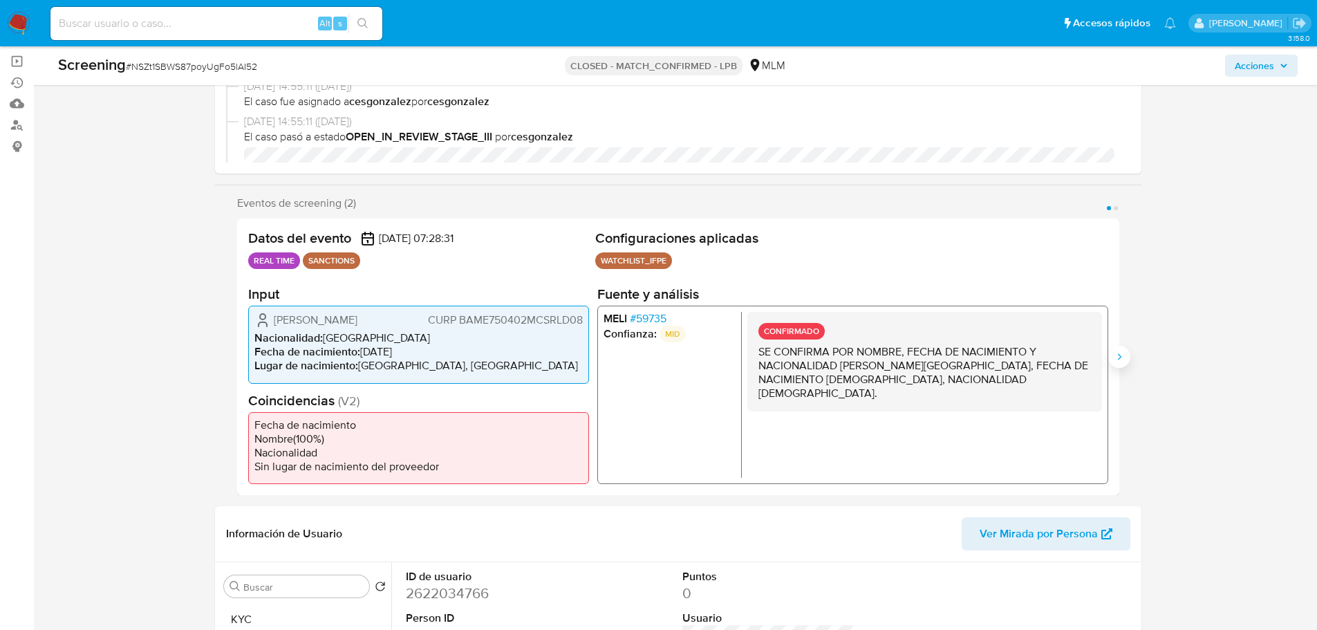
click at [1117, 355] on icon "Siguiente" at bounding box center [1118, 356] width 11 height 11
click at [657, 312] on span "# 59735" at bounding box center [647, 319] width 37 height 14
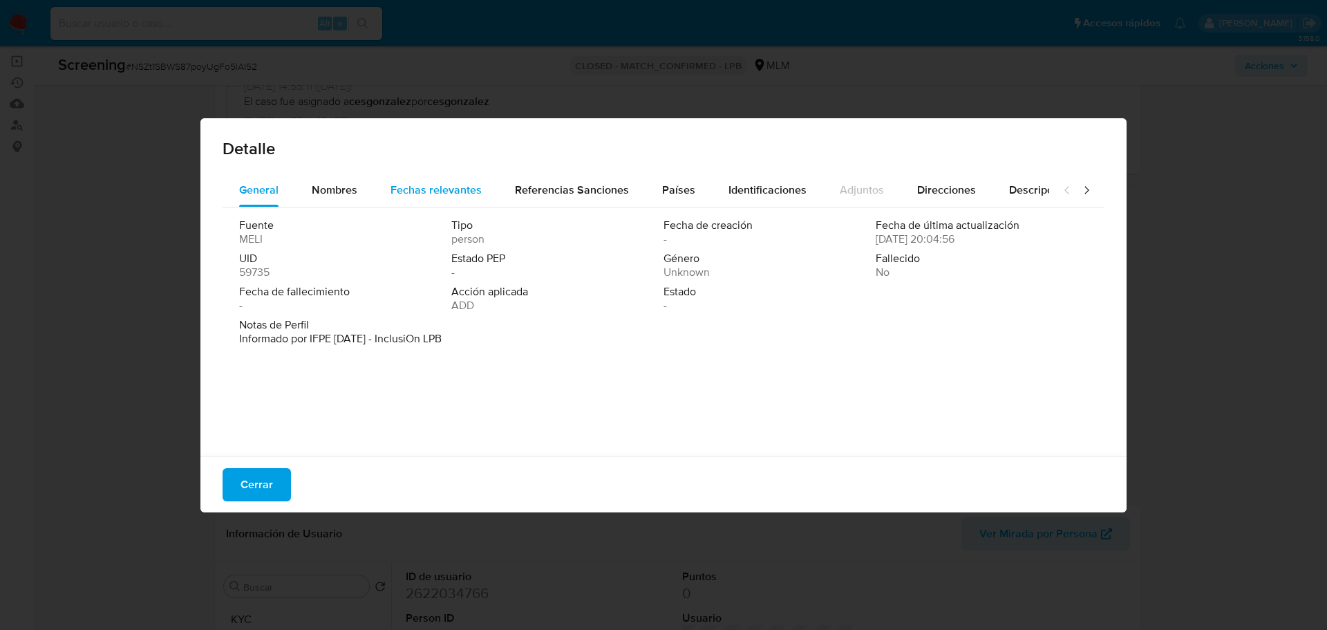
click at [421, 178] on div "Fechas relevantes" at bounding box center [436, 189] width 91 height 33
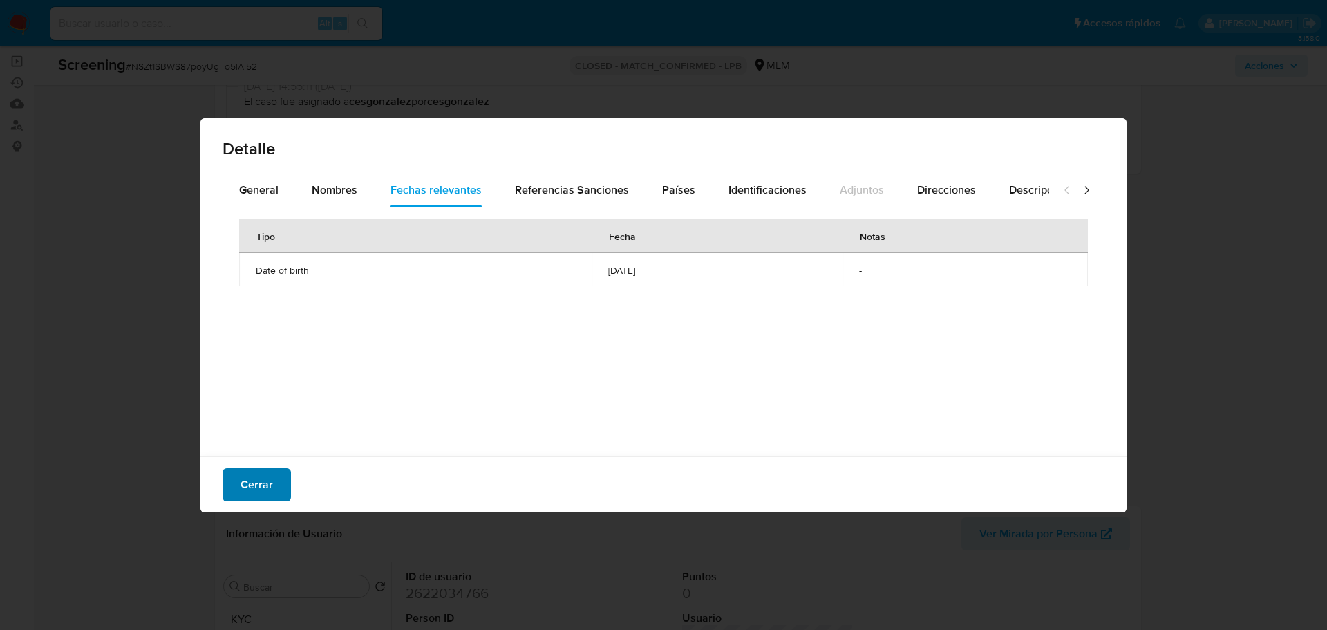
click at [263, 484] on span "Cerrar" at bounding box center [257, 484] width 32 height 30
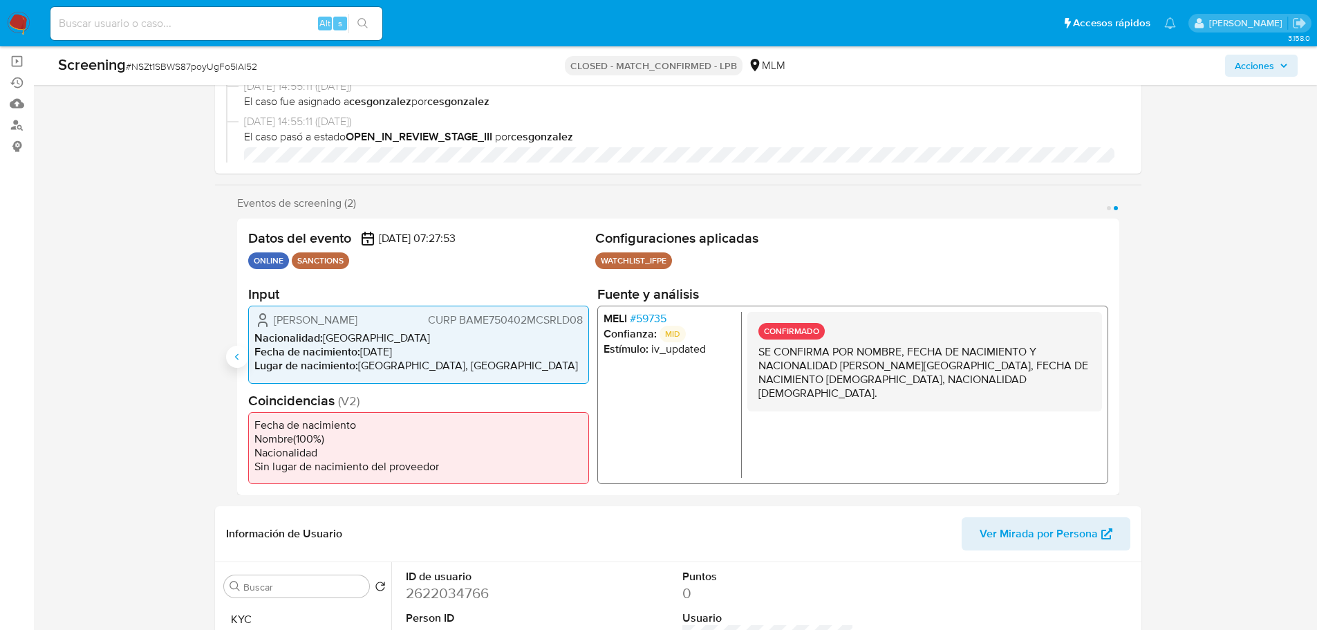
click at [235, 355] on icon "Anterior" at bounding box center [237, 356] width 11 height 11
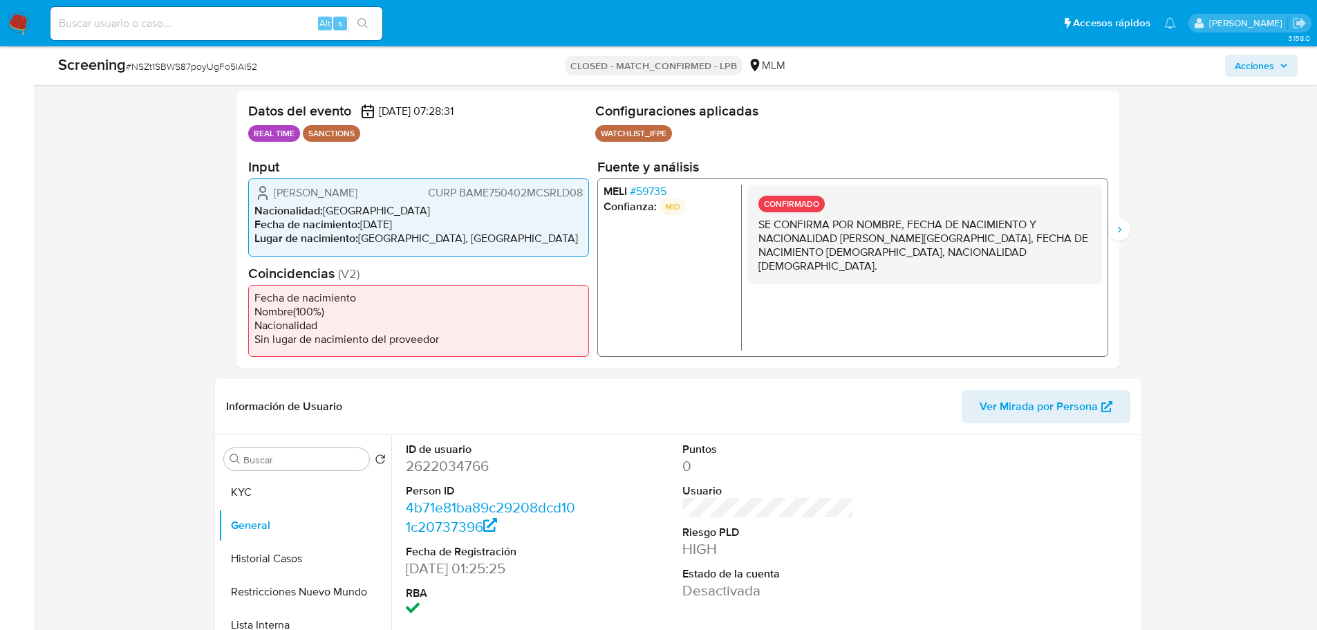
scroll to position [484, 0]
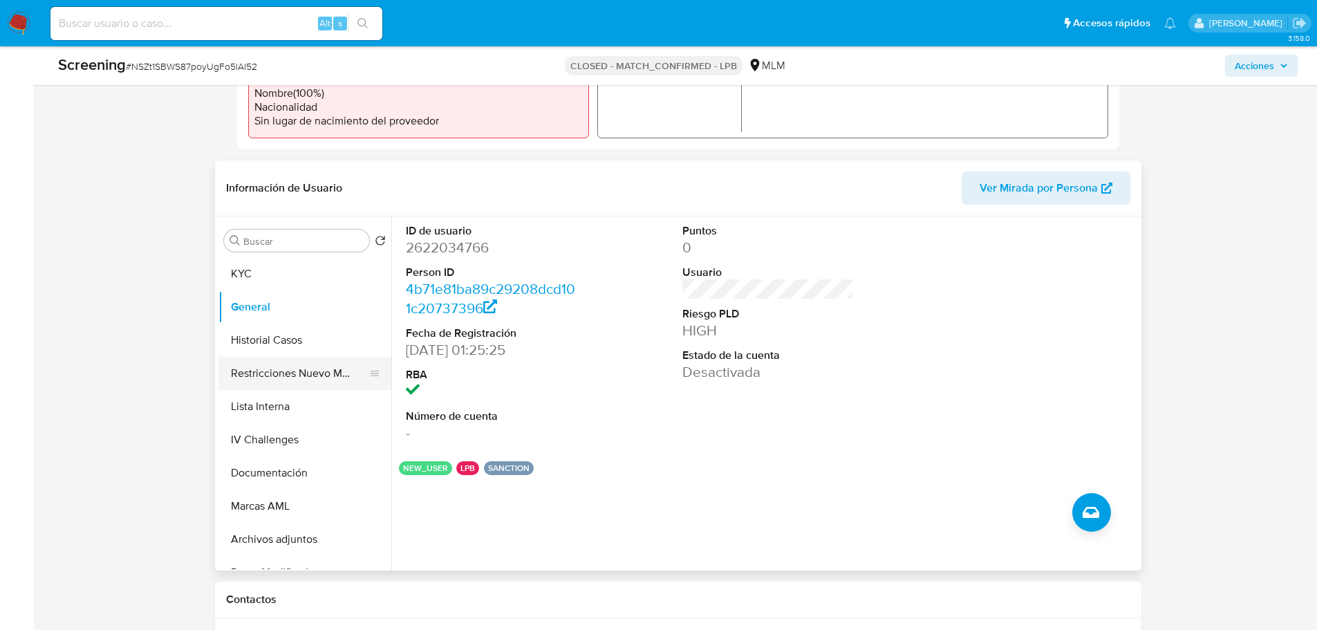
click at [276, 372] on button "Restricciones Nuevo Mundo" at bounding box center [299, 373] width 162 height 33
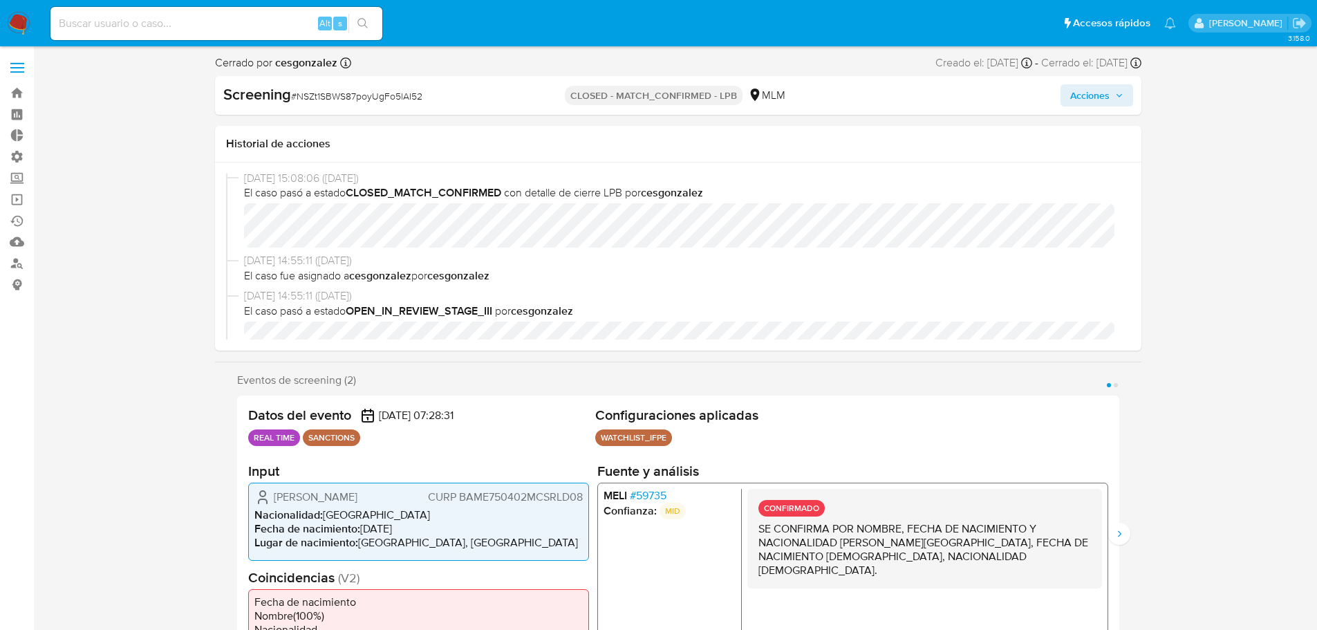
scroll to position [0, 0]
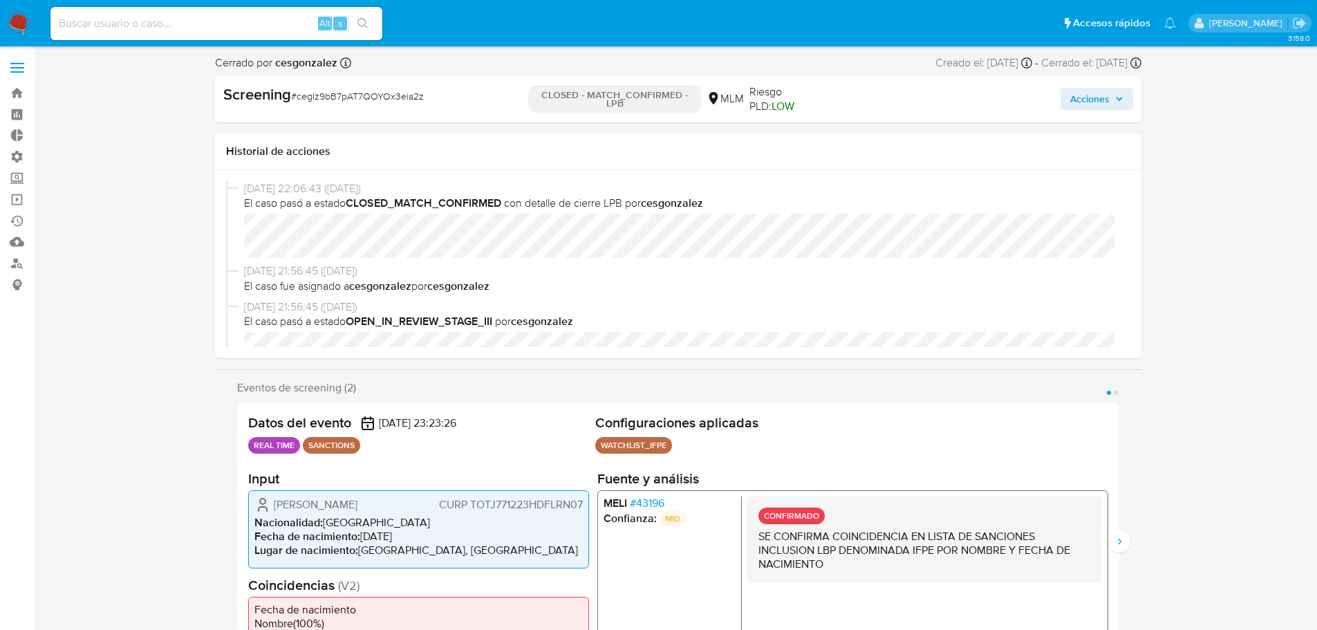
select select "10"
